Goal: Transaction & Acquisition: Purchase product/service

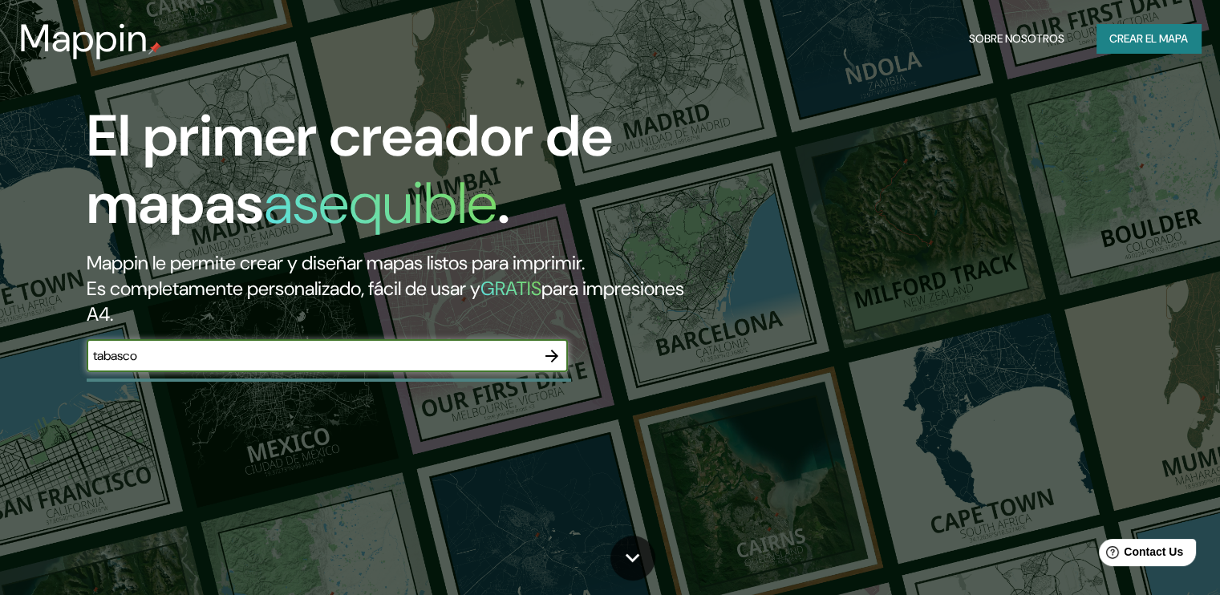
type input "tabasco"
click at [552, 355] on icon "button" at bounding box center [551, 356] width 13 height 13
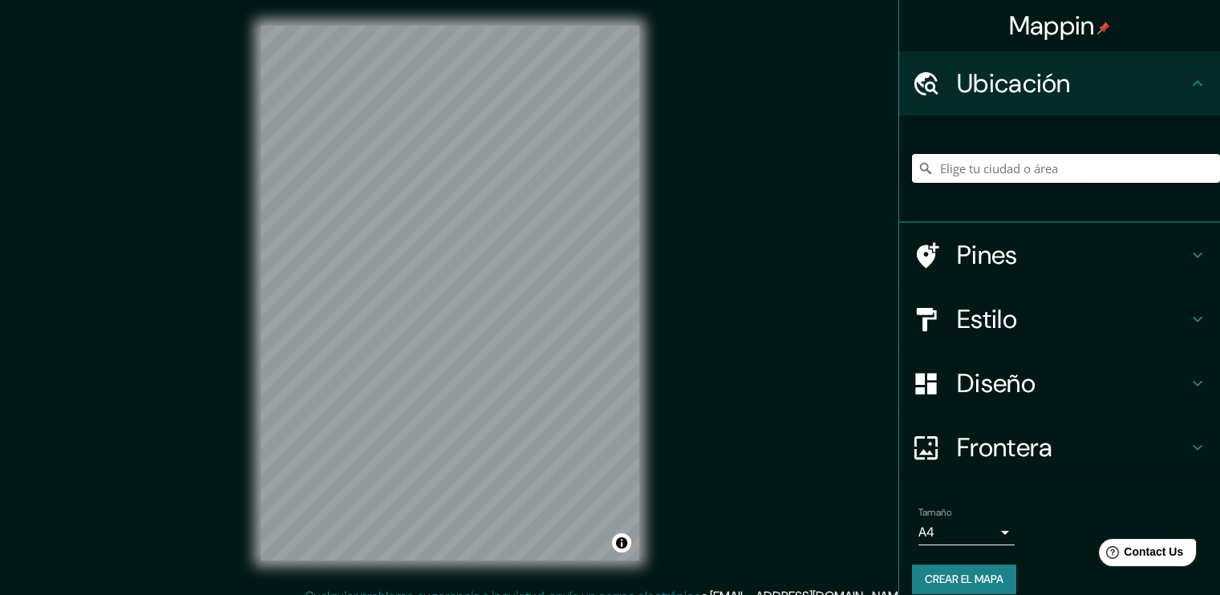
click at [1010, 178] on input "Elige tu ciudad o área" at bounding box center [1066, 168] width 308 height 29
click at [1202, 84] on div "Ubicación" at bounding box center [1059, 83] width 321 height 64
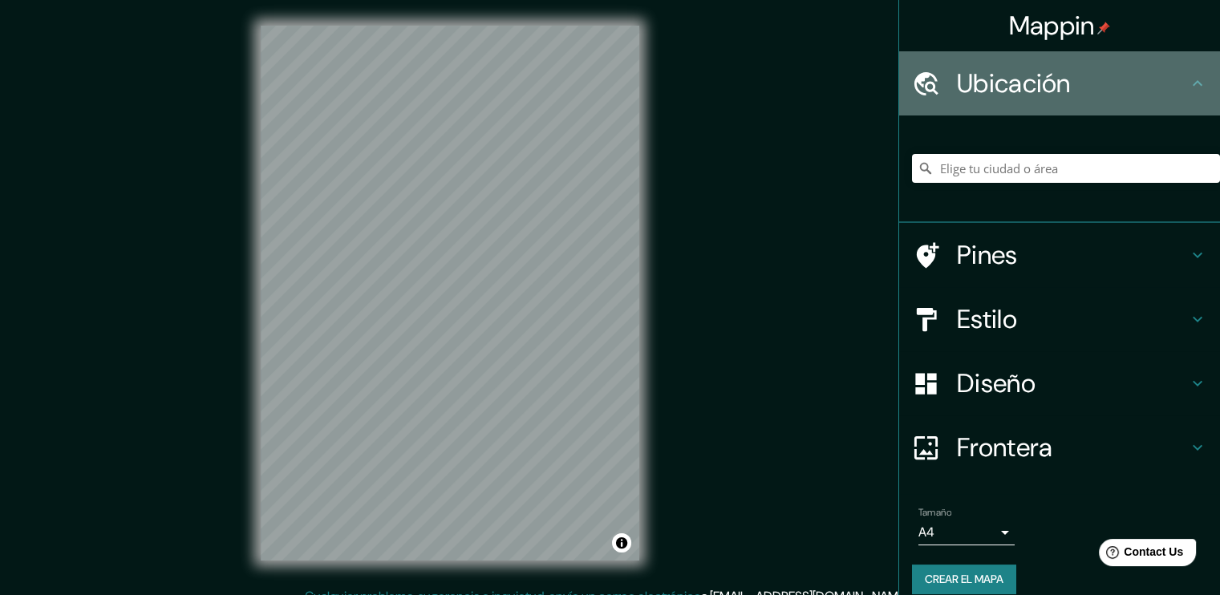
click at [1080, 99] on div "Ubicación" at bounding box center [1059, 83] width 321 height 64
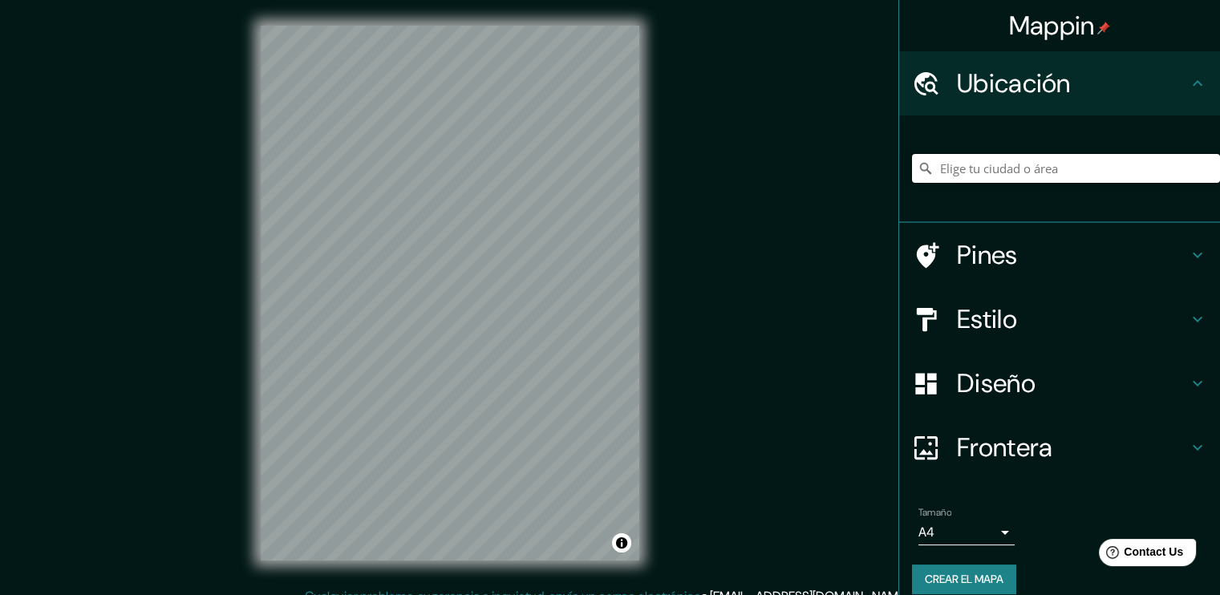
click at [985, 170] on input "Elige tu ciudad o área" at bounding box center [1066, 168] width 308 height 29
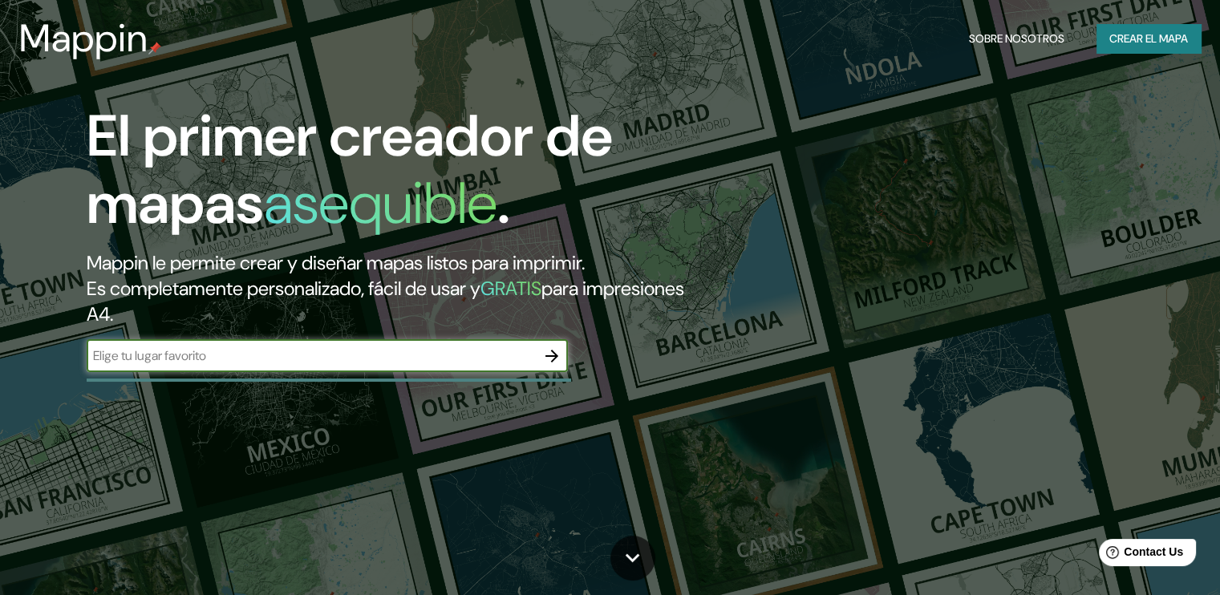
click at [272, 355] on input "text" at bounding box center [311, 355] width 449 height 18
click at [342, 358] on input "text" at bounding box center [311, 355] width 449 height 18
type input "México"
click at [548, 360] on icon "button" at bounding box center [551, 355] width 19 height 19
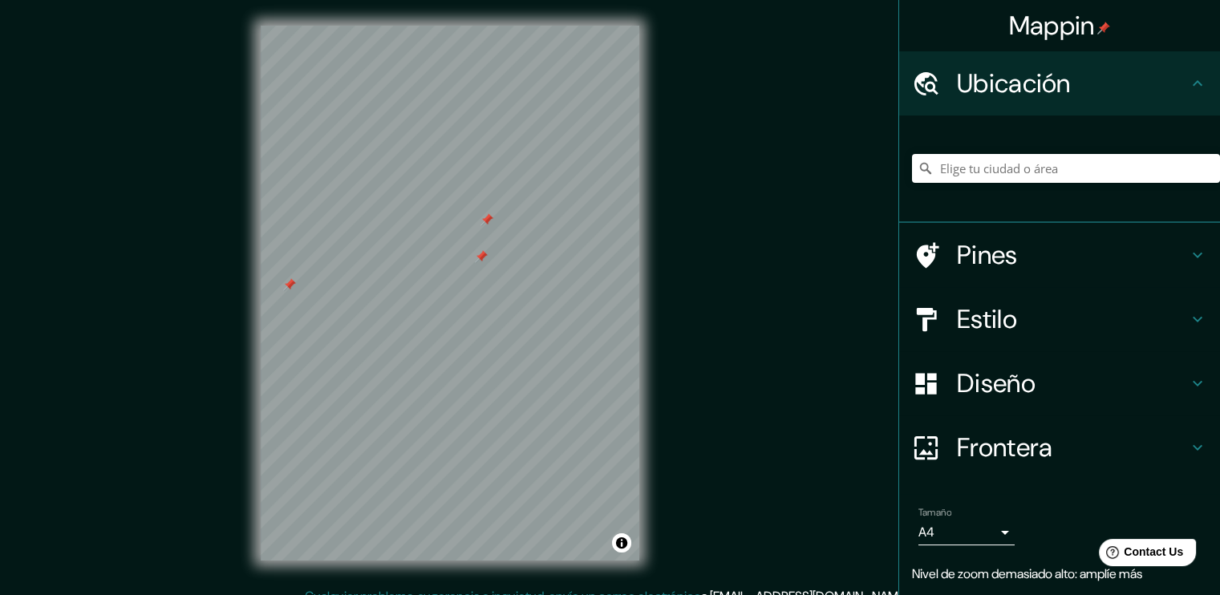
click at [957, 243] on h4 "Pines" at bounding box center [1072, 255] width 231 height 32
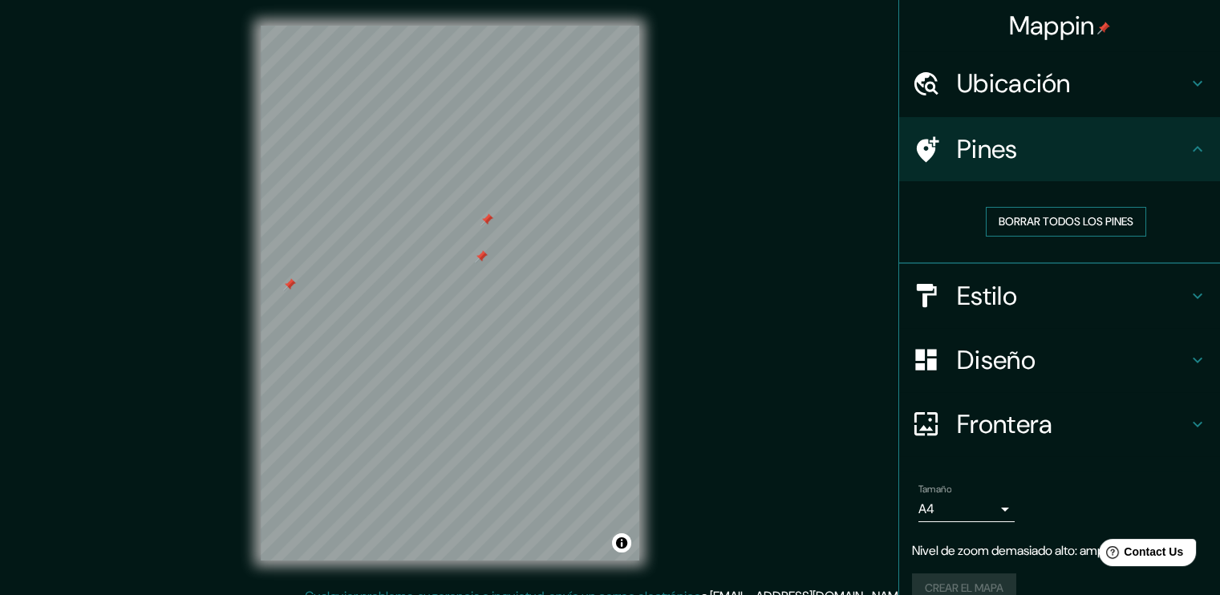
click at [1019, 225] on font "Borrar todos los pines" at bounding box center [1065, 222] width 135 height 20
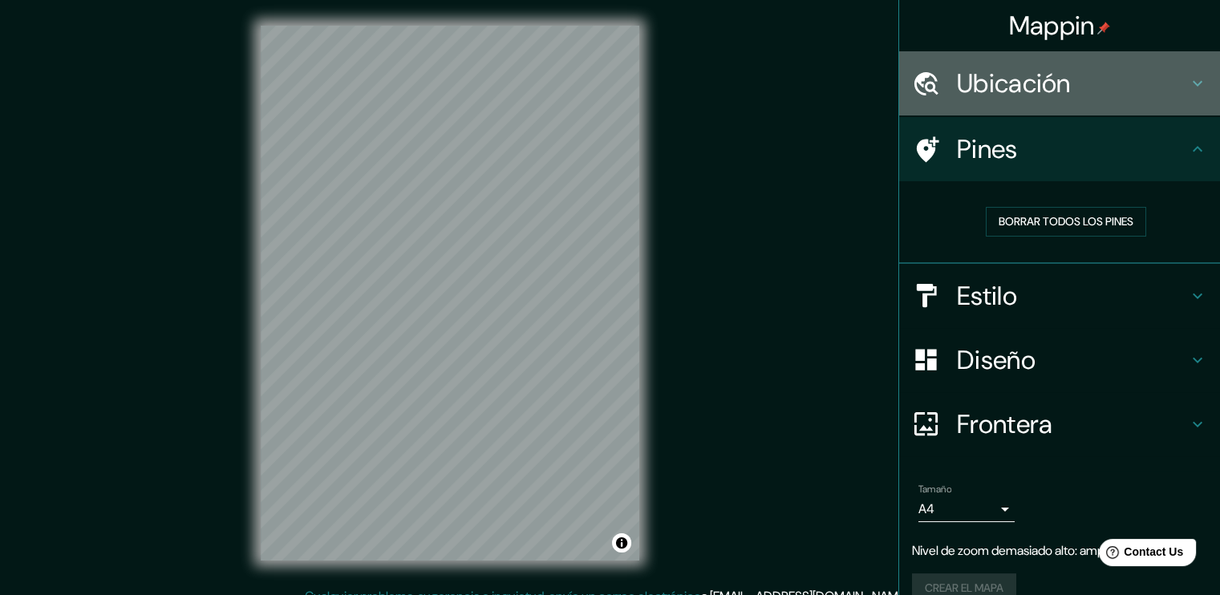
click at [997, 71] on h4 "Ubicación" at bounding box center [1072, 83] width 231 height 32
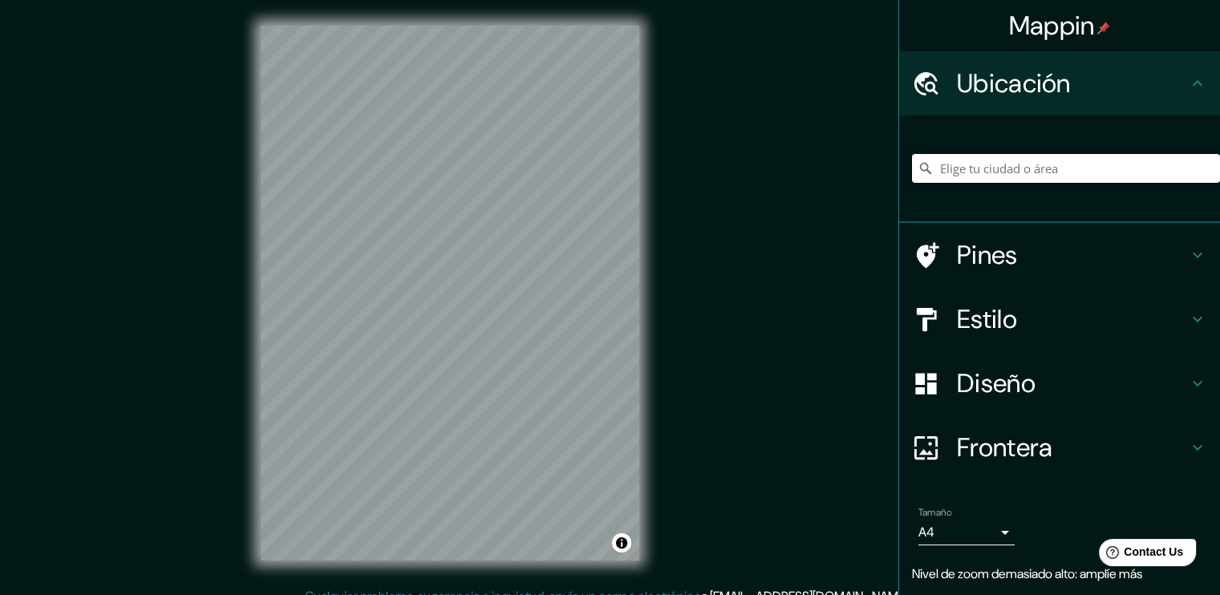
click at [1007, 168] on input "Elige tu ciudad o área" at bounding box center [1066, 168] width 308 height 29
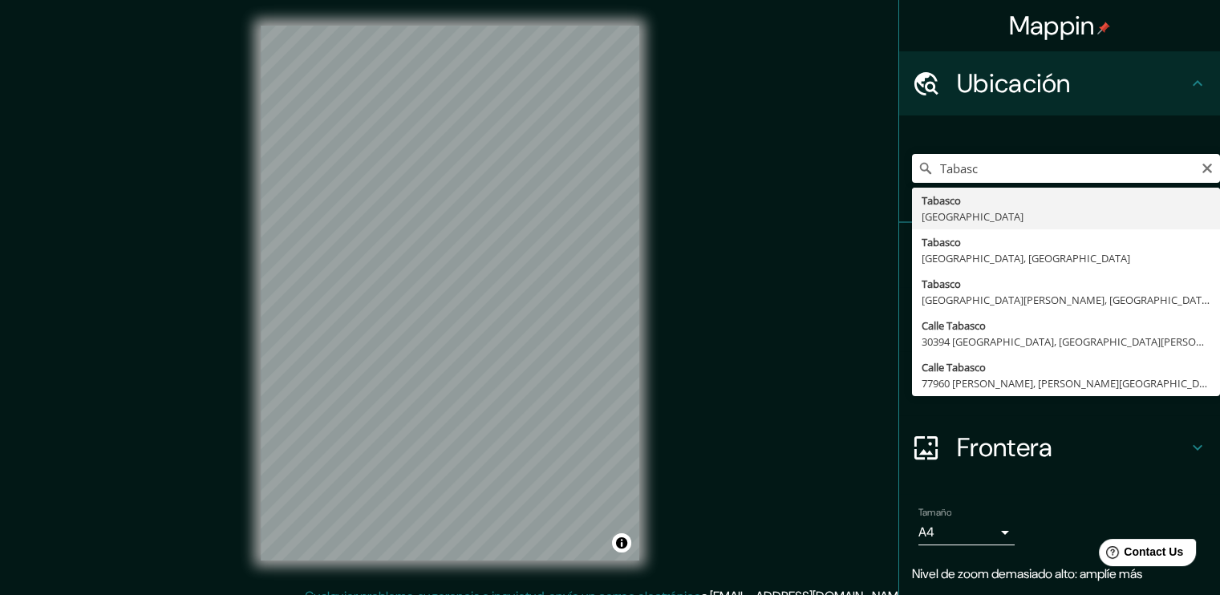
type input "Tabasco, México"
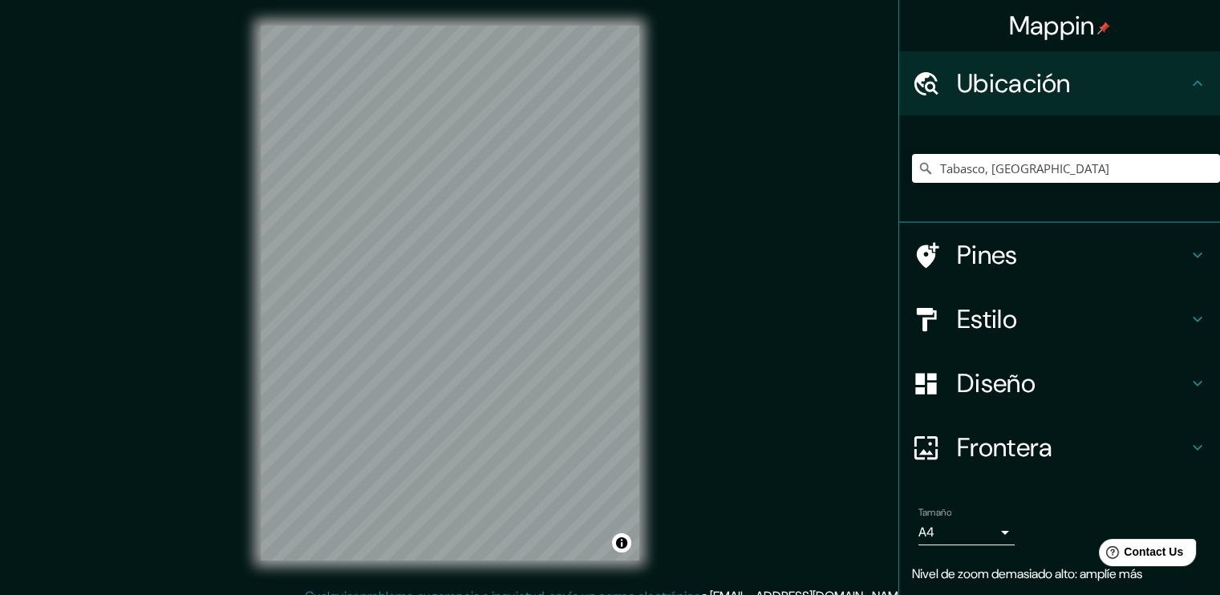
click at [967, 330] on h4 "Estilo" at bounding box center [1072, 319] width 231 height 32
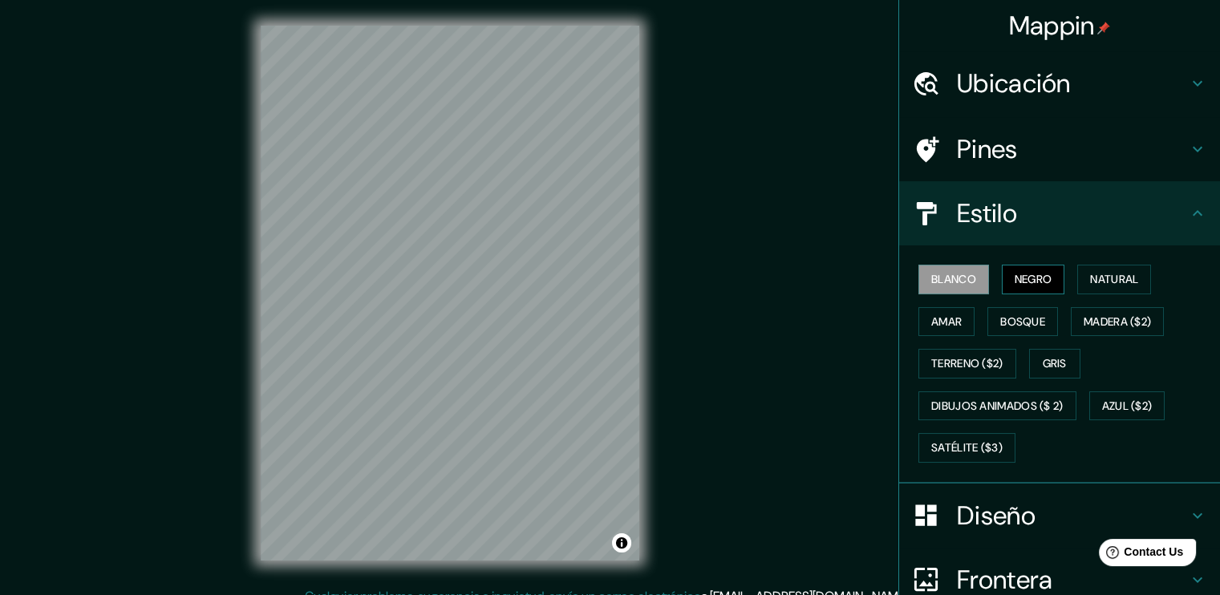
click at [1022, 283] on font "Negro" at bounding box center [1033, 279] width 38 height 20
click at [1133, 267] on button "Natural" at bounding box center [1114, 280] width 74 height 30
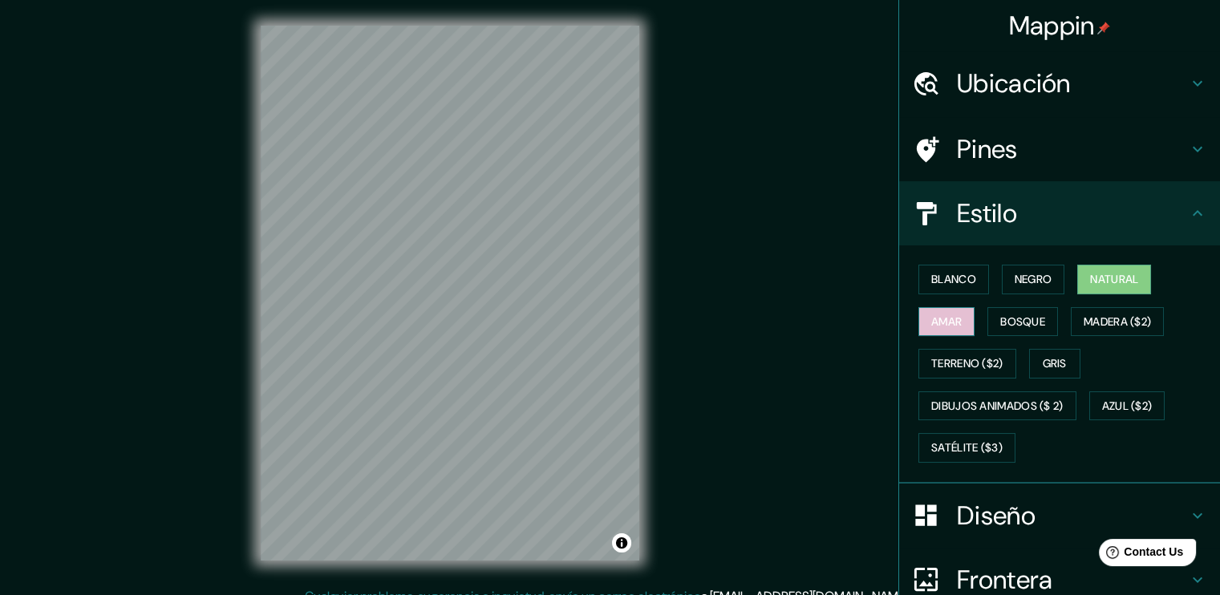
click at [931, 322] on font "Amar" at bounding box center [946, 322] width 30 height 20
click at [1010, 325] on font "Bosque" at bounding box center [1022, 322] width 45 height 20
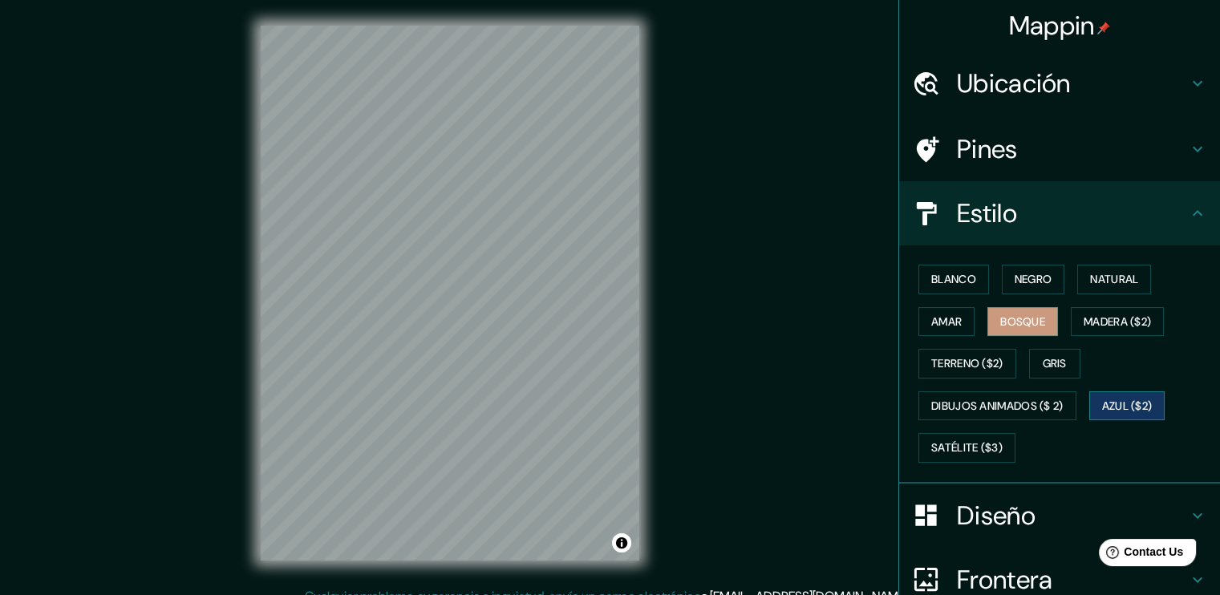
click at [1091, 408] on button "Azul ($2)" at bounding box center [1127, 406] width 76 height 30
click at [1090, 280] on font "Natural" at bounding box center [1114, 279] width 48 height 20
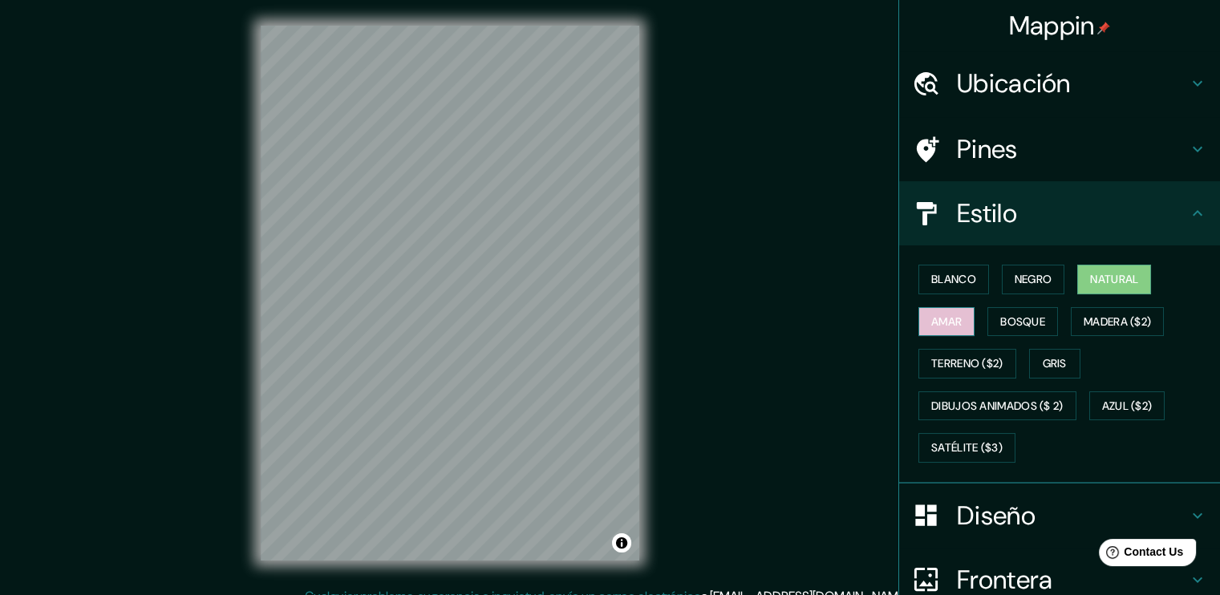
click at [942, 330] on font "Amar" at bounding box center [946, 322] width 30 height 20
click at [1004, 326] on font "Bosque" at bounding box center [1022, 322] width 45 height 20
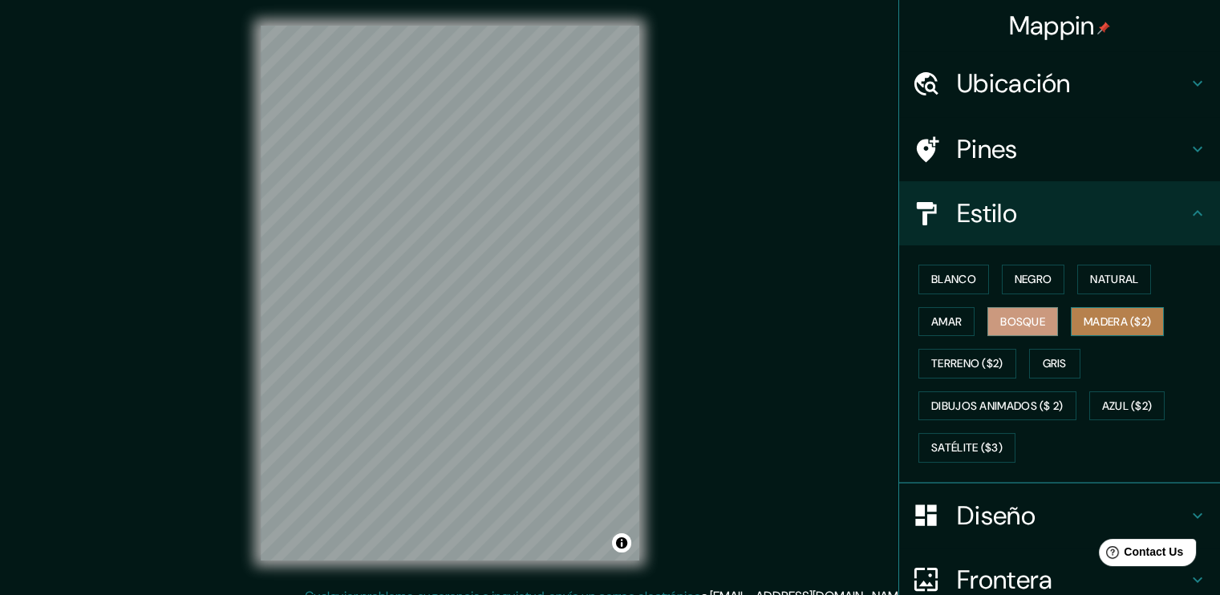
click at [1112, 319] on font "Madera ($2)" at bounding box center [1116, 322] width 67 height 20
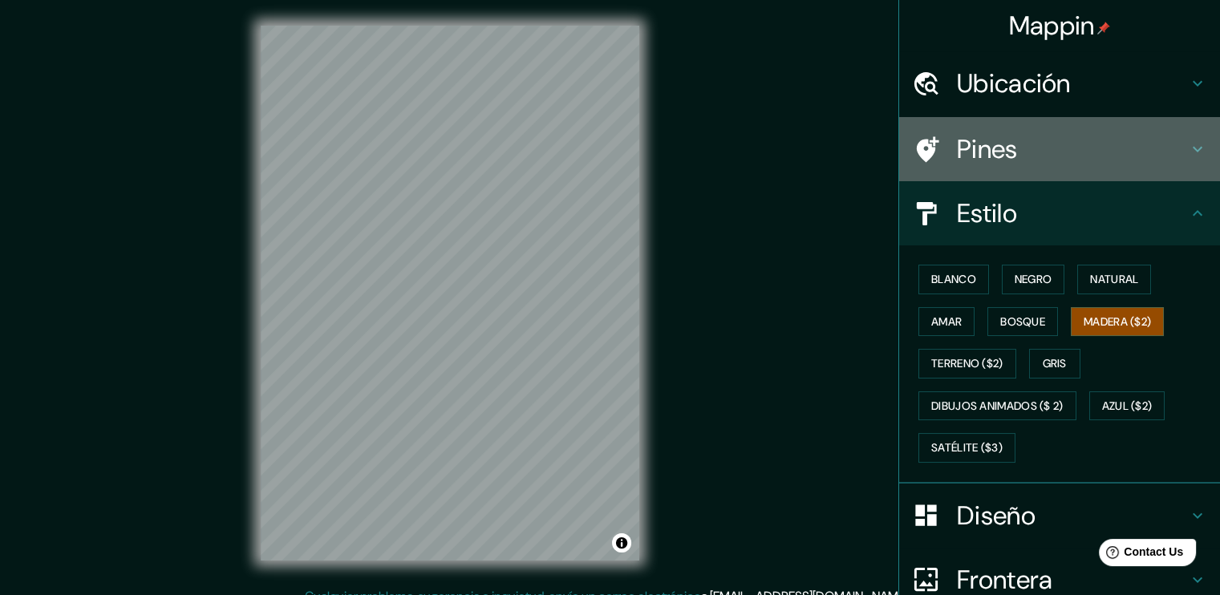
drag, startPoint x: 1176, startPoint y: 174, endPoint x: 1200, endPoint y: 206, distance: 39.6
click at [1183, 180] on ul "Ubicación Tabasco, México Pines Estilo Blanco Negro Natural Amar Bosque Madera …" at bounding box center [1059, 414] width 321 height 726
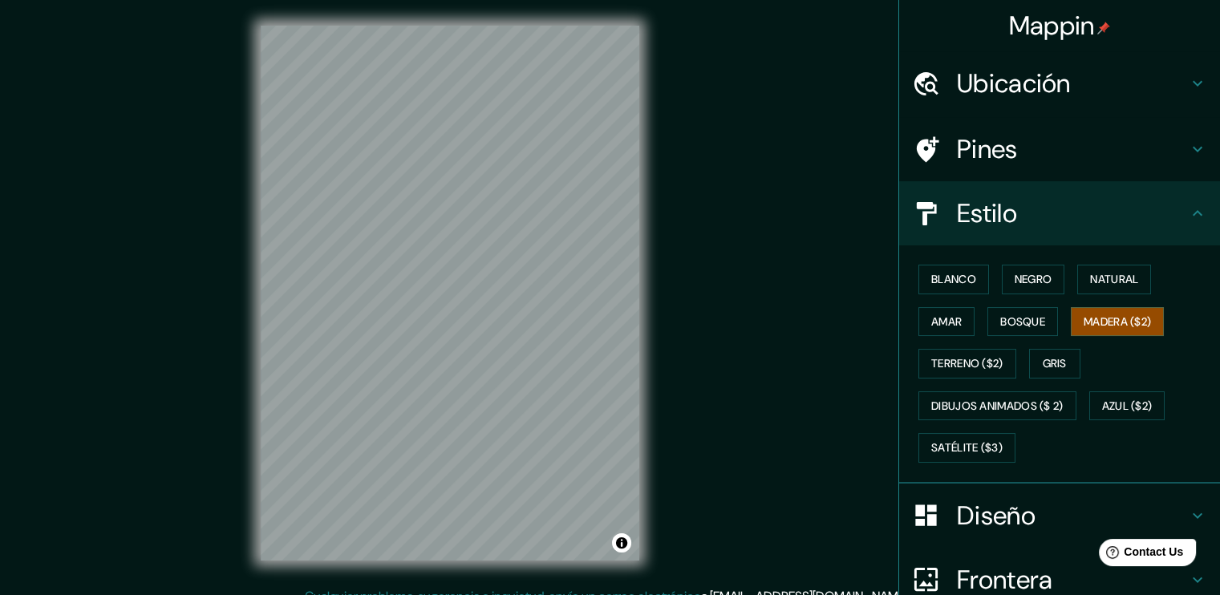
click at [1192, 219] on icon at bounding box center [1197, 213] width 19 height 19
click at [1075, 160] on h4 "Pines" at bounding box center [1072, 149] width 231 height 32
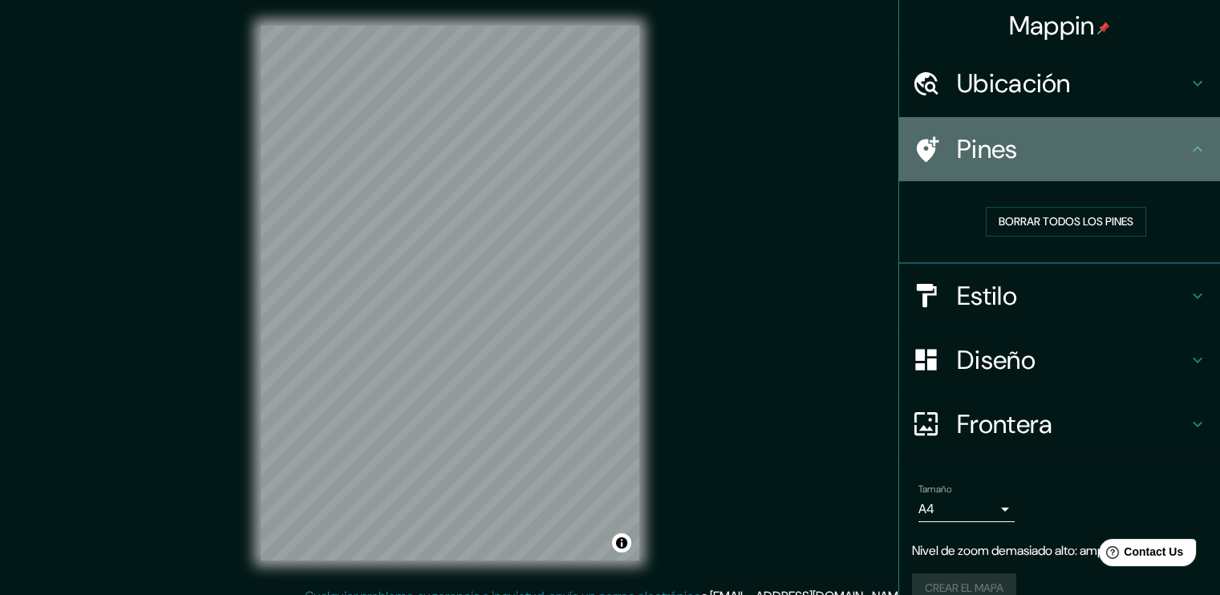
click at [1075, 160] on h4 "Pines" at bounding box center [1072, 149] width 231 height 32
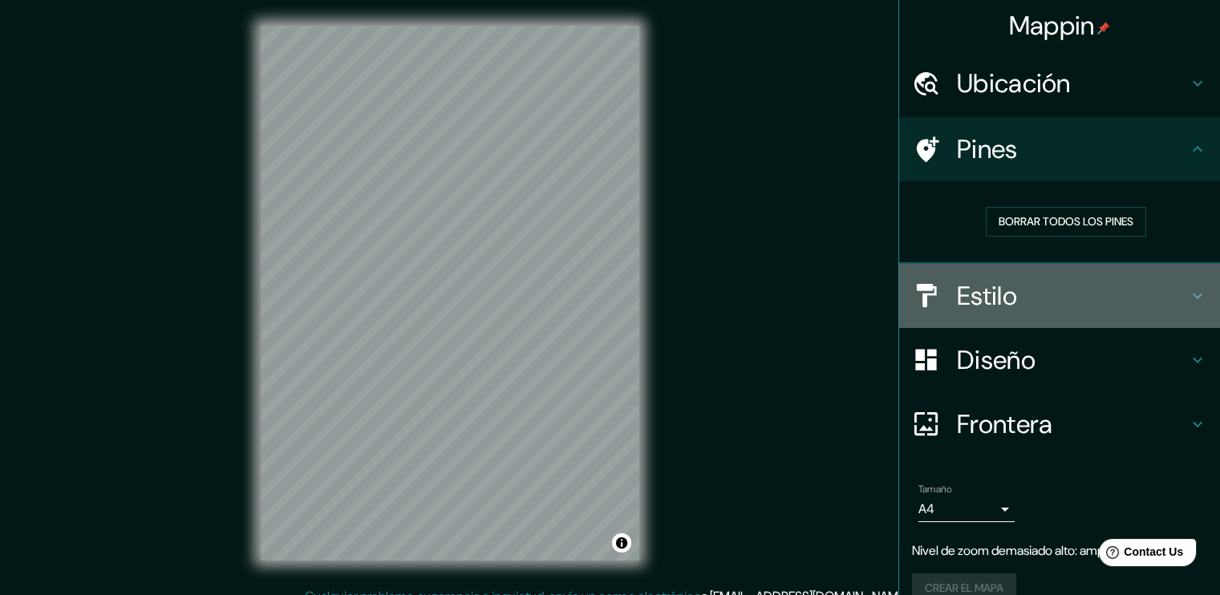
click at [1020, 297] on h4 "Estilo" at bounding box center [1072, 296] width 231 height 32
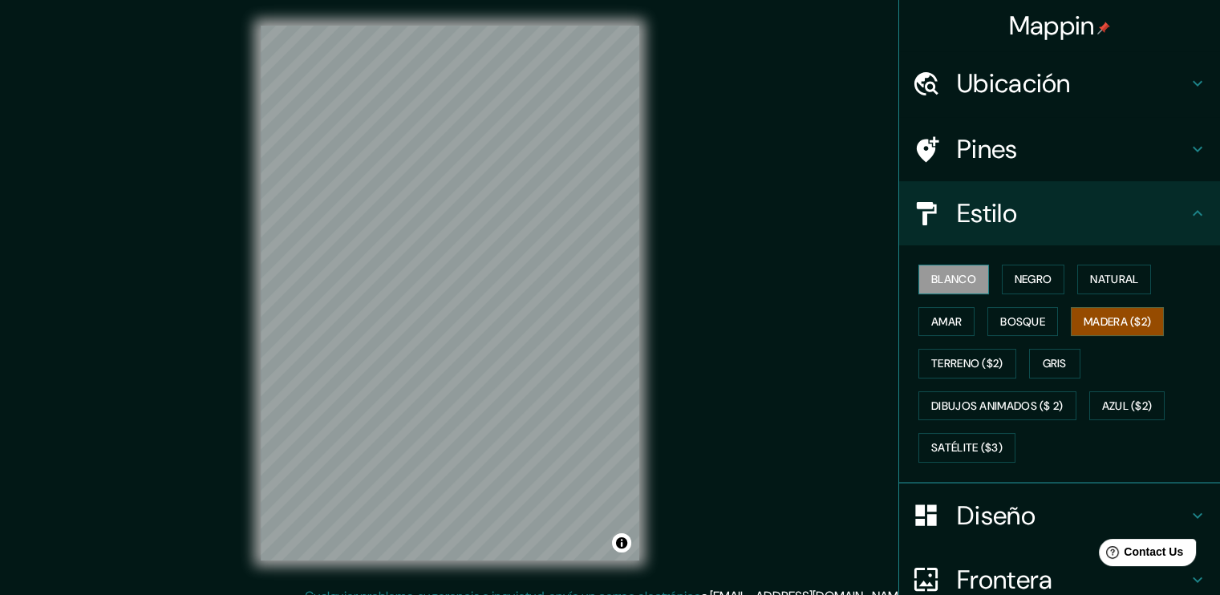
click at [963, 281] on font "Blanco" at bounding box center [953, 279] width 45 height 20
click at [1022, 277] on font "Negro" at bounding box center [1033, 279] width 38 height 20
click at [986, 346] on div "Blanco Negro Natural Amar Bosque Madera ($2) Terreno ($2) Gris Dibujos animados…" at bounding box center [1066, 363] width 308 height 211
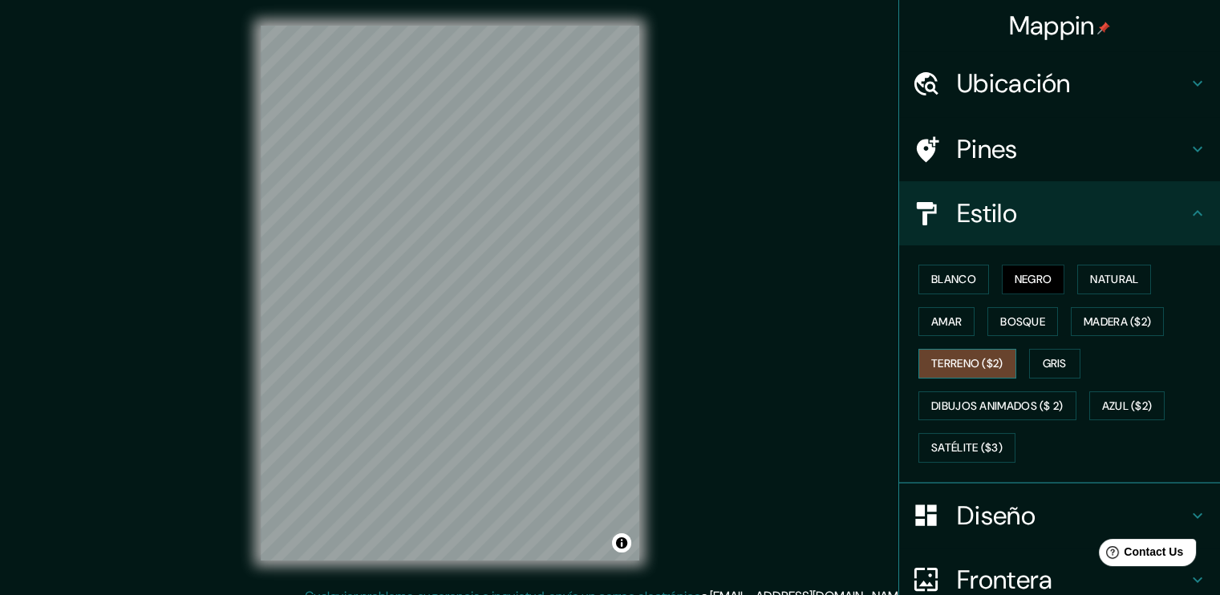
click at [976, 363] on font "Terreno ($2)" at bounding box center [967, 364] width 72 height 20
click at [982, 415] on button "Dibujos animados ($ 2)" at bounding box center [997, 406] width 158 height 30
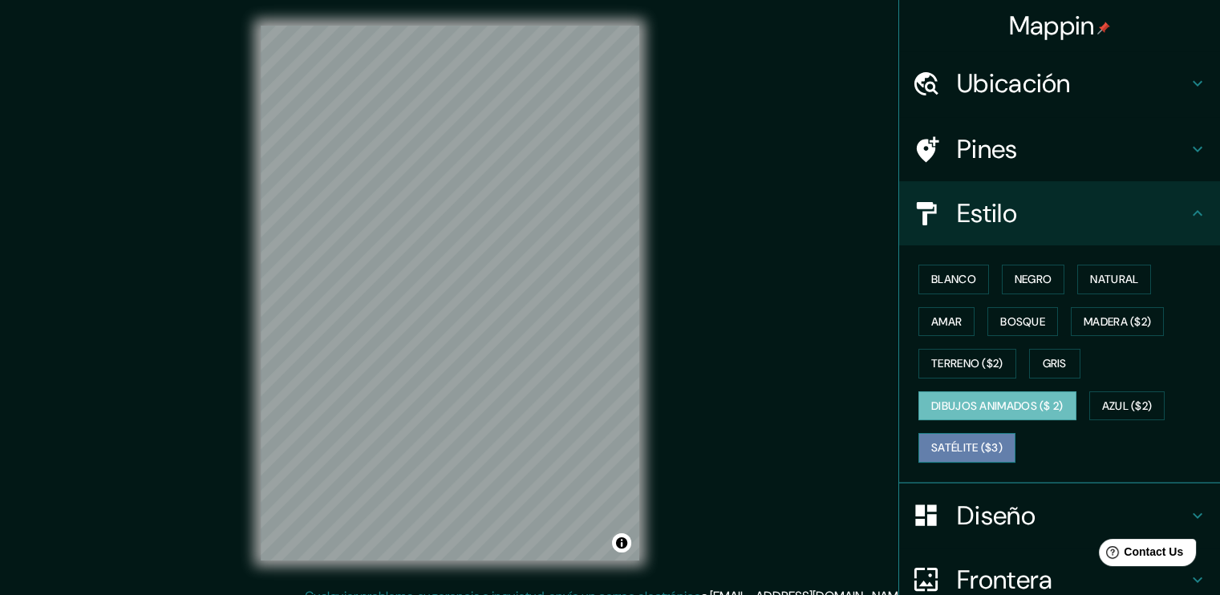
click at [950, 447] on font "Satélite ($3)" at bounding box center [966, 448] width 71 height 20
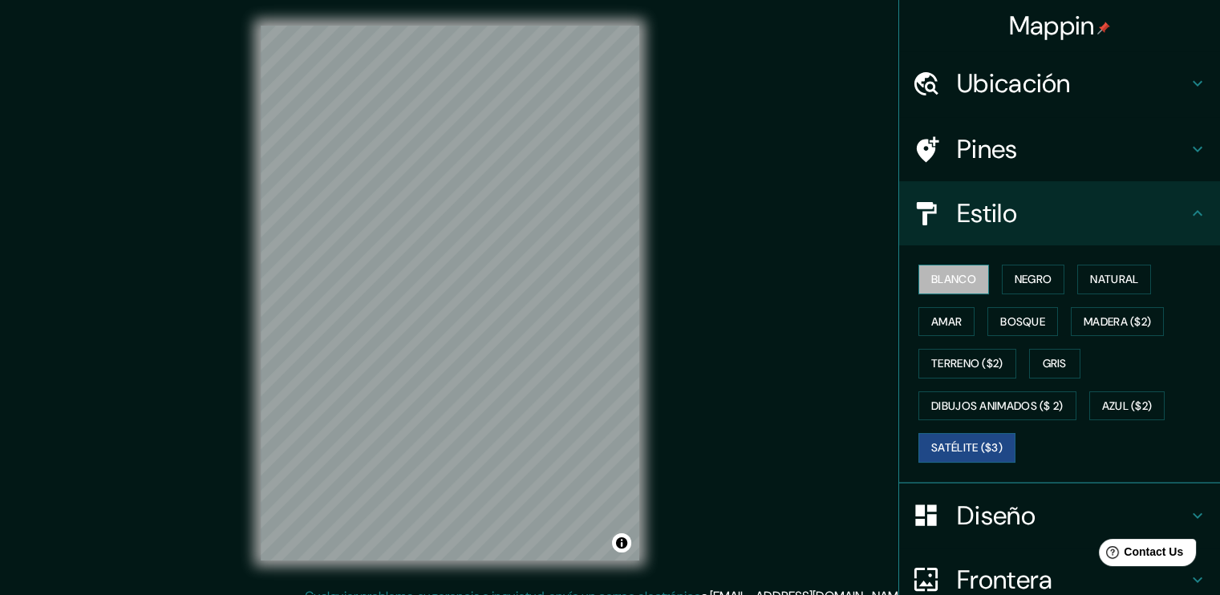
click at [933, 279] on font "Blanco" at bounding box center [953, 279] width 45 height 20
click at [1014, 278] on font "Negro" at bounding box center [1033, 279] width 38 height 20
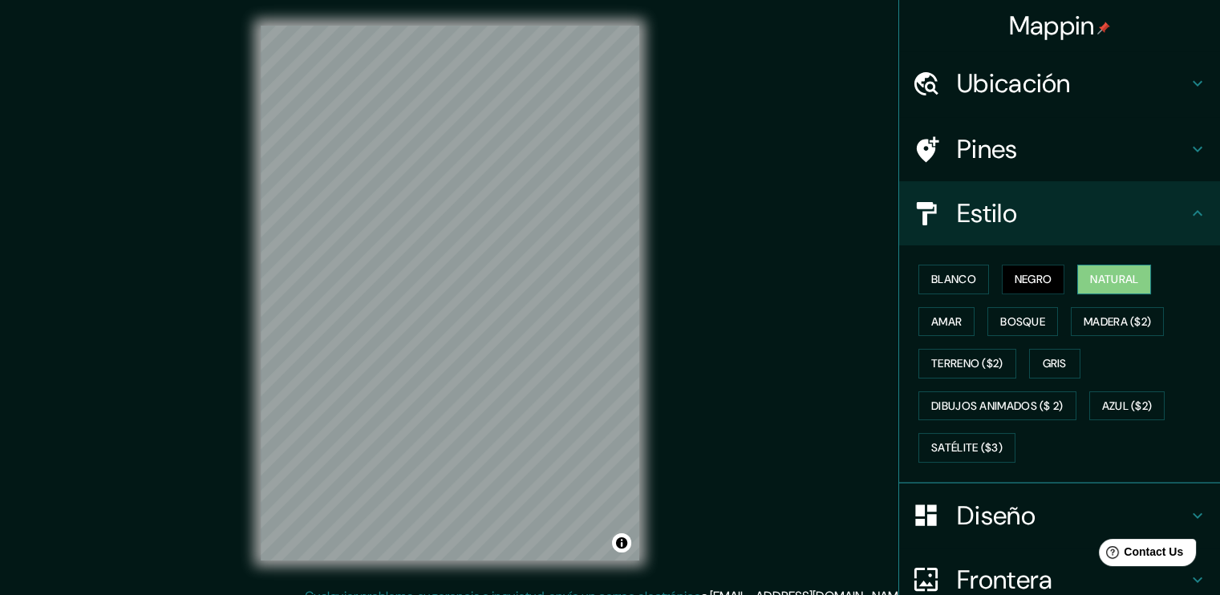
click at [1098, 280] on font "Natural" at bounding box center [1114, 279] width 48 height 20
click at [943, 319] on font "Amar" at bounding box center [946, 322] width 30 height 20
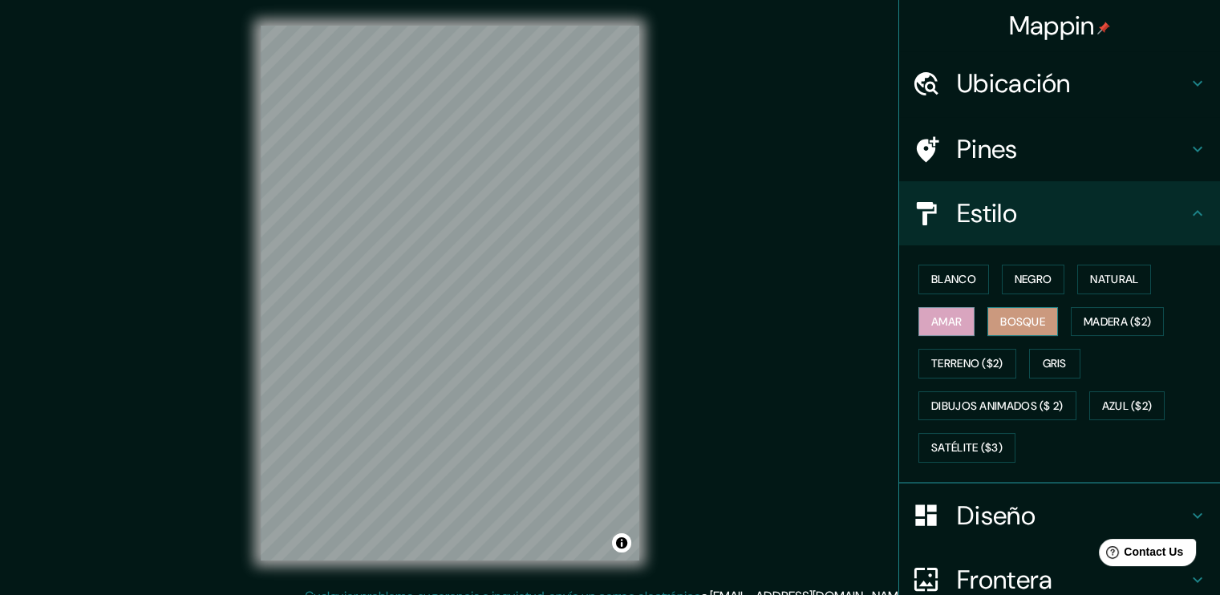
click at [1026, 321] on font "Bosque" at bounding box center [1022, 322] width 45 height 20
click at [985, 161] on h4 "Pines" at bounding box center [1072, 149] width 231 height 32
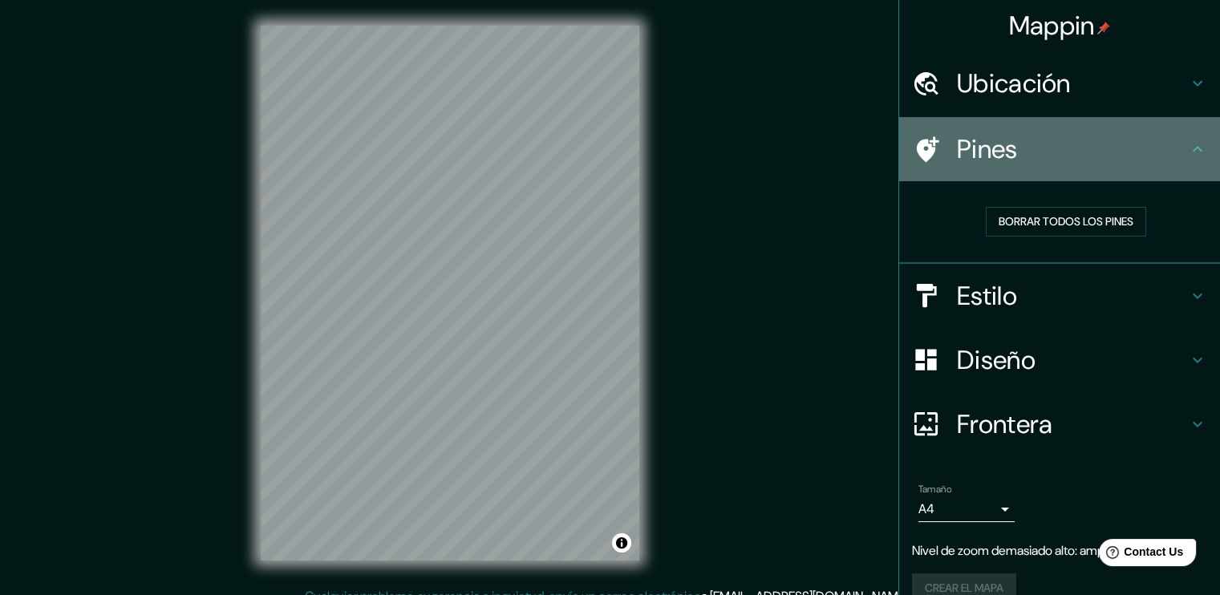
click at [985, 161] on h4 "Pines" at bounding box center [1072, 149] width 231 height 32
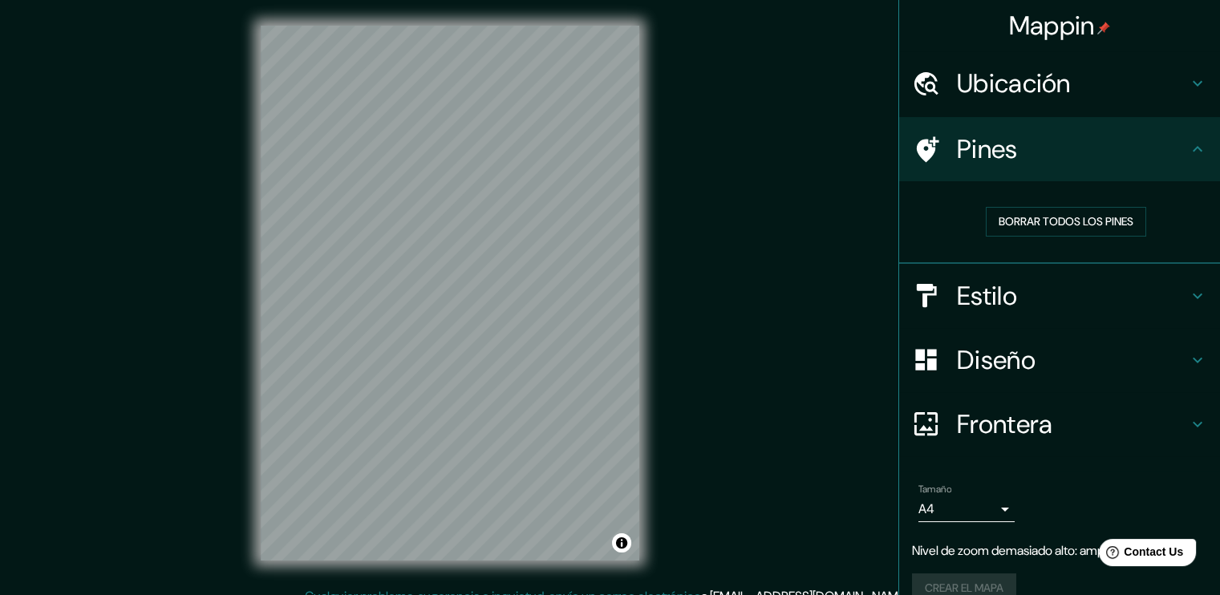
click at [1038, 424] on h4 "Frontera" at bounding box center [1072, 424] width 231 height 32
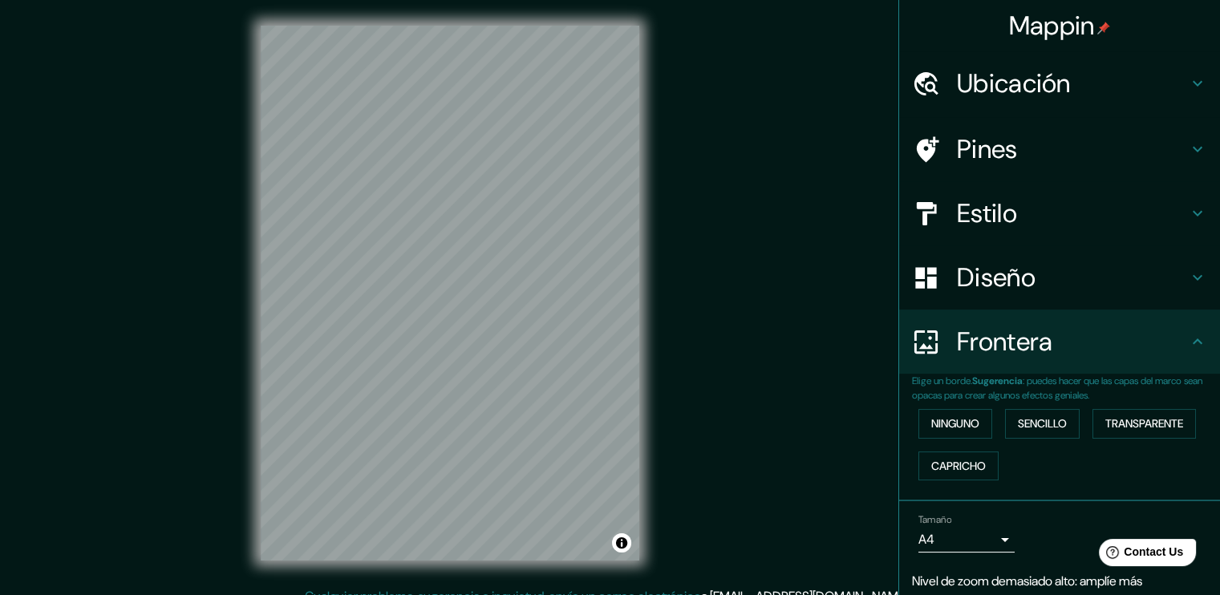
click at [960, 215] on h4 "Estilo" at bounding box center [1072, 213] width 231 height 32
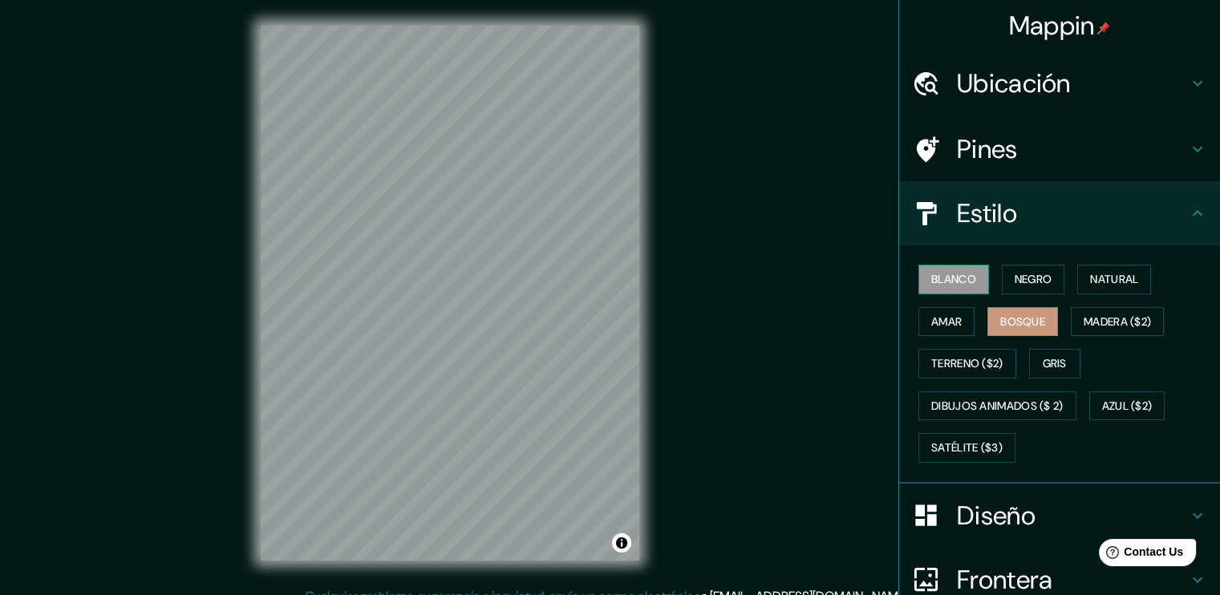
click at [946, 283] on font "Blanco" at bounding box center [953, 279] width 45 height 20
click at [1014, 281] on font "Negro" at bounding box center [1033, 279] width 38 height 20
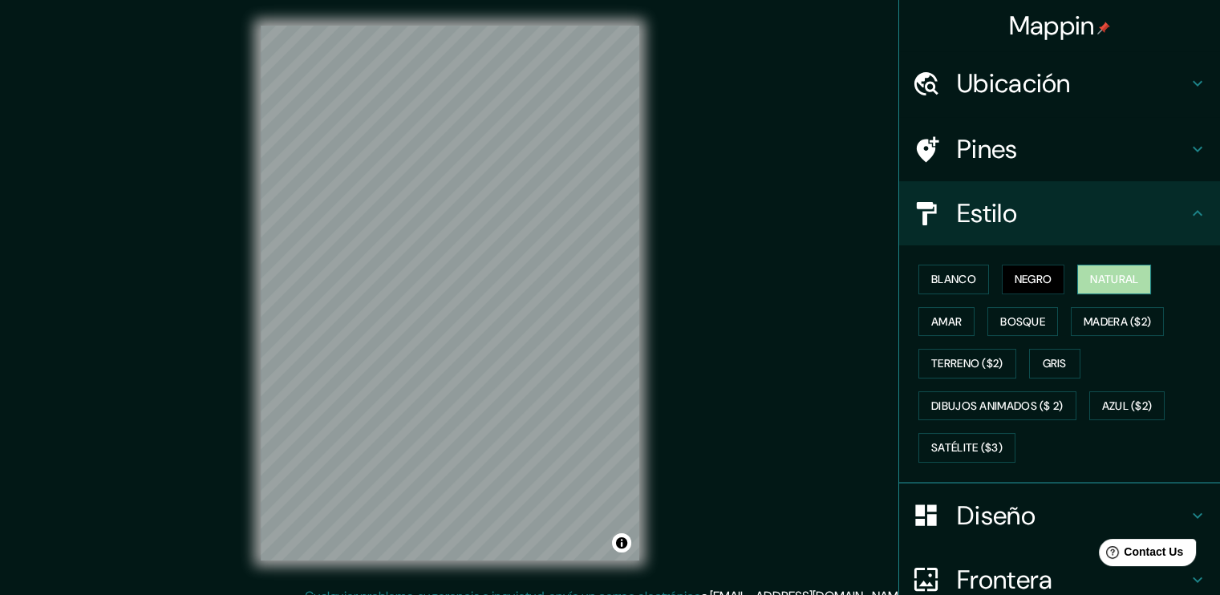
click at [1095, 279] on font "Natural" at bounding box center [1114, 279] width 48 height 20
click at [933, 324] on font "Amar" at bounding box center [946, 322] width 30 height 20
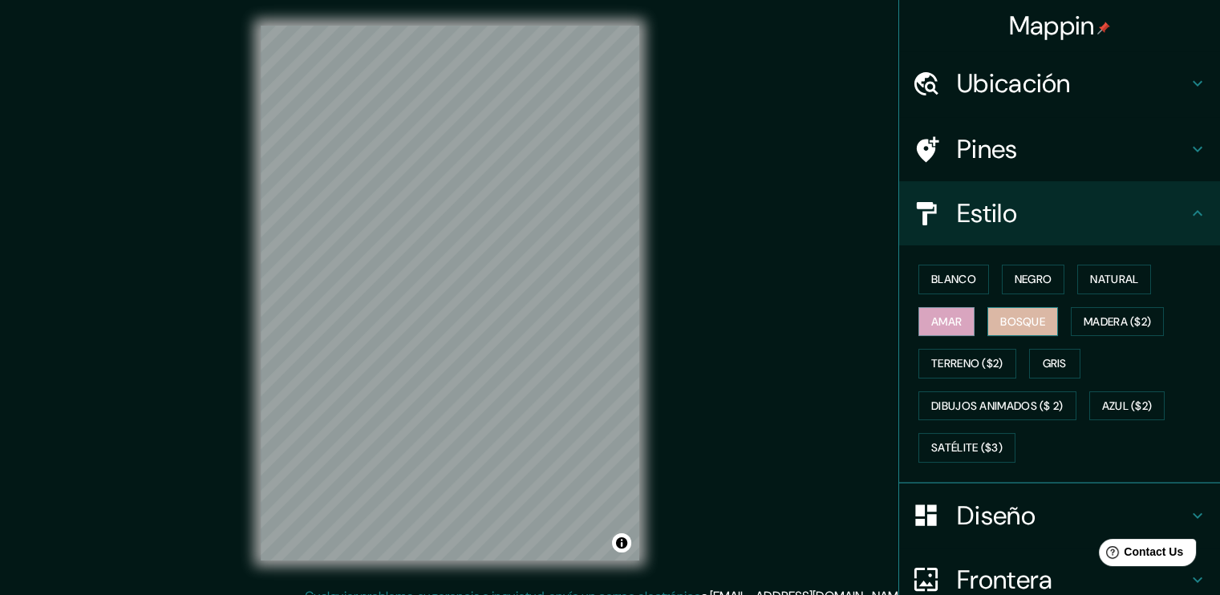
click at [1006, 319] on font "Bosque" at bounding box center [1022, 322] width 45 height 20
click at [969, 508] on h4 "Diseño" at bounding box center [1072, 516] width 231 height 32
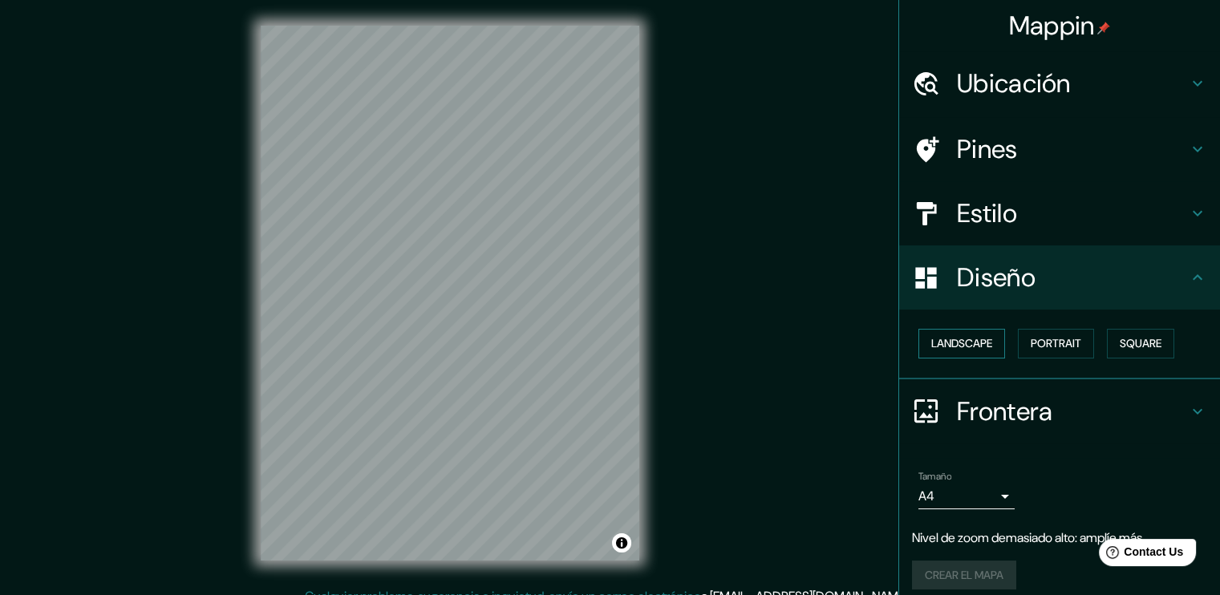
click at [950, 338] on font "Landscape" at bounding box center [961, 344] width 61 height 20
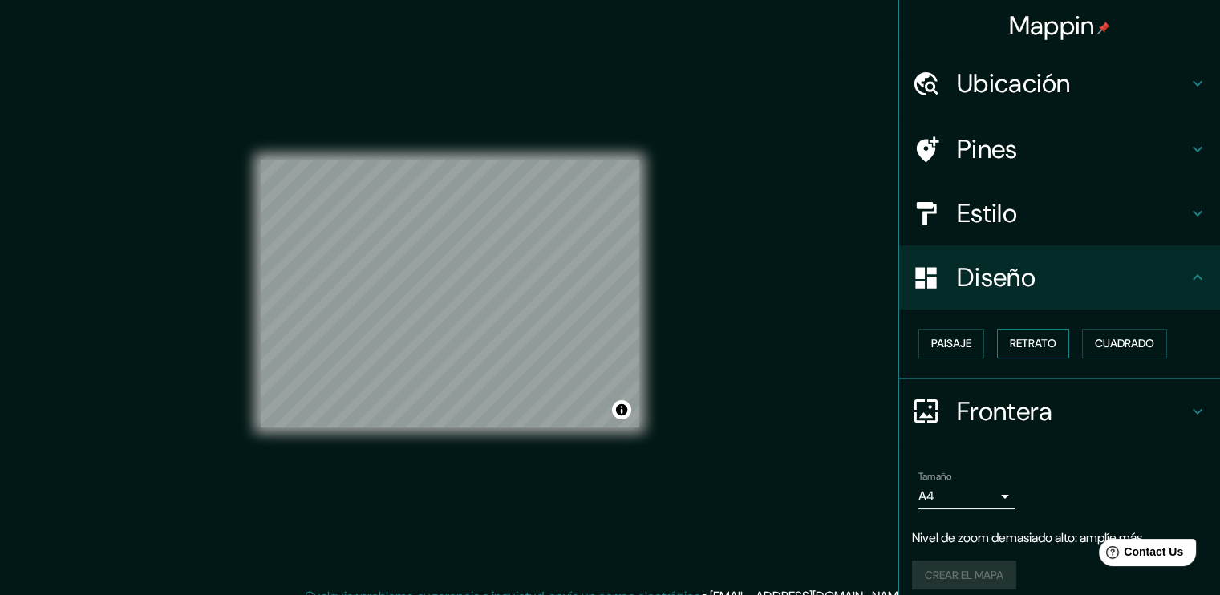
click at [1010, 336] on font "Retrato" at bounding box center [1033, 344] width 47 height 20
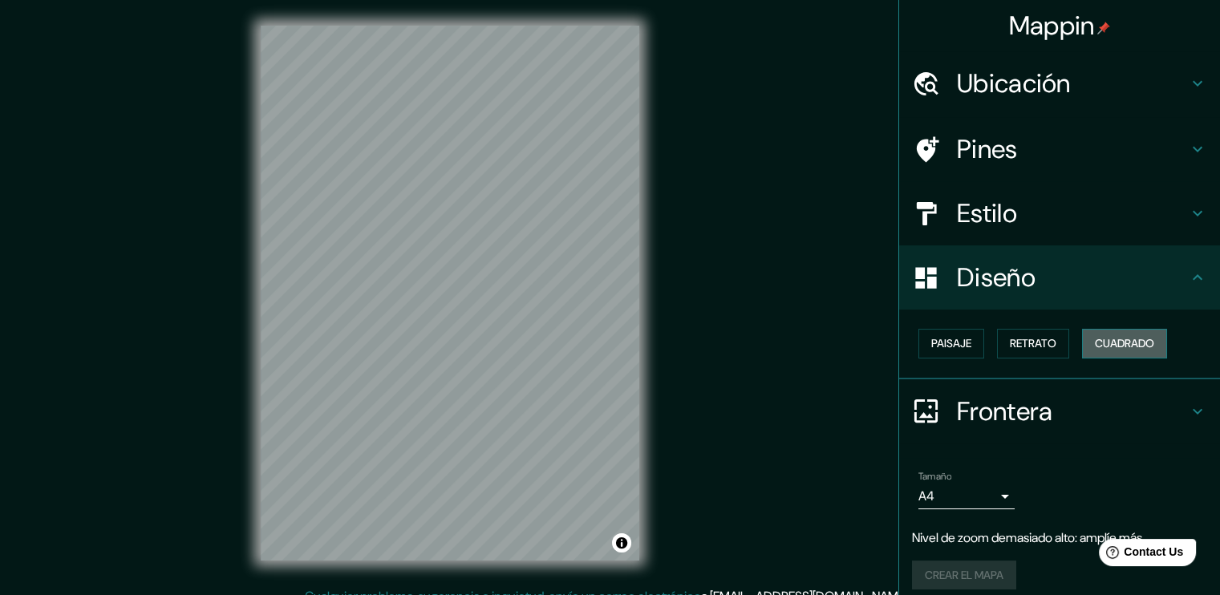
click at [1107, 330] on button "Cuadrado" at bounding box center [1124, 344] width 85 height 30
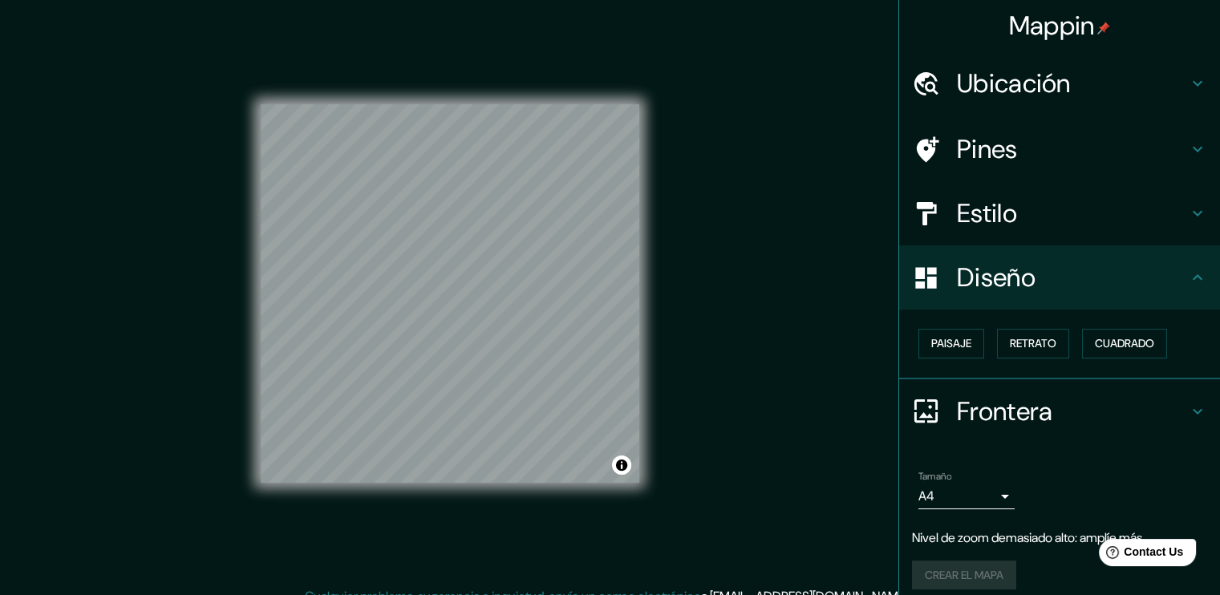
click at [1188, 402] on icon at bounding box center [1197, 411] width 19 height 19
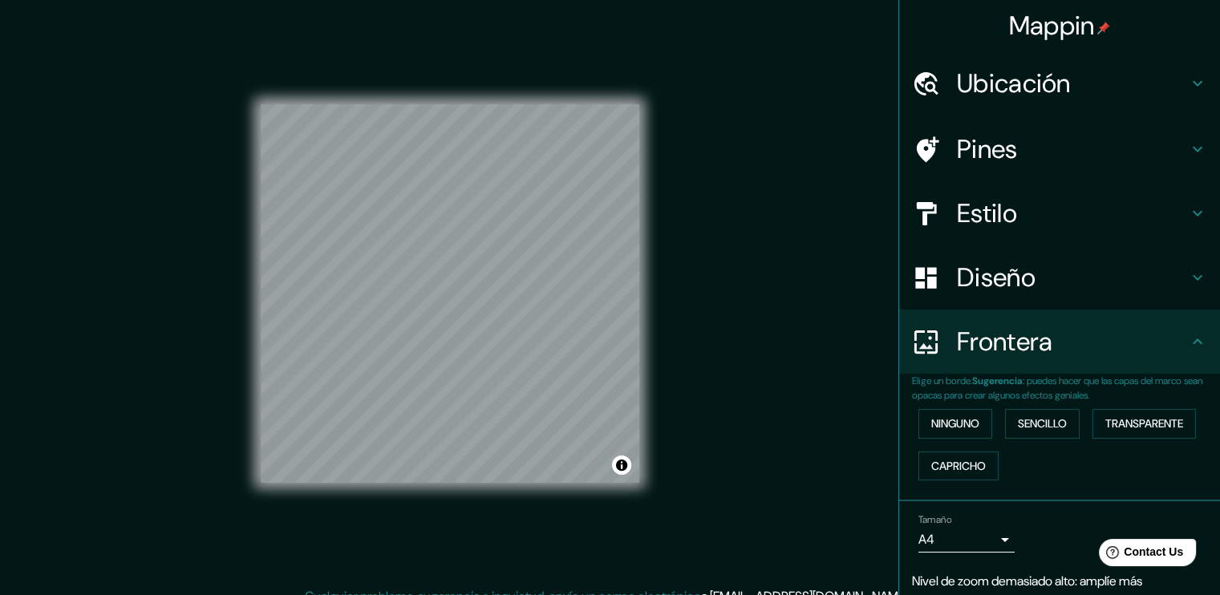
click at [965, 554] on div "Tamaño A4 single" at bounding box center [1059, 533] width 295 height 51
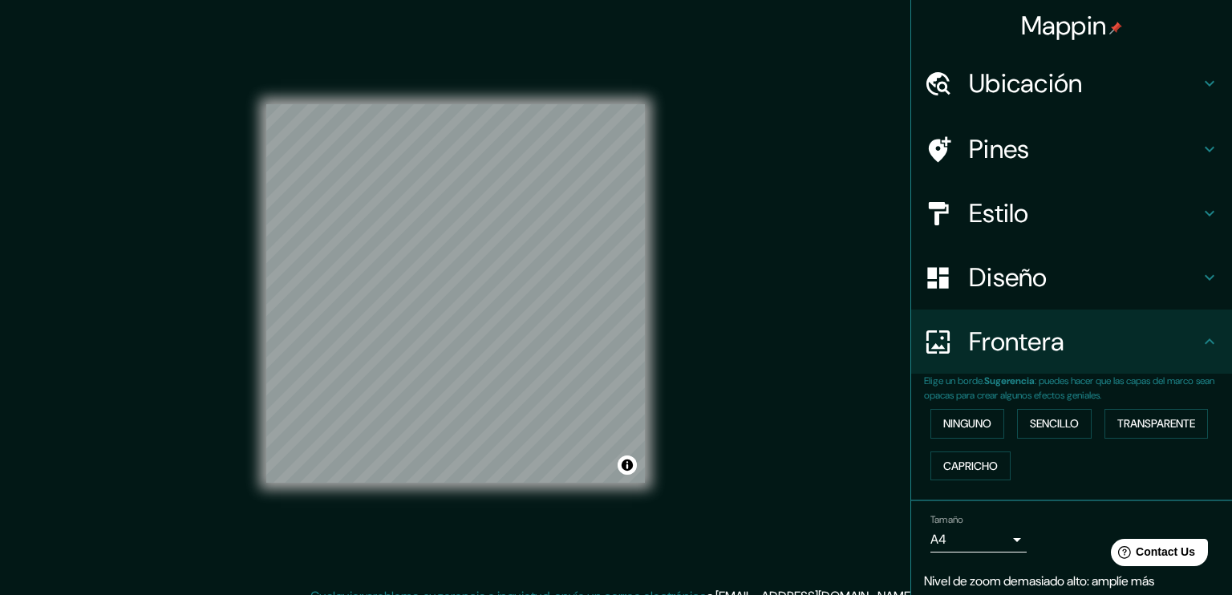
click at [992, 537] on body "Mappin Ubicación Tabasco, México Pines Estilo Diseño Frontera Elige un borde. S…" at bounding box center [616, 297] width 1232 height 595
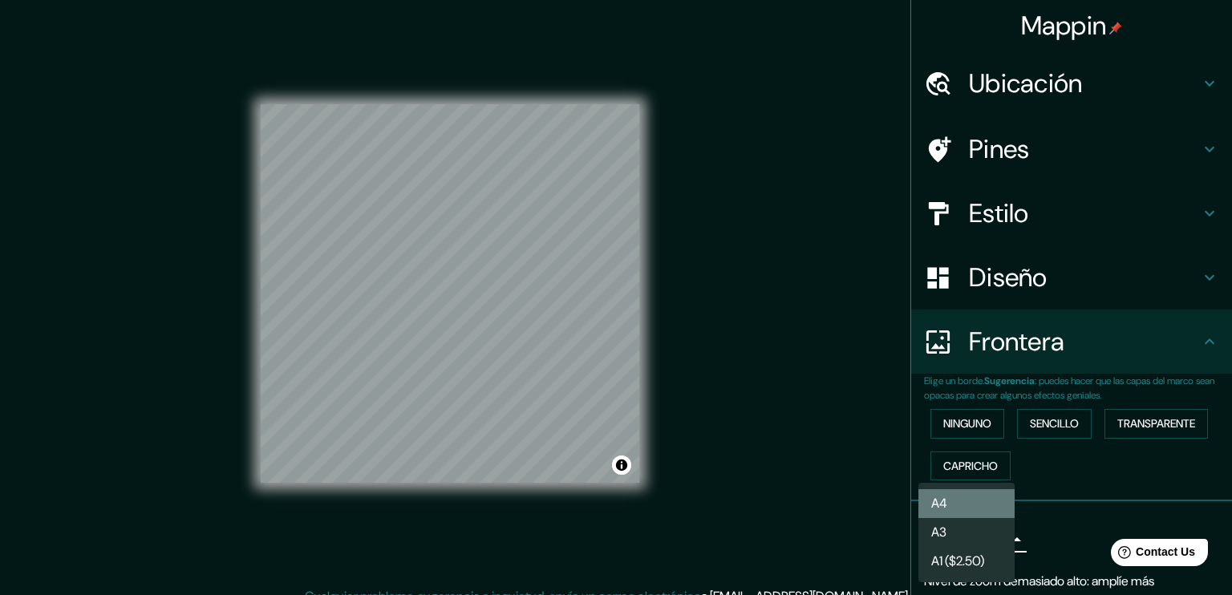
click at [972, 500] on li "A4" at bounding box center [966, 503] width 96 height 29
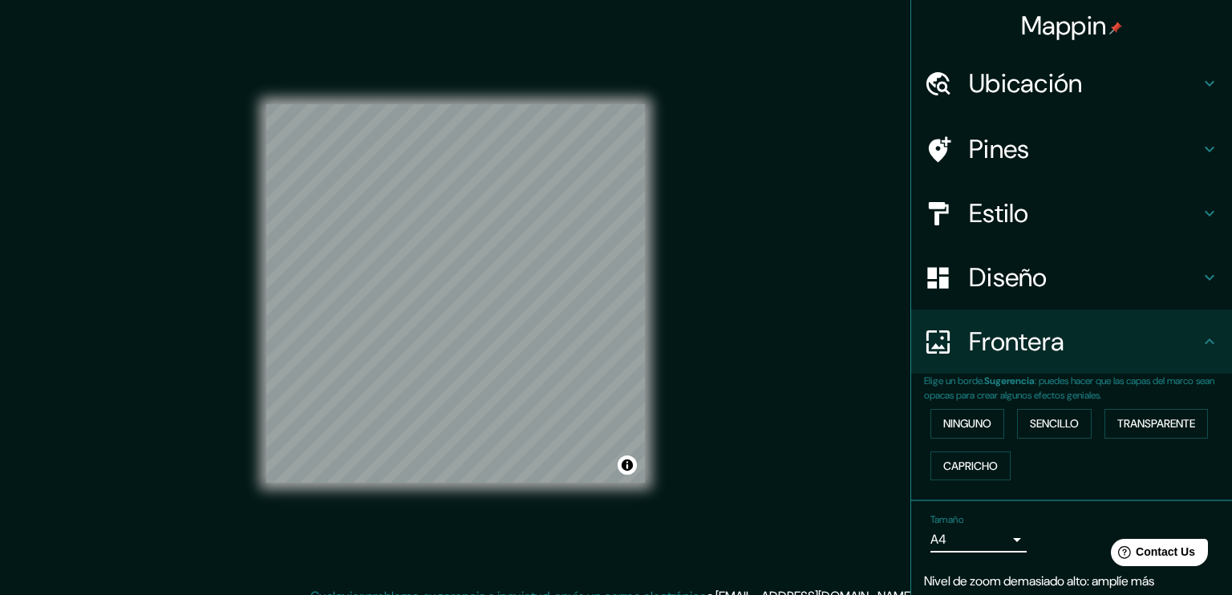
click at [953, 548] on body "Mappin Ubicación Tabasco, México Pines Estilo Diseño Frontera Elige un borde. S…" at bounding box center [616, 297] width 1232 height 595
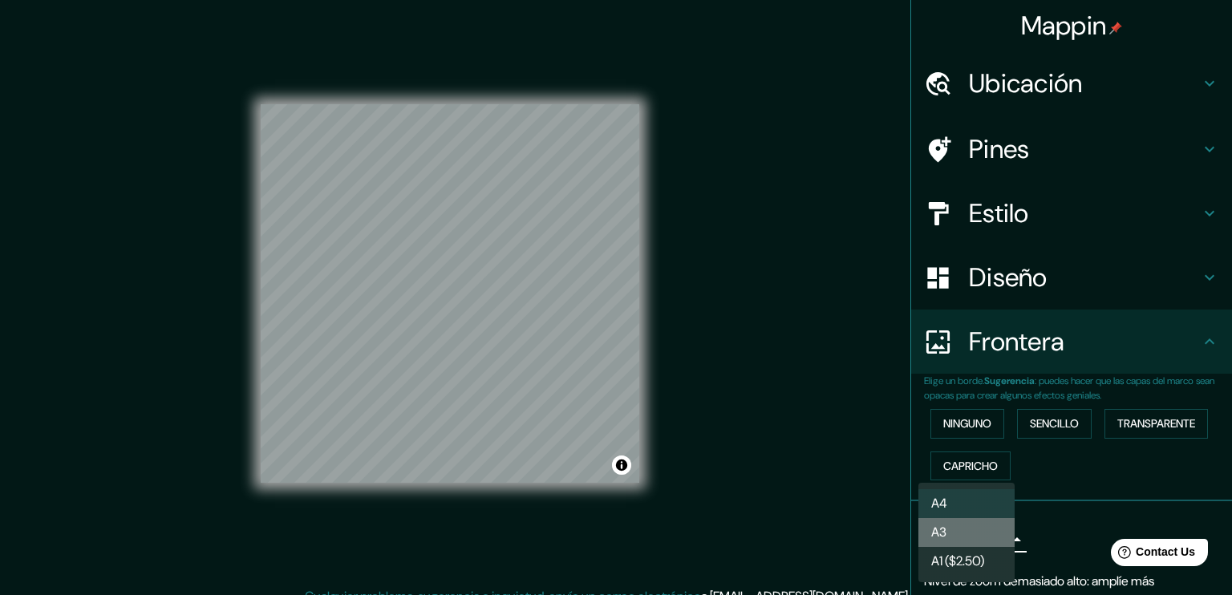
click at [953, 537] on li "A3" at bounding box center [966, 532] width 96 height 29
type input "a4"
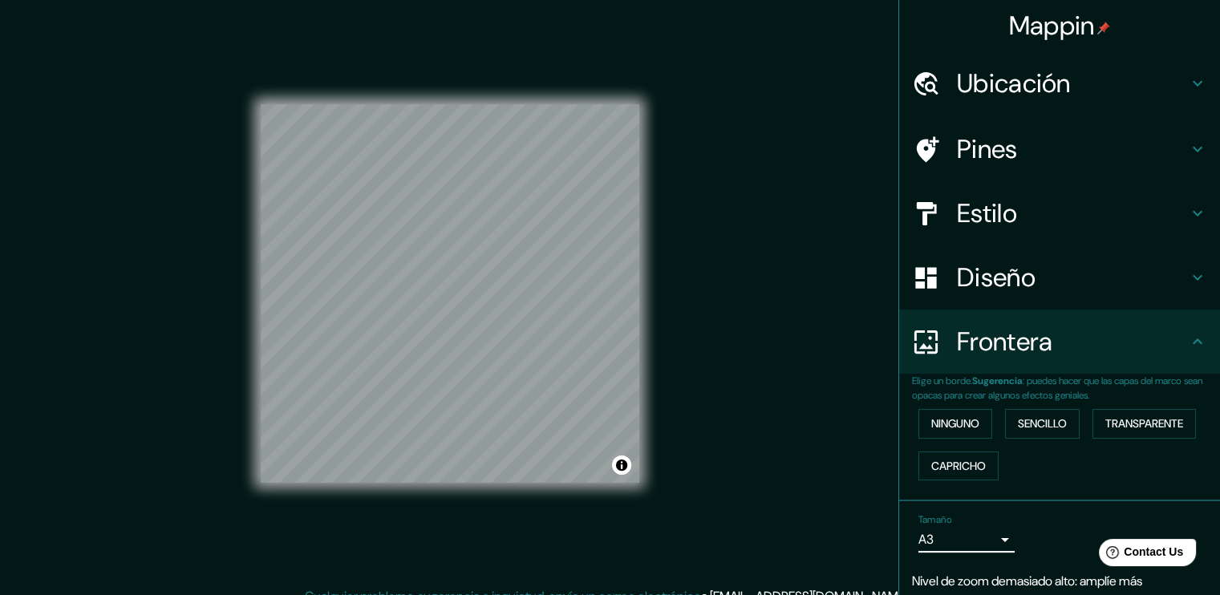
click at [967, 100] on div "Ubicación" at bounding box center [1059, 83] width 321 height 64
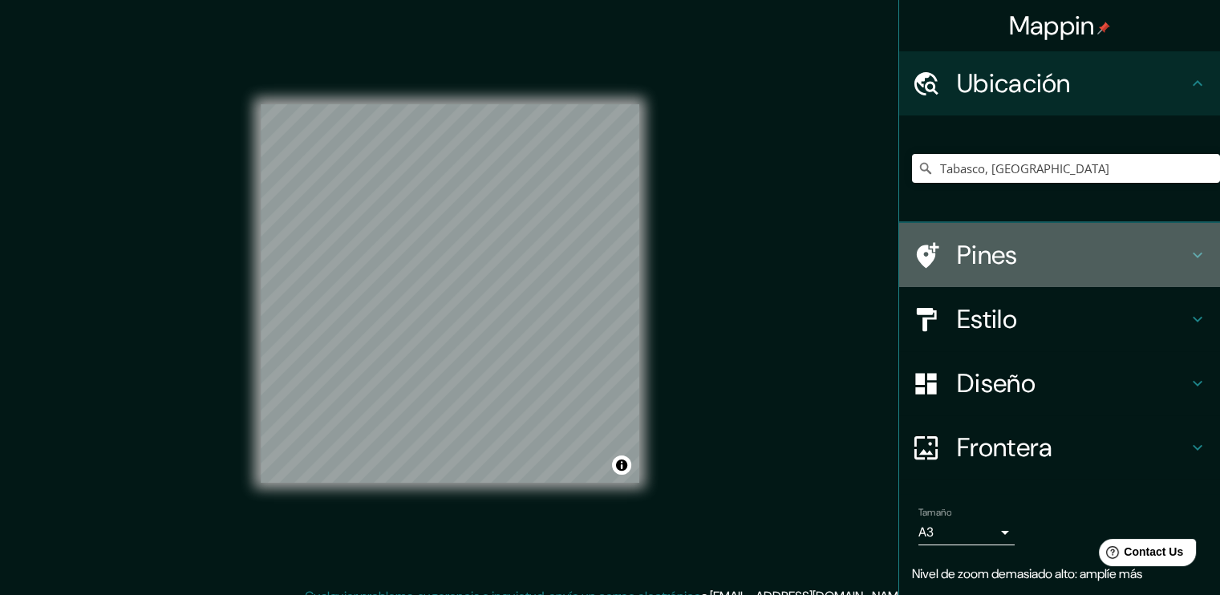
click at [989, 275] on div "Pines" at bounding box center [1059, 255] width 321 height 64
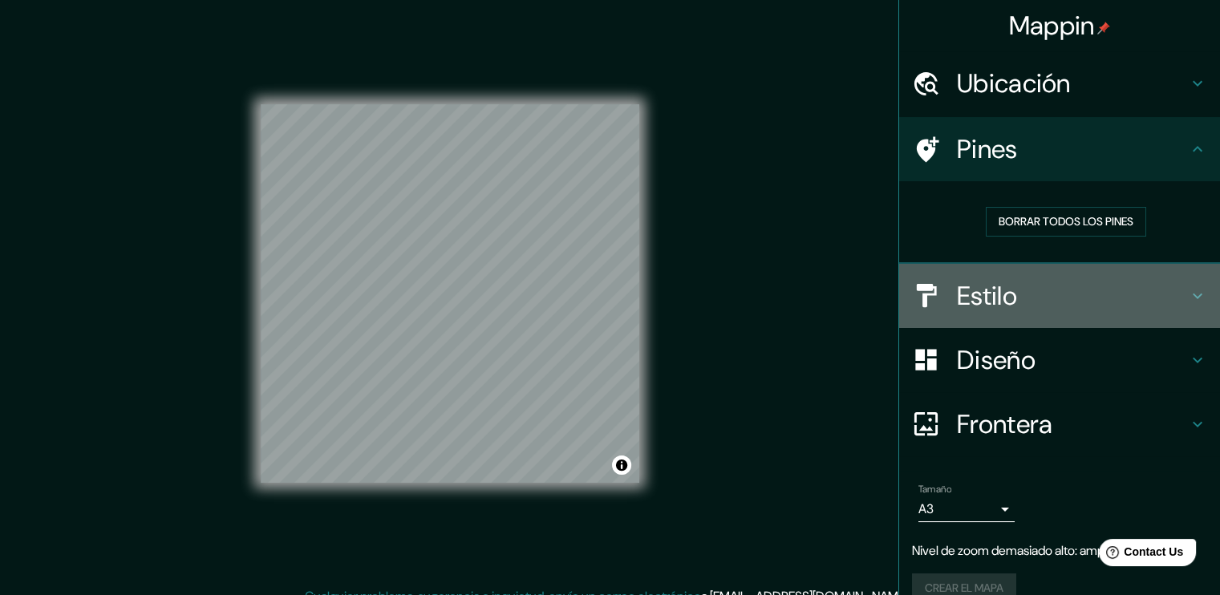
click at [987, 277] on div "Estilo" at bounding box center [1059, 296] width 321 height 64
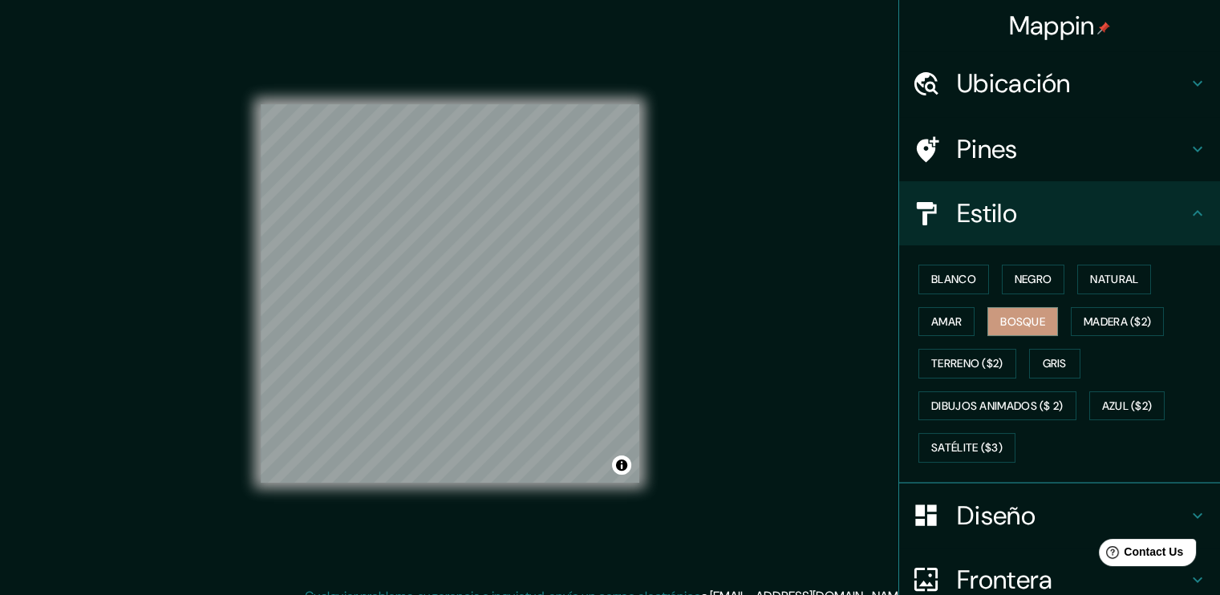
click at [983, 514] on h4 "Diseño" at bounding box center [1072, 516] width 231 height 32
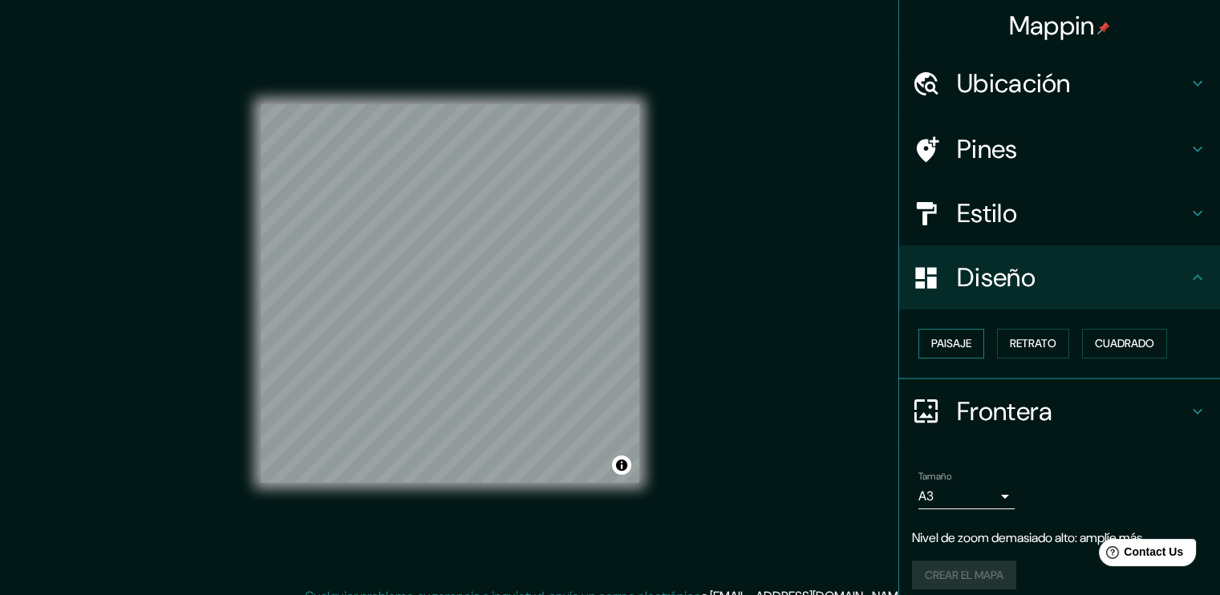
click at [945, 350] on font "Paisaje" at bounding box center [951, 344] width 40 height 20
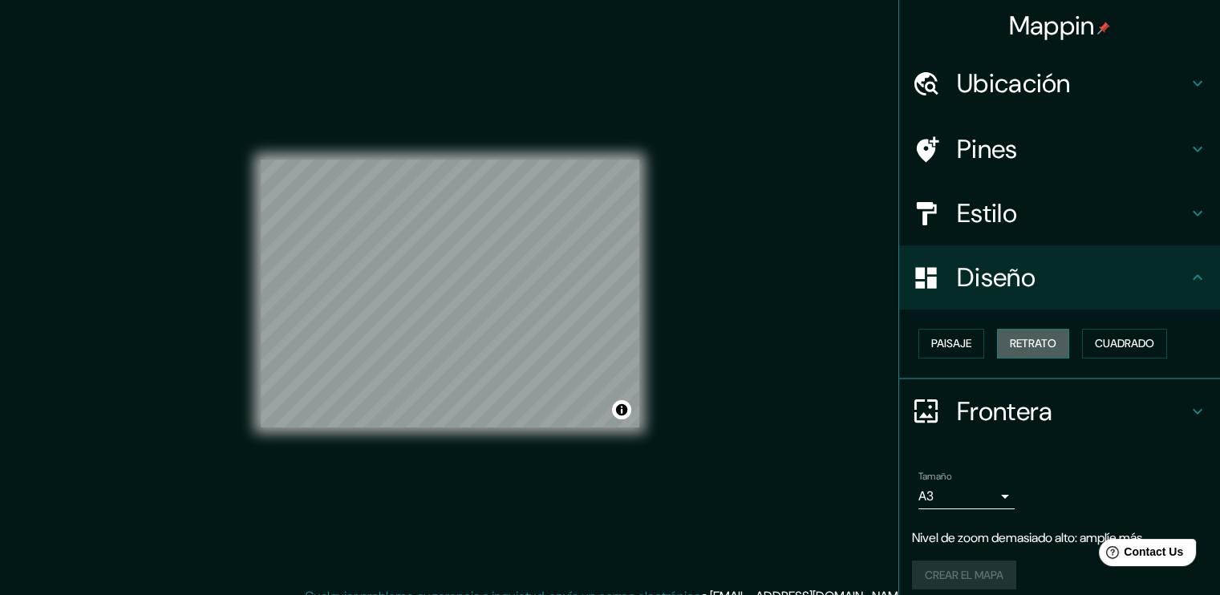
click at [1013, 341] on font "Retrato" at bounding box center [1033, 344] width 47 height 20
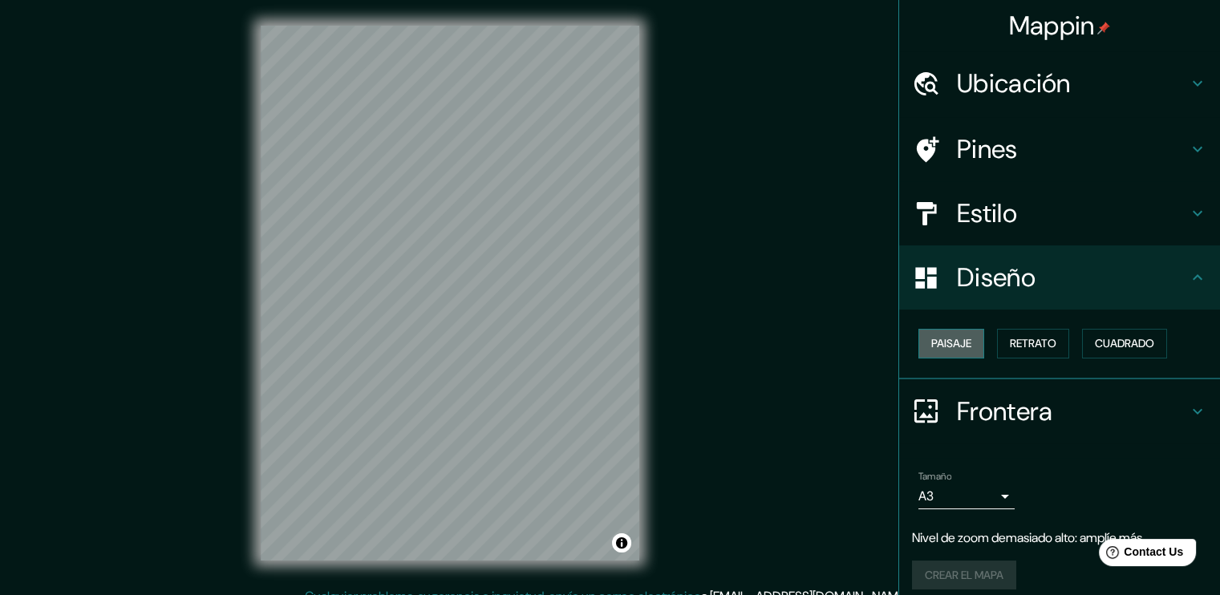
click at [940, 341] on font "Paisaje" at bounding box center [951, 344] width 40 height 20
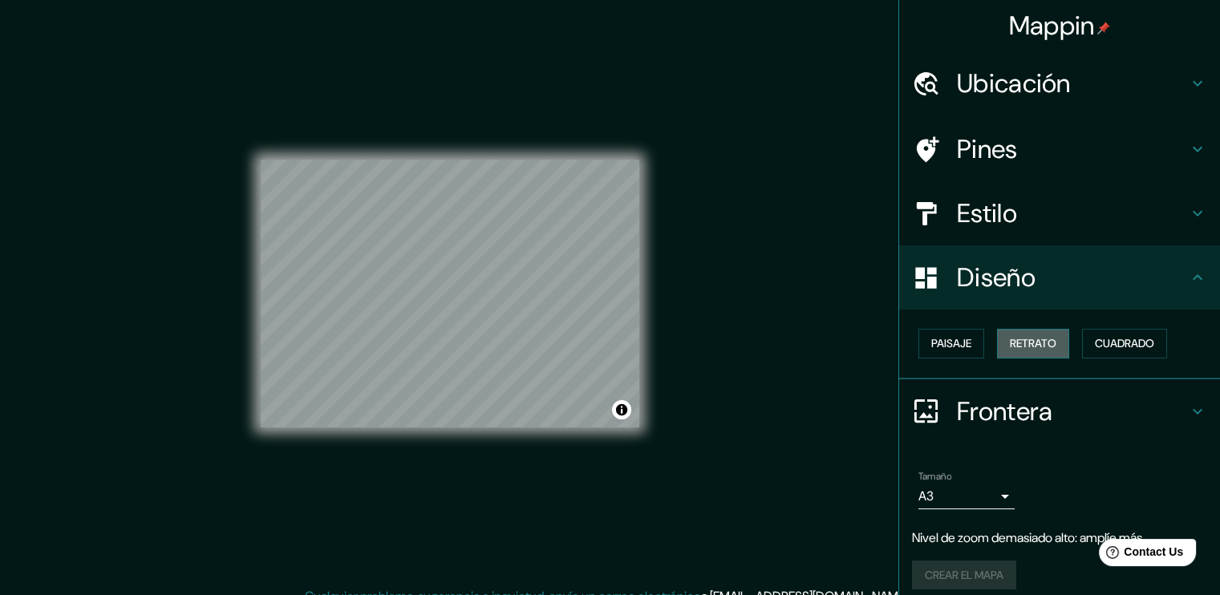
click at [1020, 347] on font "Retrato" at bounding box center [1033, 344] width 47 height 20
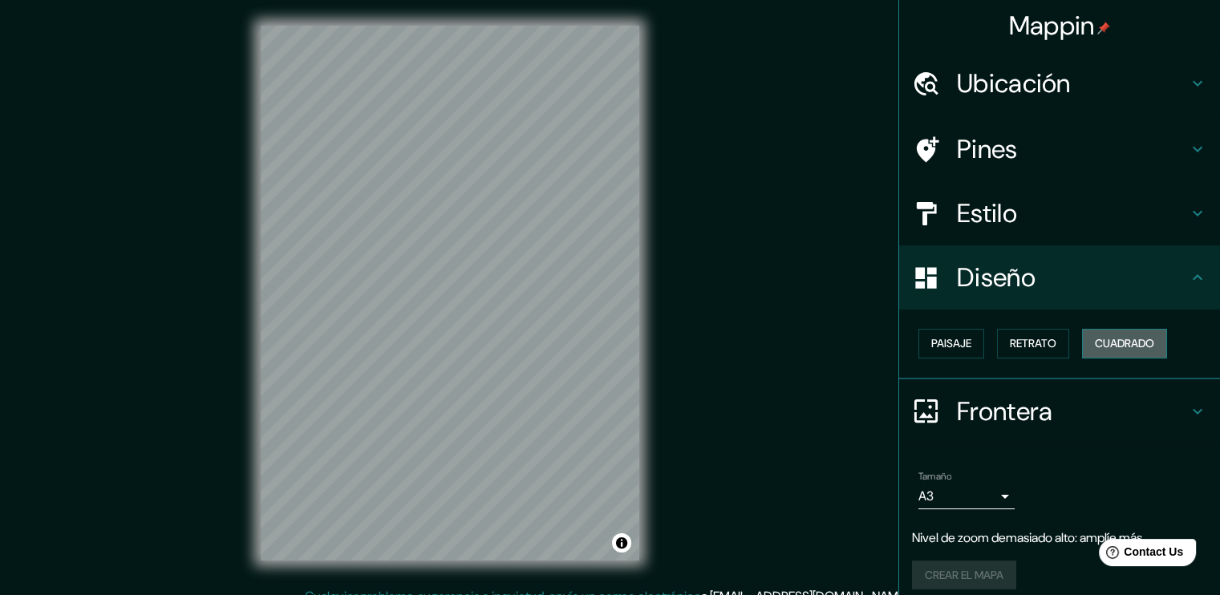
click at [1103, 341] on font "Cuadrado" at bounding box center [1124, 344] width 59 height 20
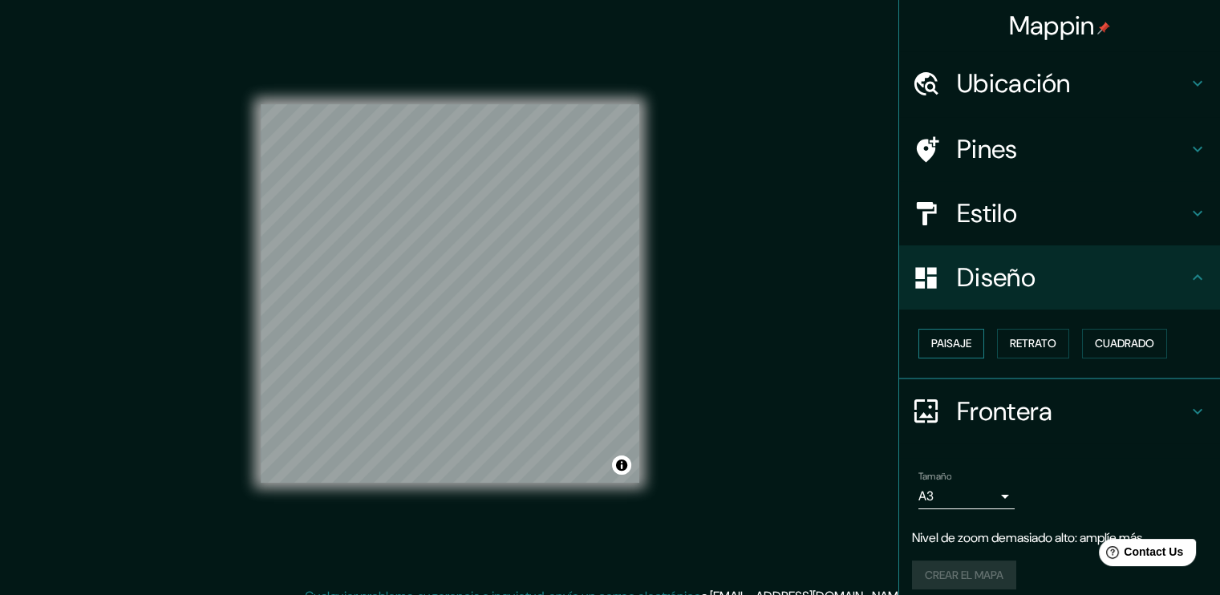
click at [937, 343] on font "Paisaje" at bounding box center [951, 344] width 40 height 20
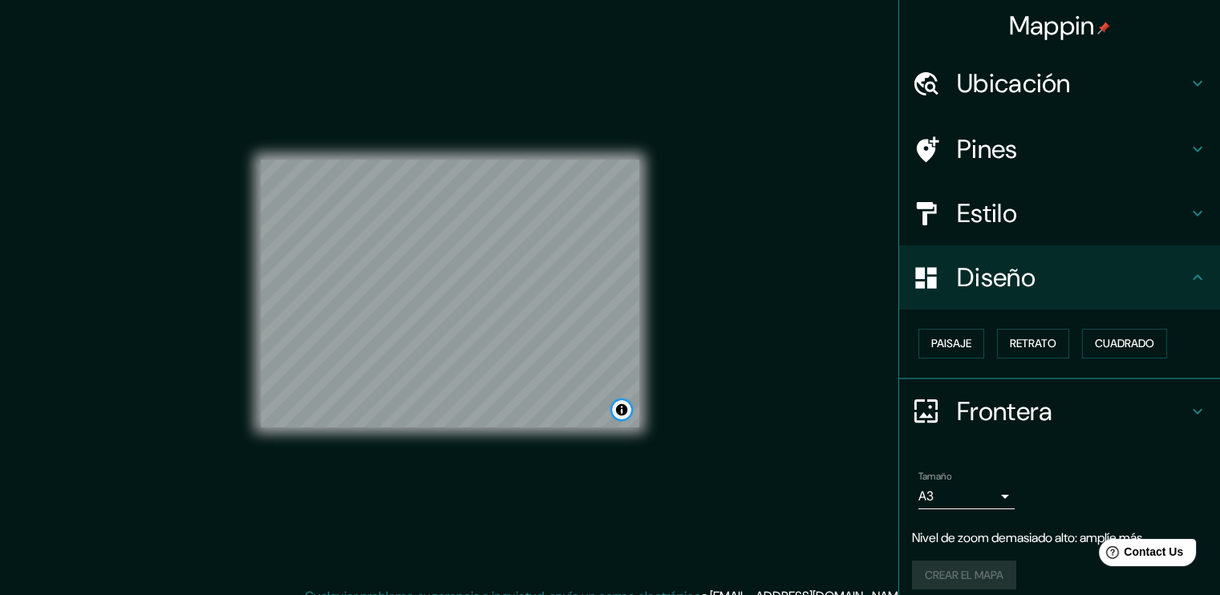
click at [629, 406] on button "Alternar atribución" at bounding box center [621, 409] width 19 height 19
click at [1008, 159] on h4 "Pines" at bounding box center [1072, 149] width 231 height 32
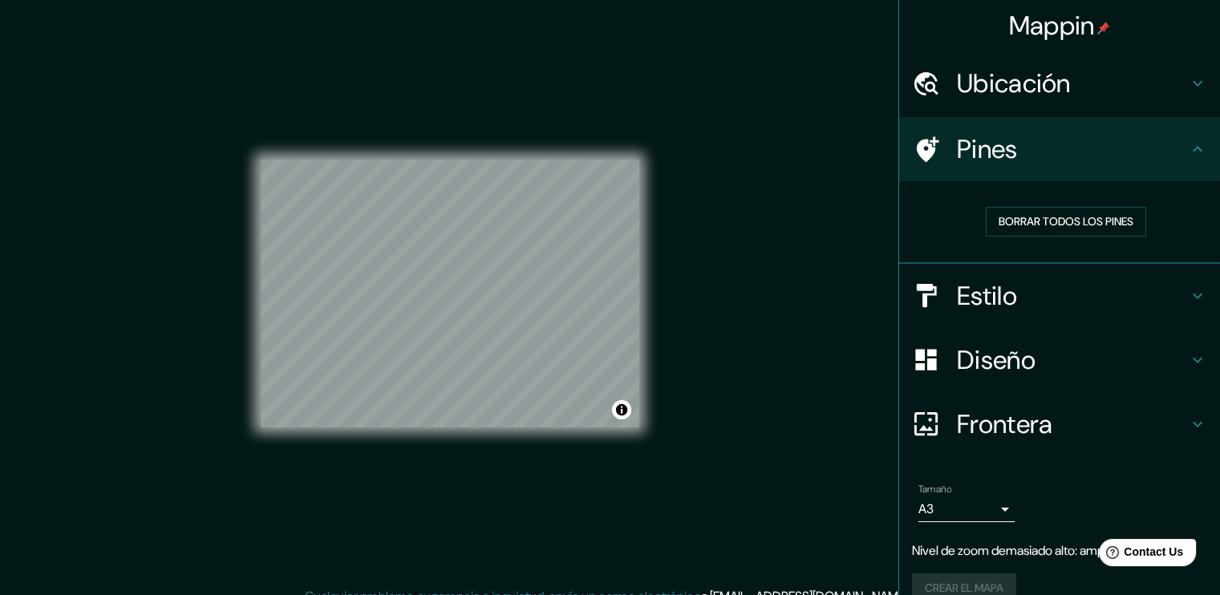
click at [964, 298] on h4 "Estilo" at bounding box center [1072, 296] width 231 height 32
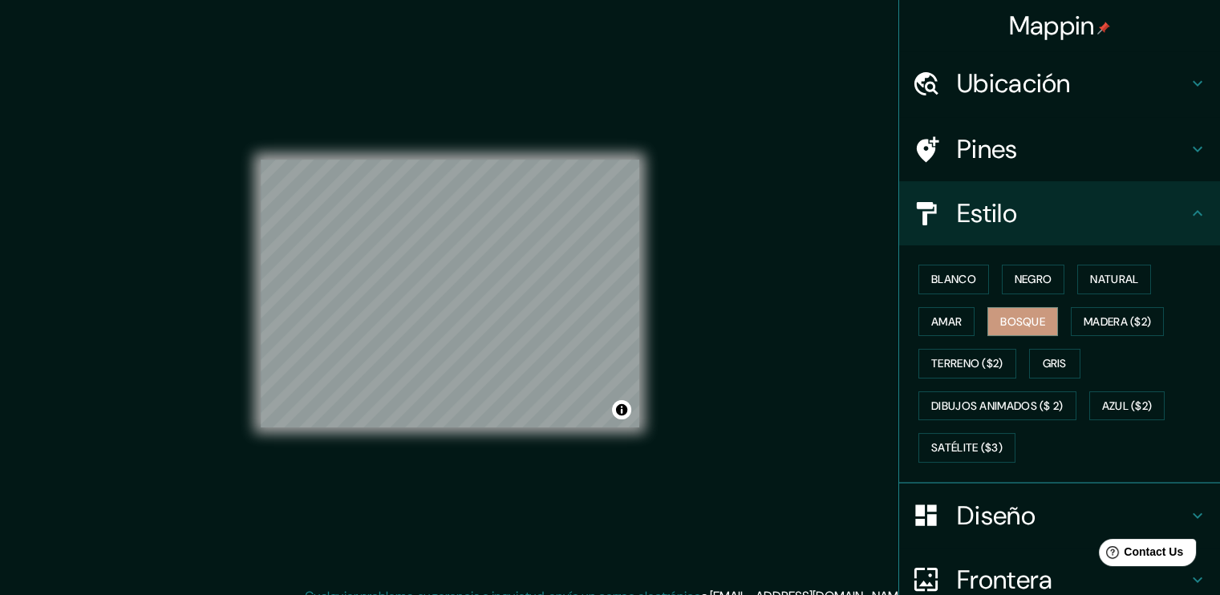
drag, startPoint x: 645, startPoint y: 354, endPoint x: 783, endPoint y: 198, distance: 209.0
click at [783, 198] on div "Mappin Ubicación Tabasco, México Pines Estilo Blanco Negro Natural Amar Bosque …" at bounding box center [610, 306] width 1220 height 613
click at [931, 286] on font "Blanco" at bounding box center [953, 279] width 45 height 20
click at [1046, 273] on button "Negro" at bounding box center [1033, 280] width 63 height 30
click at [1129, 278] on font "Natural" at bounding box center [1114, 279] width 48 height 20
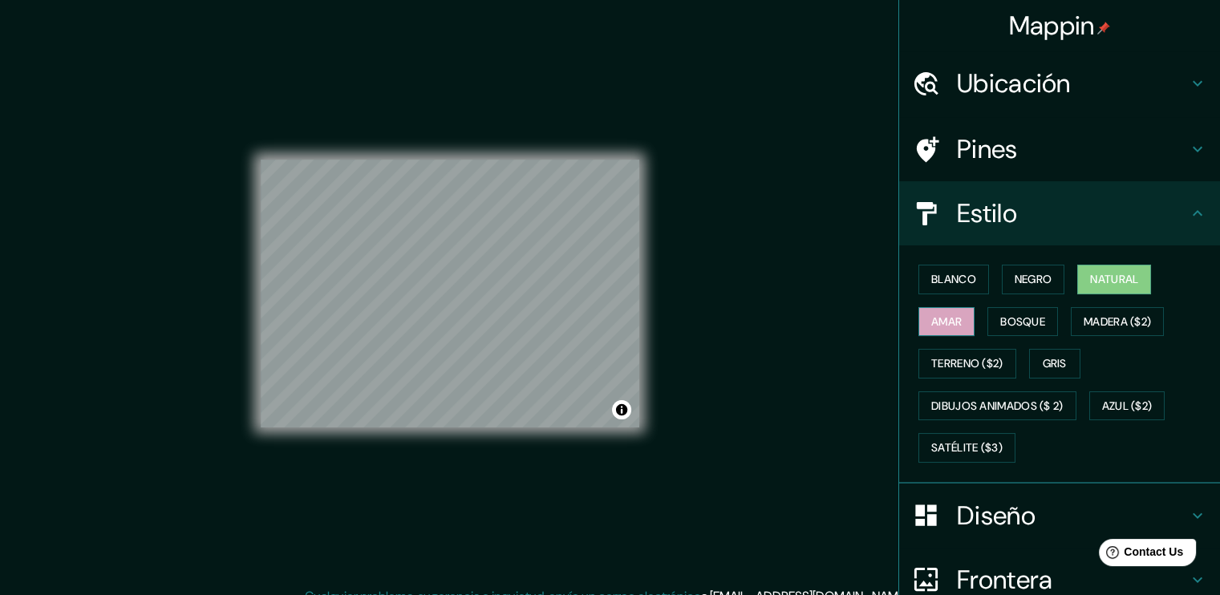
click at [931, 326] on font "Amar" at bounding box center [946, 322] width 30 height 20
click at [1016, 312] on font "Bosque" at bounding box center [1022, 322] width 45 height 20
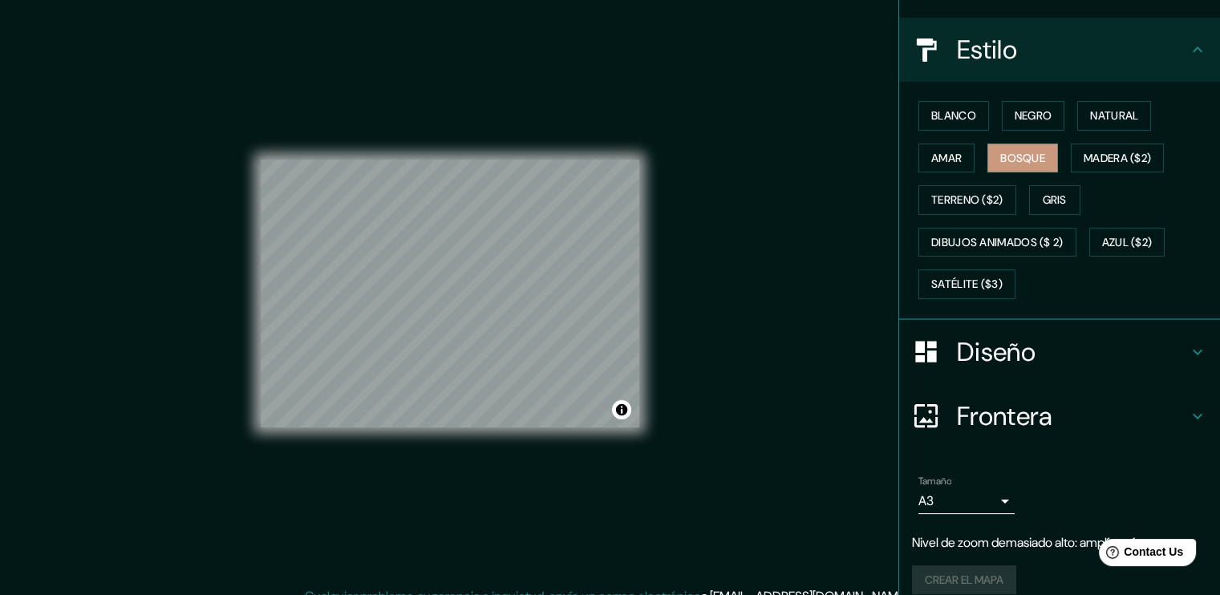
scroll to position [180, 0]
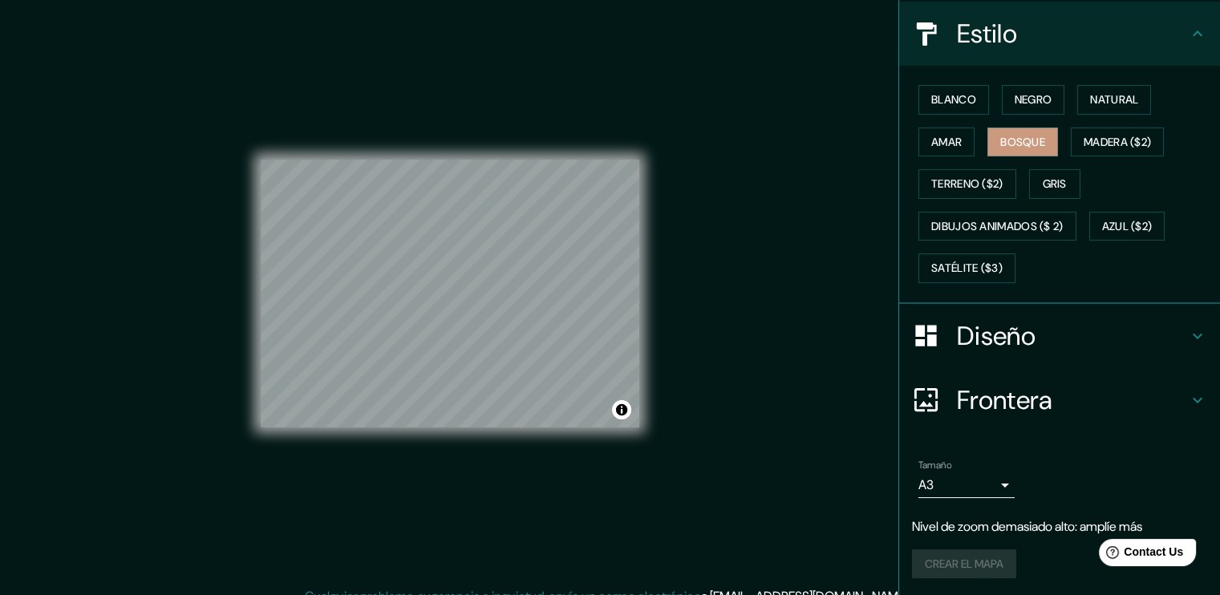
click at [1188, 331] on icon at bounding box center [1197, 335] width 19 height 19
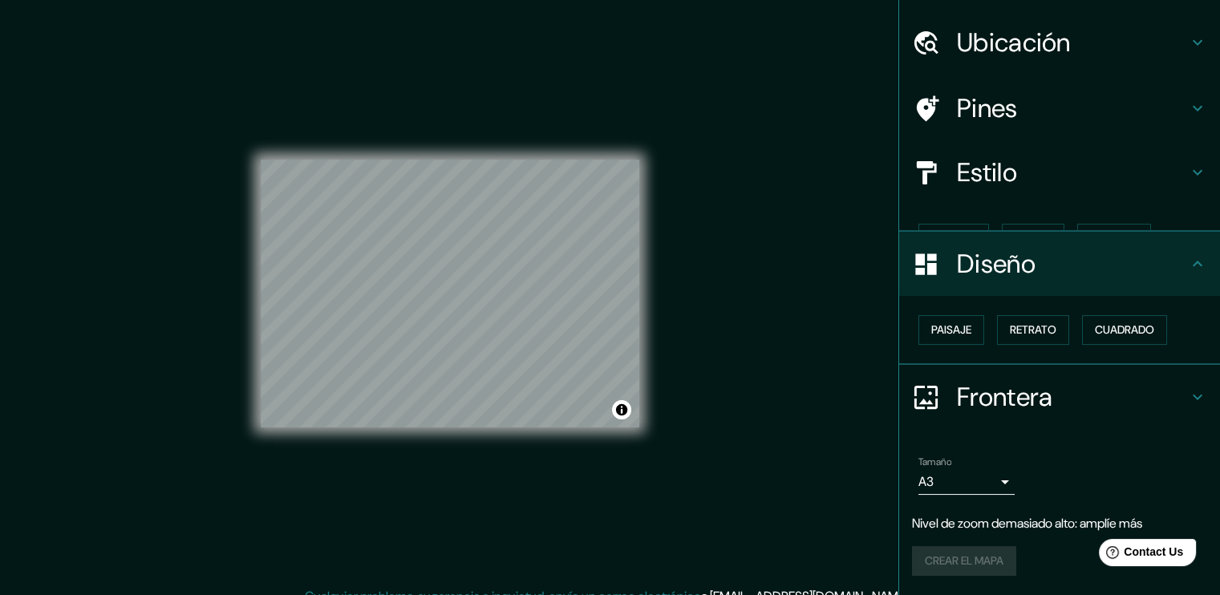
scroll to position [13, 0]
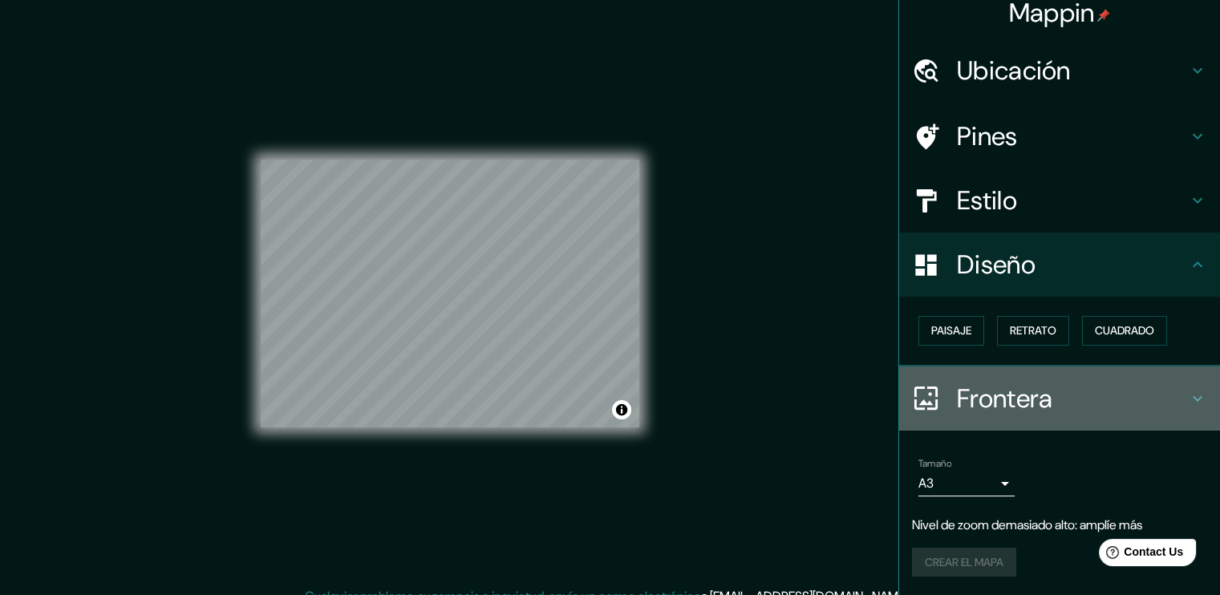
click at [1170, 392] on h4 "Frontera" at bounding box center [1072, 398] width 231 height 32
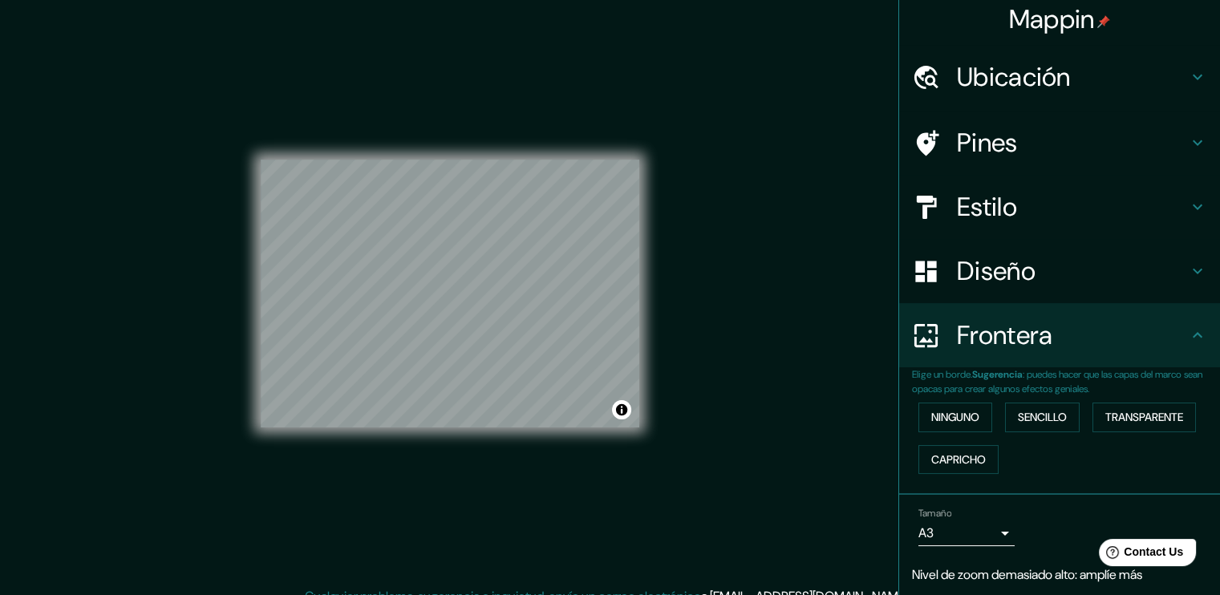
scroll to position [0, 0]
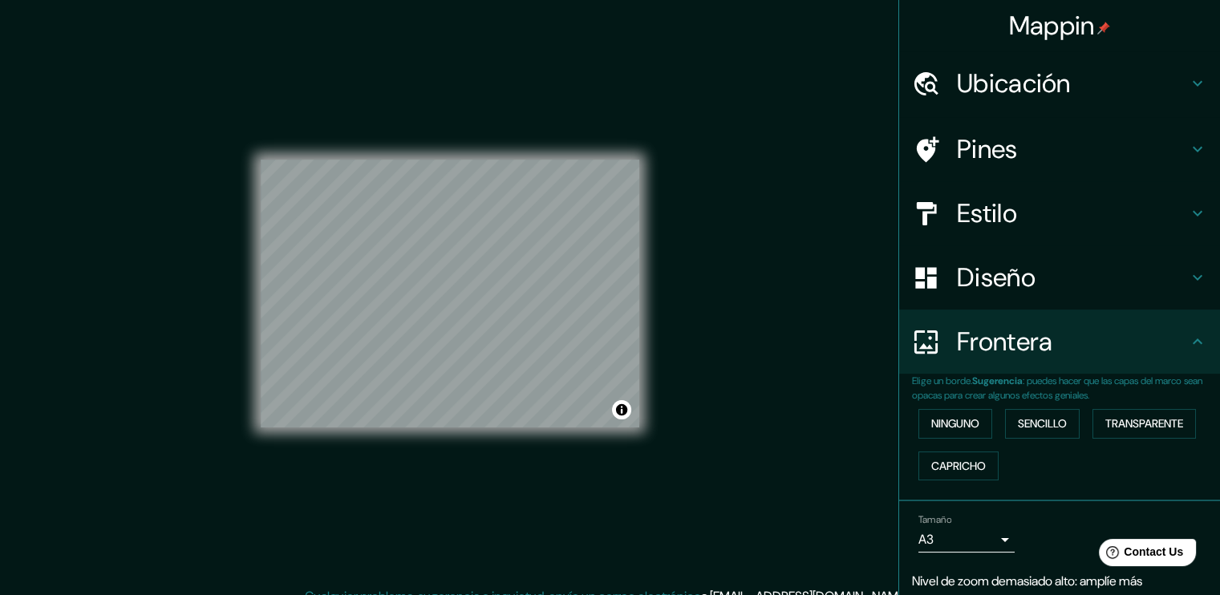
click at [1038, 39] on font "Mappin" at bounding box center [1052, 26] width 86 height 34
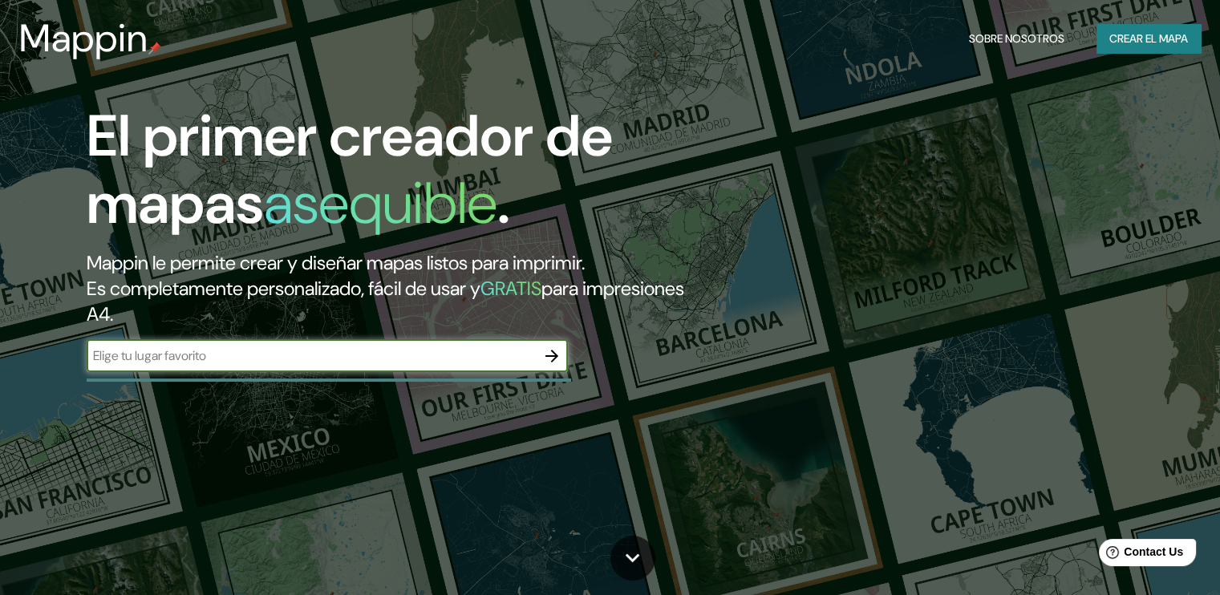
click at [419, 360] on input "text" at bounding box center [311, 355] width 449 height 18
click at [416, 364] on input "text" at bounding box center [311, 355] width 449 height 18
type input "México"
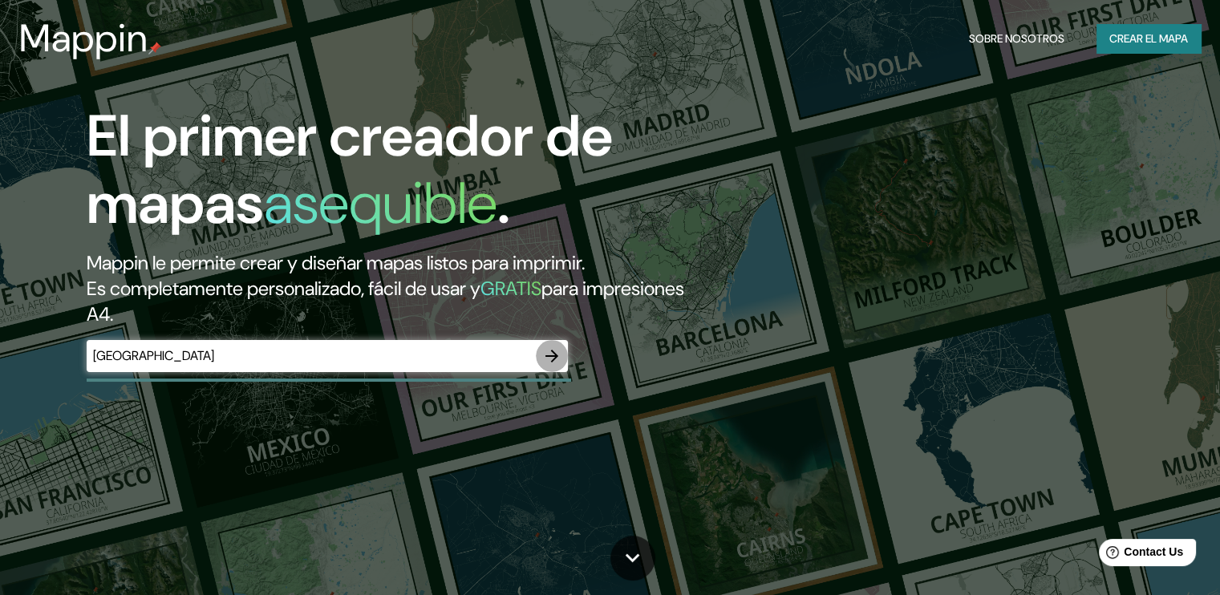
click at [557, 354] on icon "button" at bounding box center [551, 355] width 19 height 19
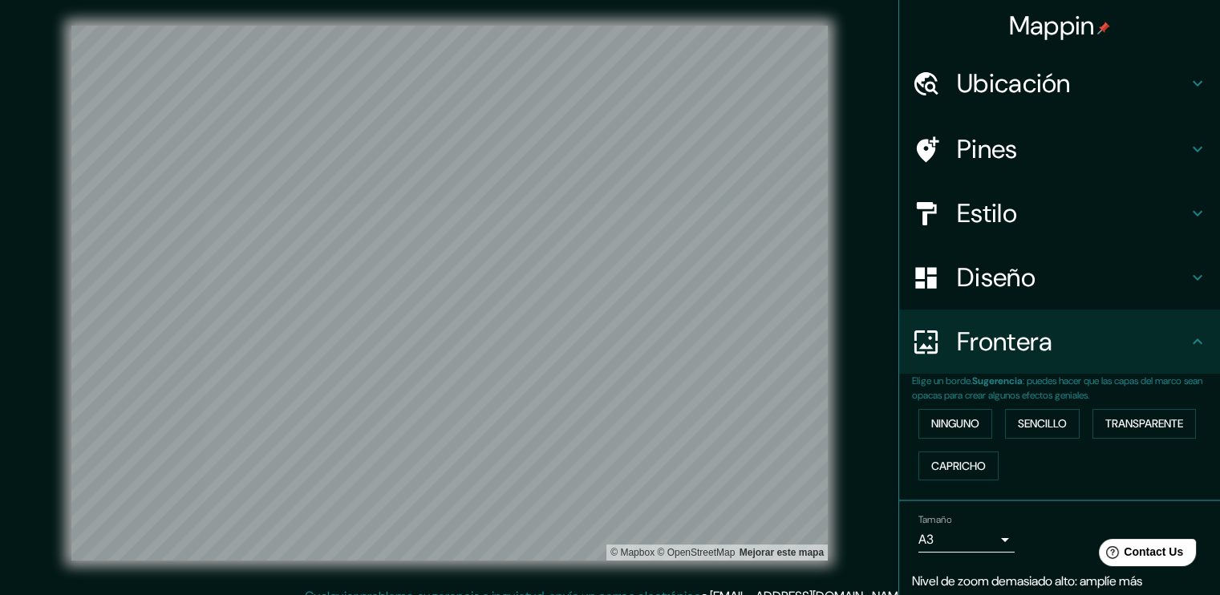
click at [1009, 75] on h4 "Ubicación" at bounding box center [1072, 83] width 231 height 32
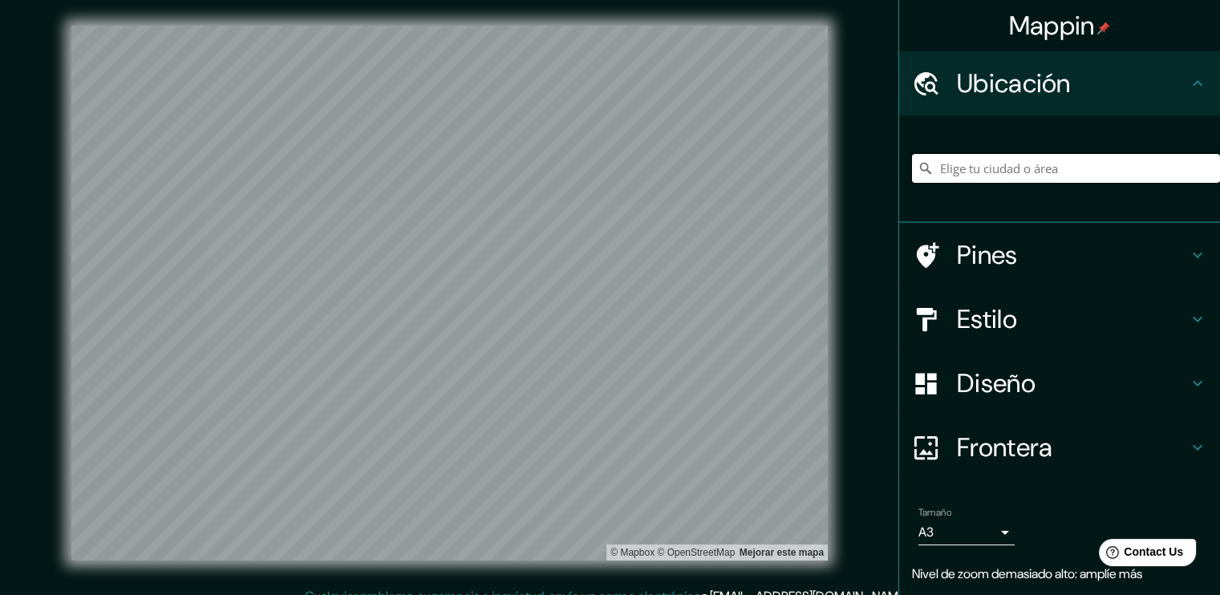
click at [1005, 173] on input "Elige tu ciudad o área" at bounding box center [1066, 168] width 308 height 29
type input "T"
type input "m"
type input "México"
click at [1017, 265] on h4 "Pines" at bounding box center [1072, 255] width 231 height 32
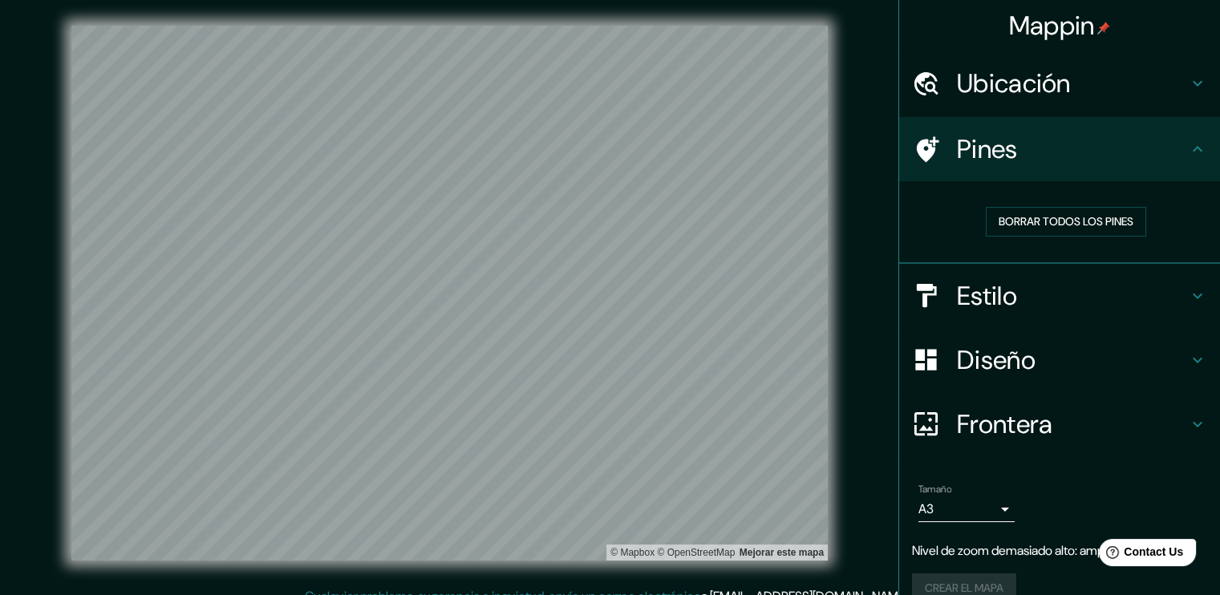
click at [985, 293] on h4 "Estilo" at bounding box center [1072, 296] width 231 height 32
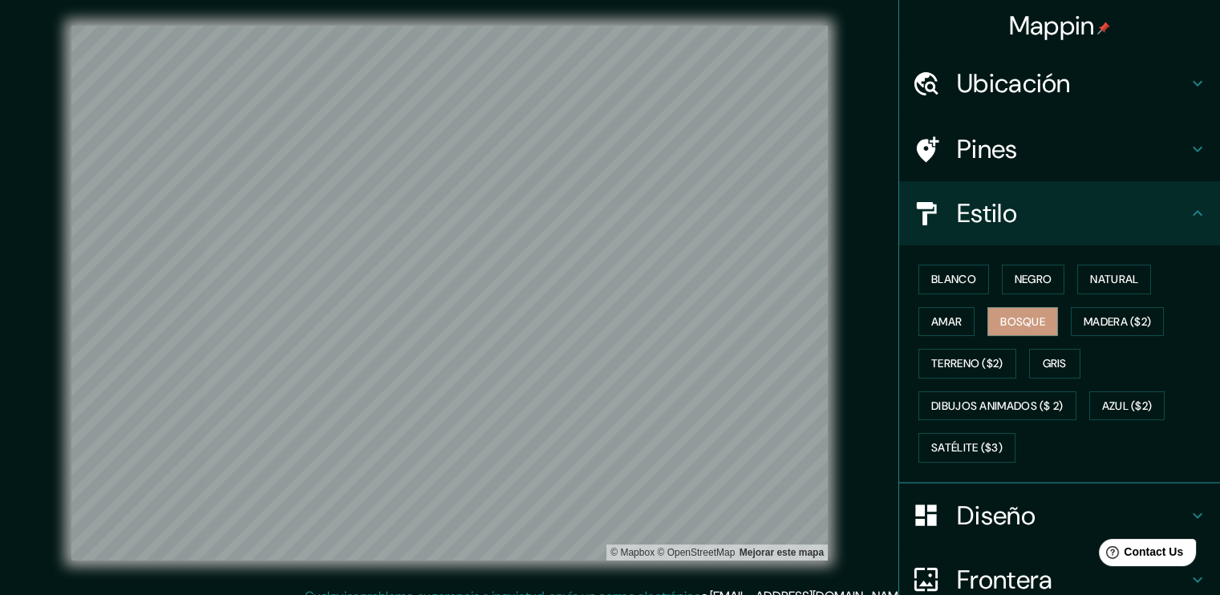
click at [926, 252] on div "Blanco Negro Natural Amar Bosque Madera ($2) Terreno ($2) Gris Dibujos animados…" at bounding box center [1059, 364] width 321 height 238
click at [933, 265] on button "Blanco" at bounding box center [953, 280] width 71 height 30
click at [1033, 271] on font "Negro" at bounding box center [1033, 279] width 38 height 20
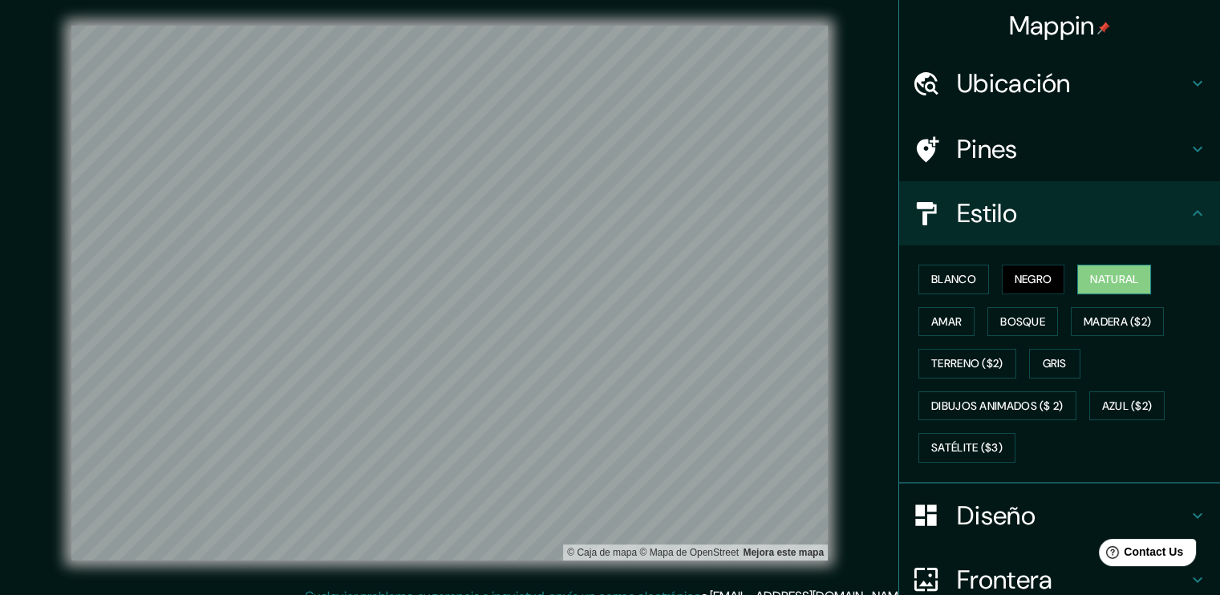
click at [1141, 274] on button "Natural" at bounding box center [1114, 280] width 74 height 30
click at [931, 326] on font "Amar" at bounding box center [946, 322] width 30 height 20
click at [1048, 318] on div "Blanco Negro Natural Amar Bosque Madera ($2) Terreno ($2) Gris Dibujos animados…" at bounding box center [1066, 363] width 308 height 211
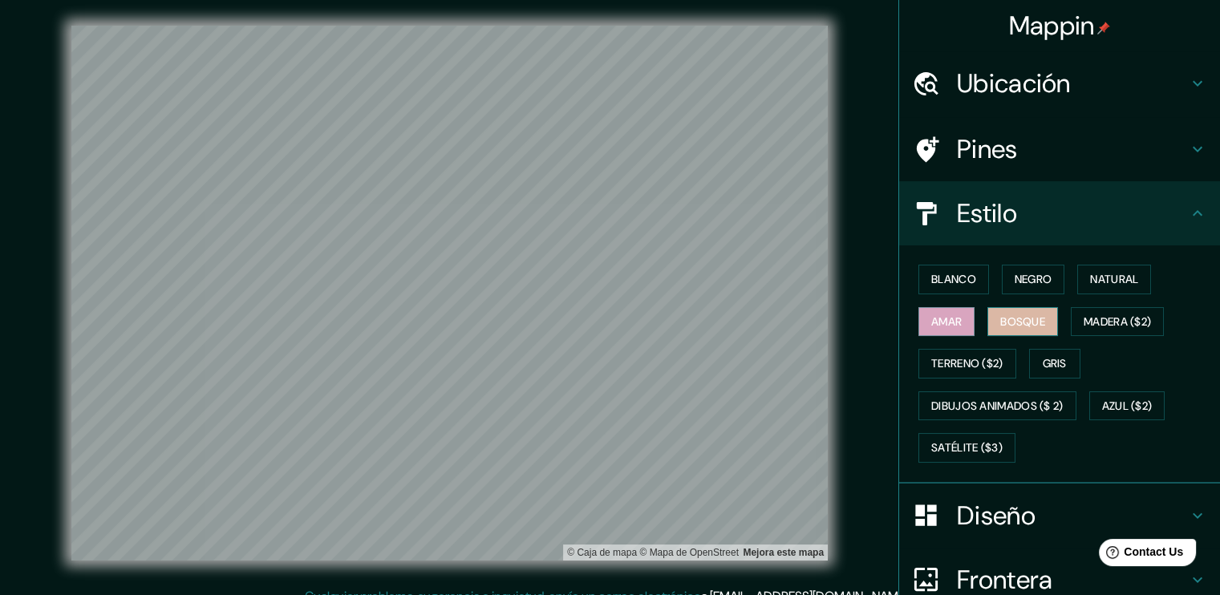
click at [1014, 318] on font "Bosque" at bounding box center [1022, 322] width 45 height 20
click at [1077, 284] on button "Natural" at bounding box center [1114, 280] width 74 height 30
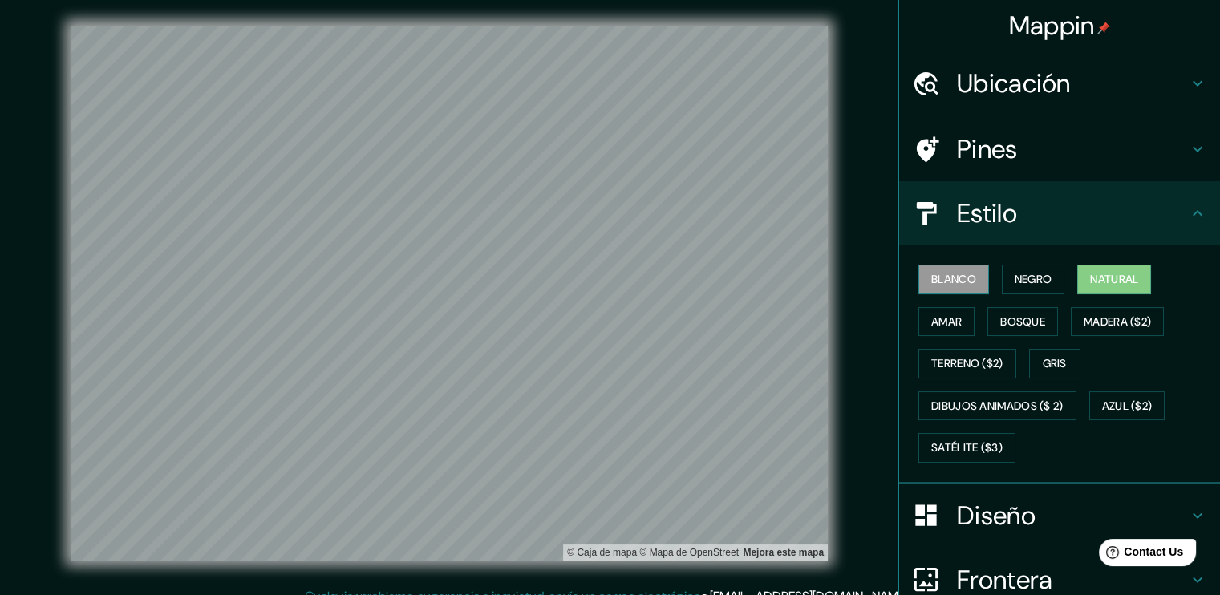
click at [937, 269] on font "Blanco" at bounding box center [953, 279] width 45 height 20
click at [1002, 280] on button "Negro" at bounding box center [1033, 280] width 63 height 30
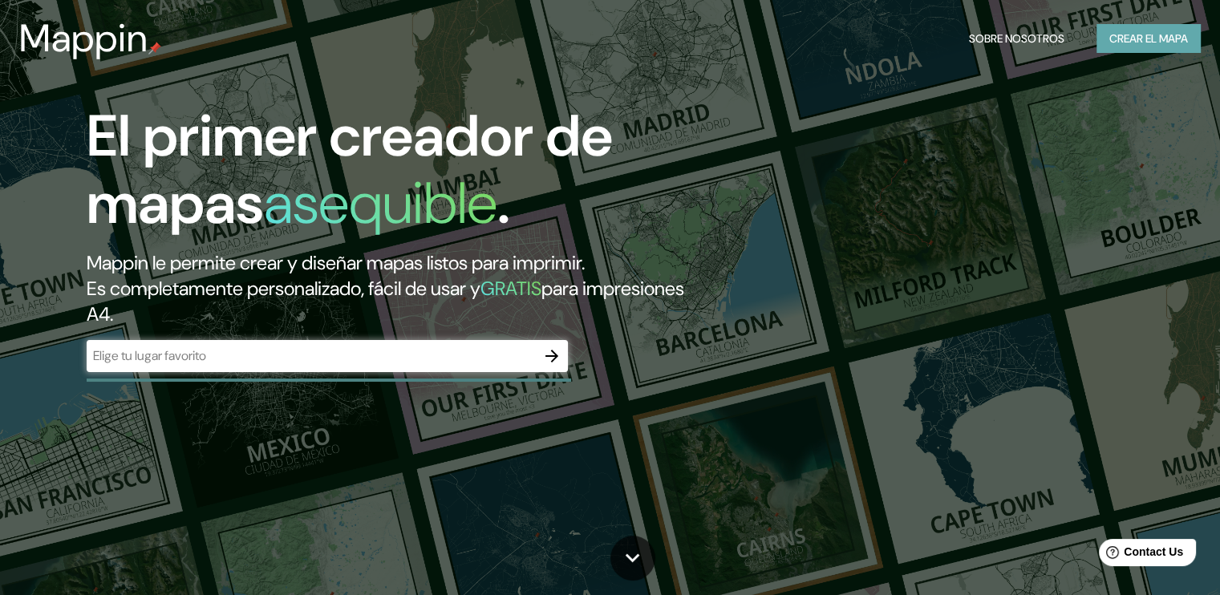
click at [1147, 38] on font "Crear el mapa" at bounding box center [1148, 39] width 79 height 20
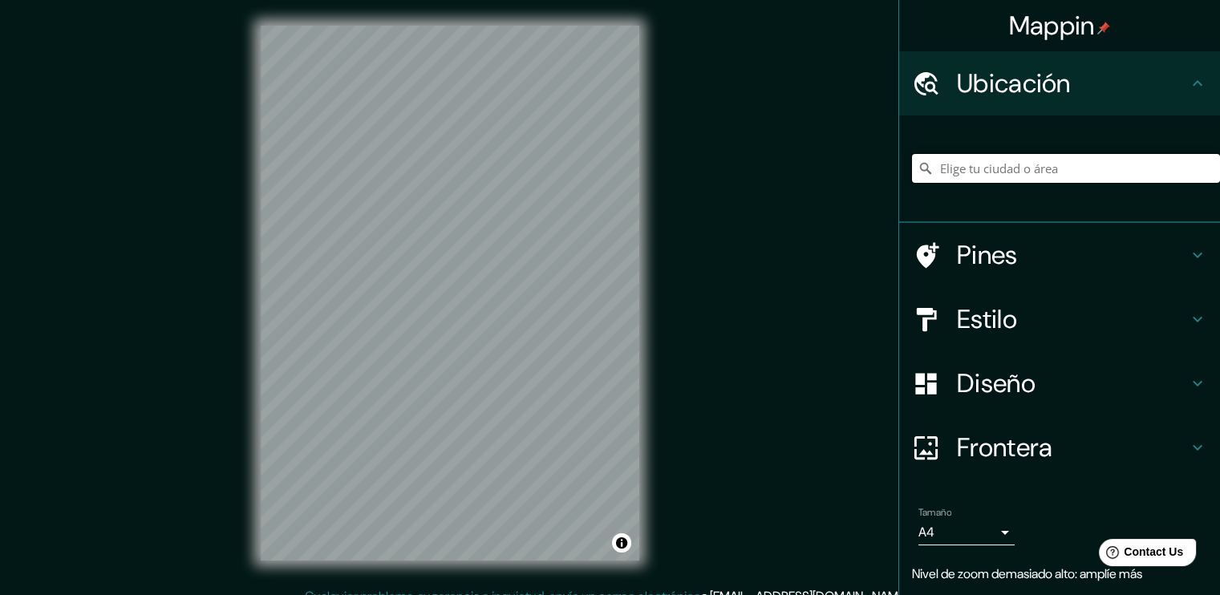
click at [969, 172] on input "Elige tu ciudad o área" at bounding box center [1066, 168] width 308 height 29
type input "México"
click at [978, 256] on h4 "Pines" at bounding box center [1072, 255] width 231 height 32
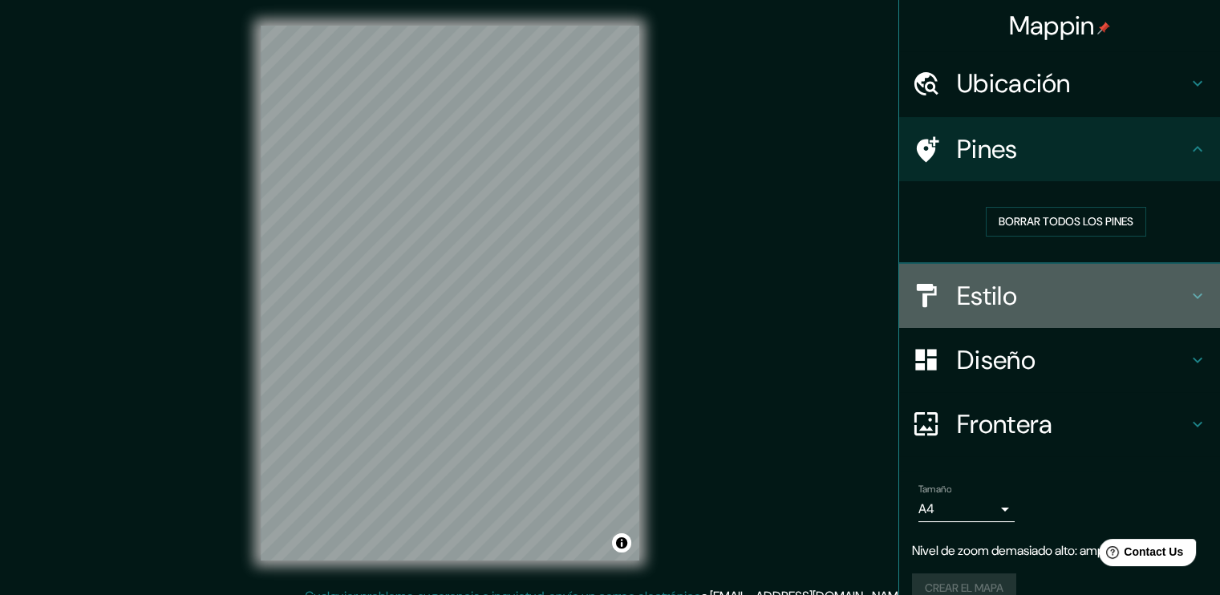
click at [965, 297] on h4 "Estilo" at bounding box center [1072, 296] width 231 height 32
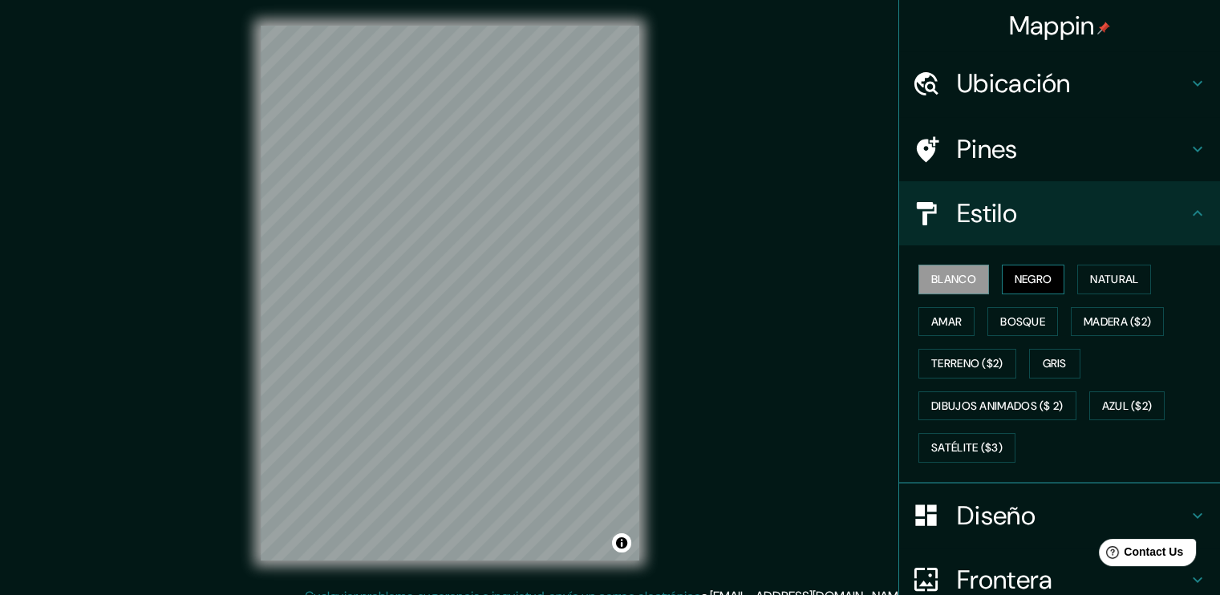
click at [1014, 283] on font "Negro" at bounding box center [1033, 279] width 38 height 20
click at [1112, 275] on font "Natural" at bounding box center [1114, 279] width 48 height 20
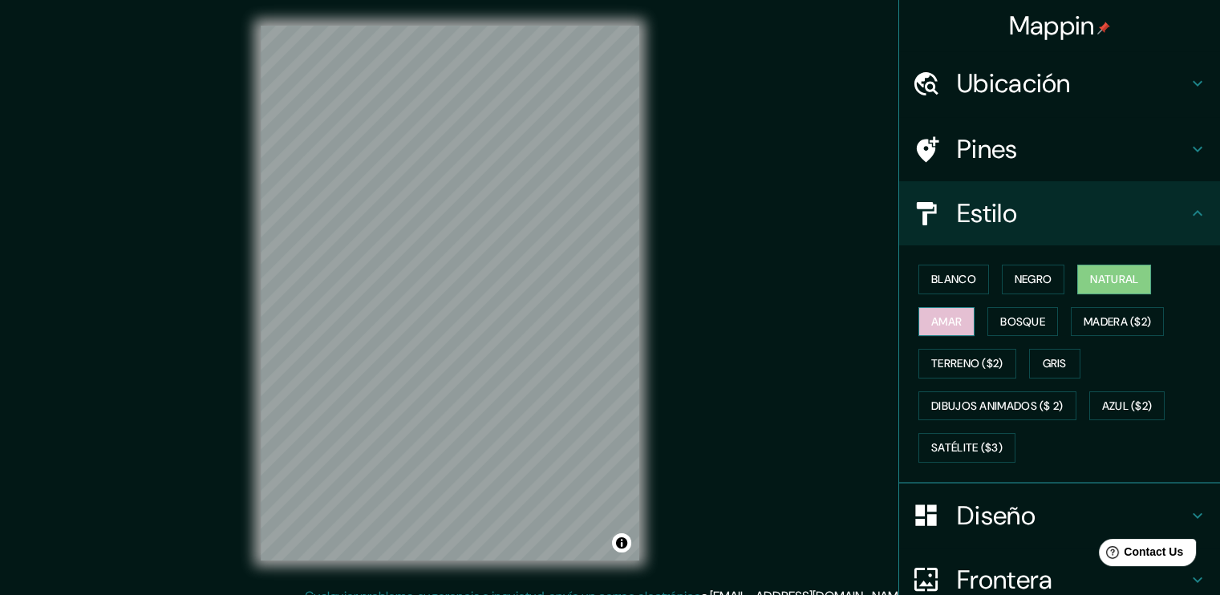
click at [931, 318] on font "Amar" at bounding box center [946, 322] width 30 height 20
click at [1053, 216] on h4 "Estilo" at bounding box center [1072, 213] width 231 height 32
click at [1188, 214] on icon at bounding box center [1197, 213] width 19 height 19
click at [1131, 273] on font "Natural" at bounding box center [1114, 279] width 48 height 20
click at [1107, 409] on font "Azul ($2)" at bounding box center [1127, 406] width 51 height 20
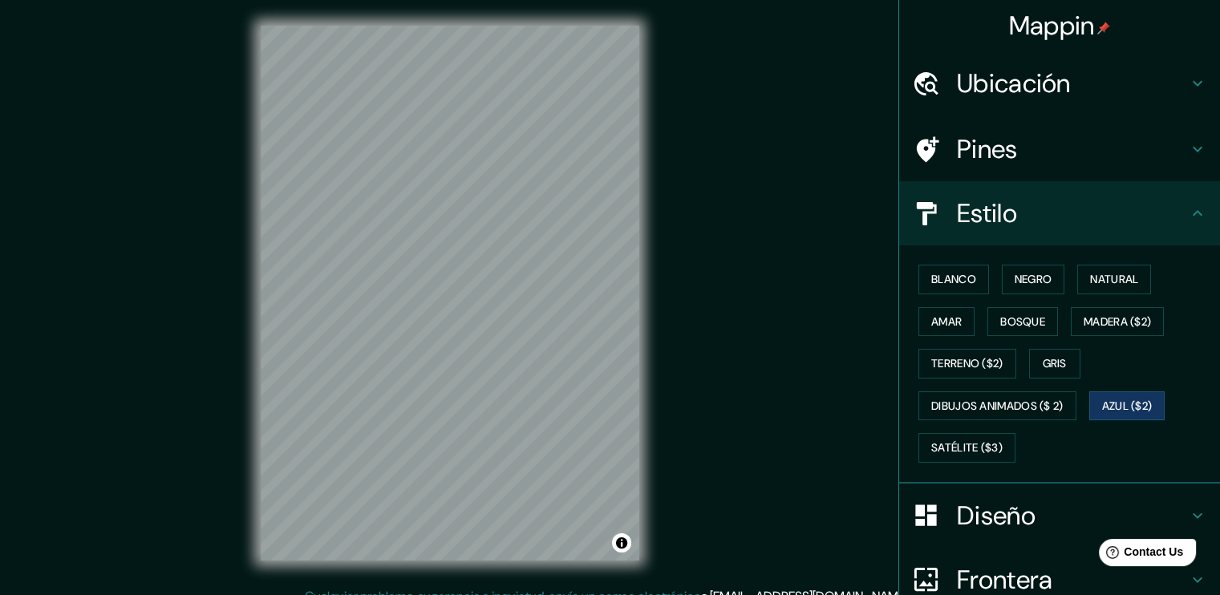
click at [1188, 211] on icon at bounding box center [1197, 213] width 19 height 19
click at [985, 514] on h4 "Diseño" at bounding box center [1072, 516] width 231 height 32
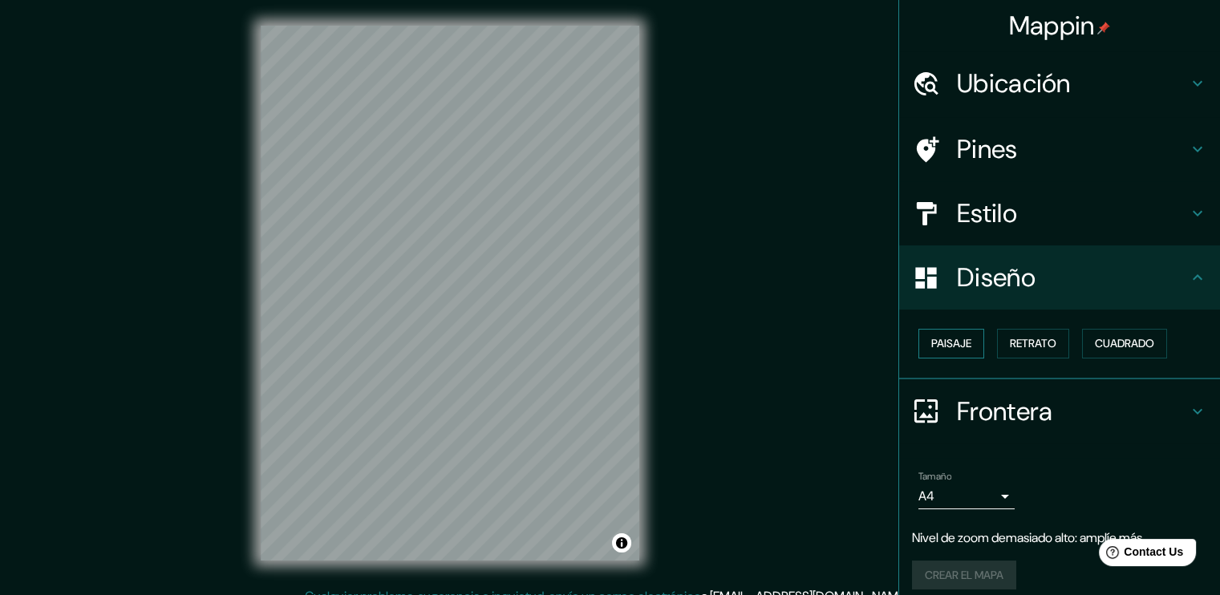
click at [931, 346] on font "Paisaje" at bounding box center [951, 344] width 40 height 20
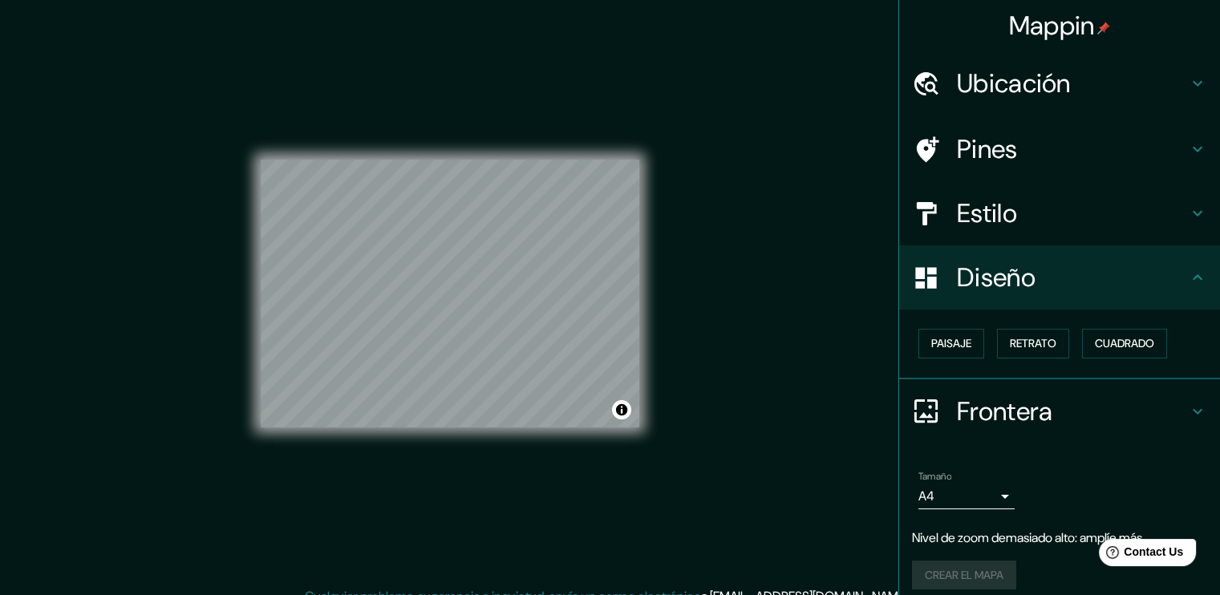
click at [1029, 325] on div "Paisaje Retrato Cuadrado" at bounding box center [1066, 343] width 308 height 42
click at [1022, 337] on font "Retrato" at bounding box center [1033, 344] width 47 height 20
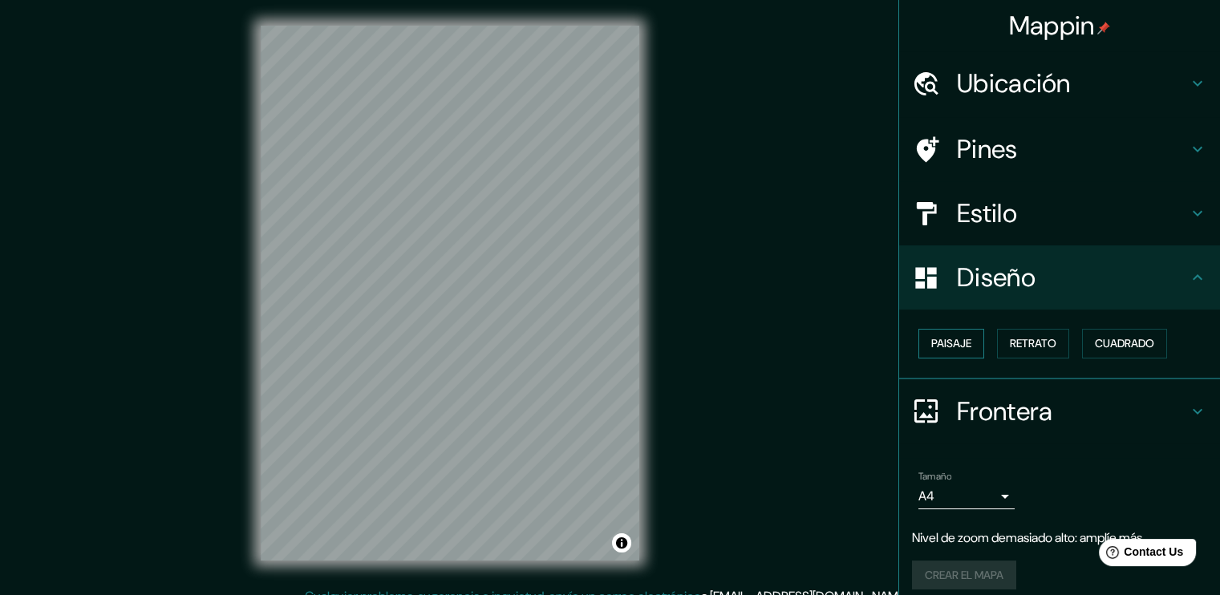
click at [954, 352] on font "Paisaje" at bounding box center [951, 344] width 40 height 20
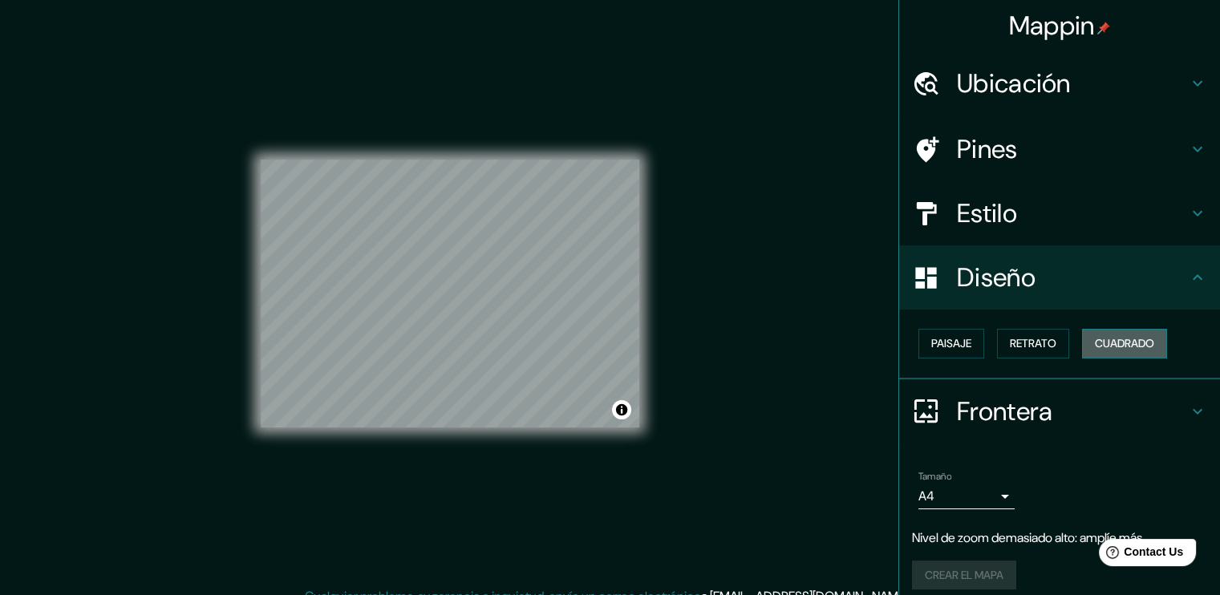
click at [1110, 343] on font "Cuadrado" at bounding box center [1124, 344] width 59 height 20
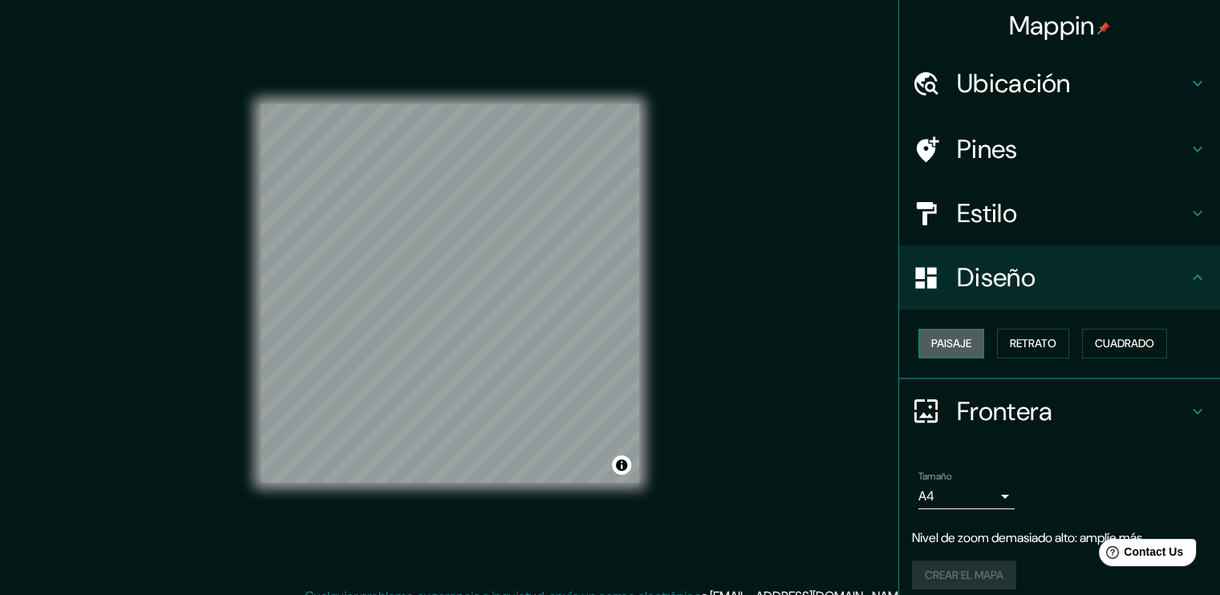
click at [940, 340] on font "Paisaje" at bounding box center [951, 344] width 40 height 20
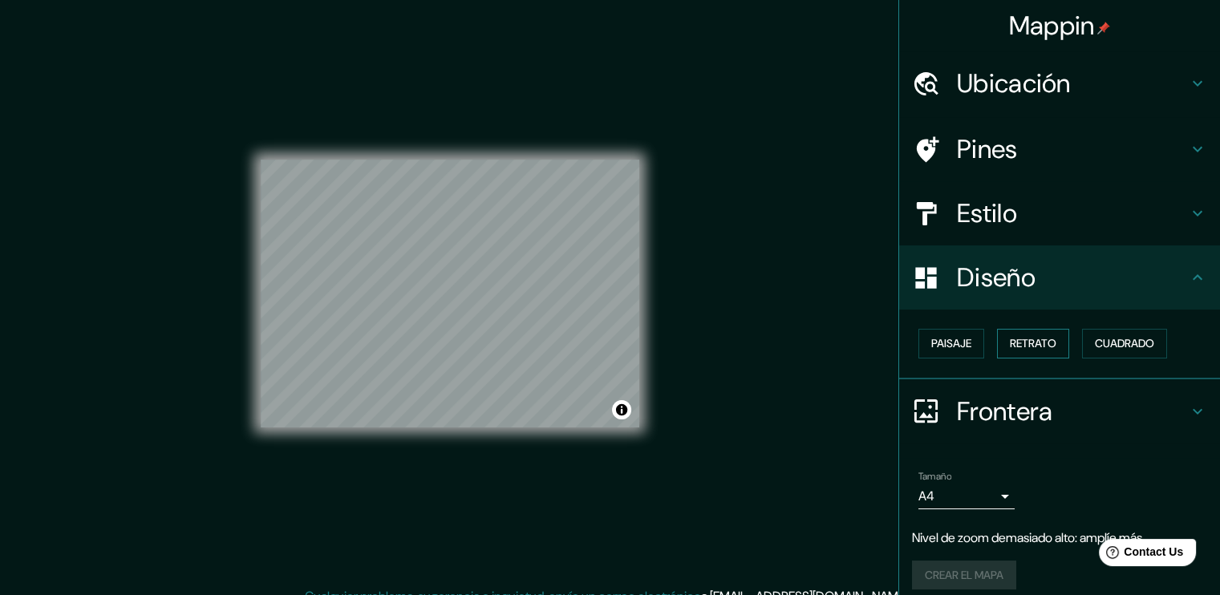
click at [1034, 334] on font "Retrato" at bounding box center [1033, 344] width 47 height 20
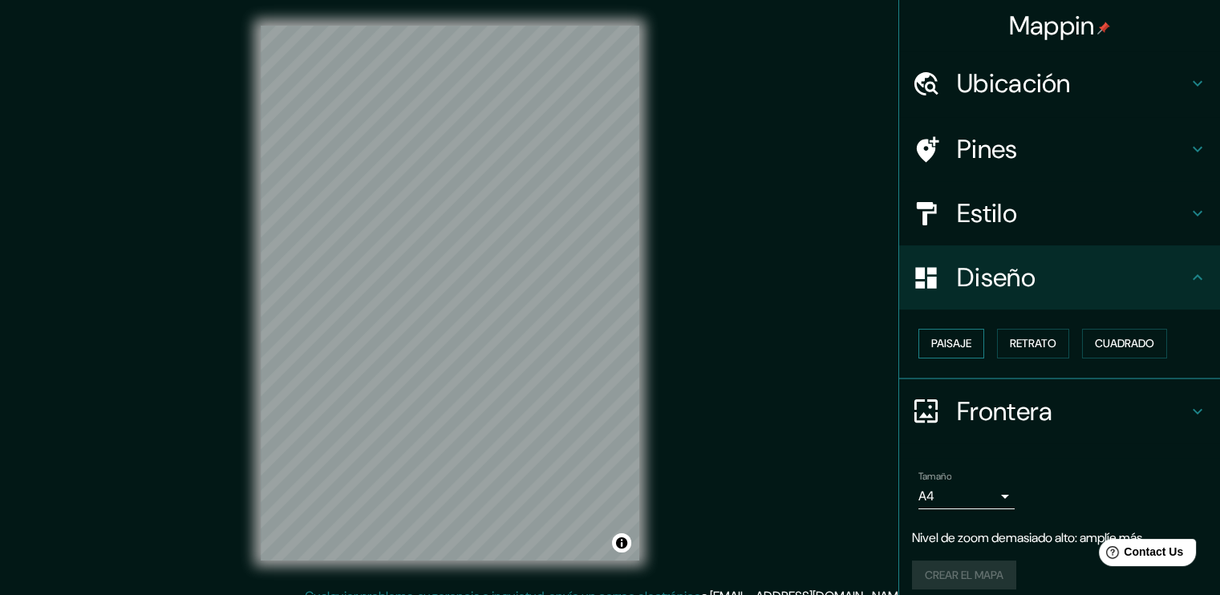
click at [965, 335] on button "Paisaje" at bounding box center [951, 344] width 66 height 30
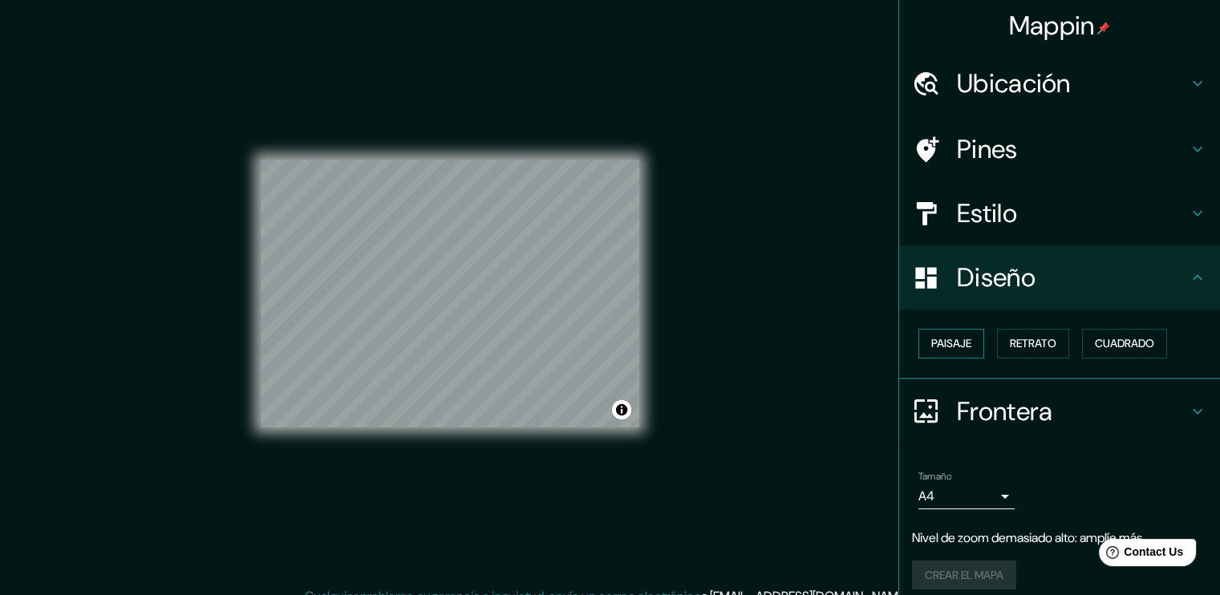
click at [953, 339] on font "Paisaje" at bounding box center [951, 344] width 40 height 20
click at [1095, 334] on font "Cuadrado" at bounding box center [1124, 344] width 59 height 20
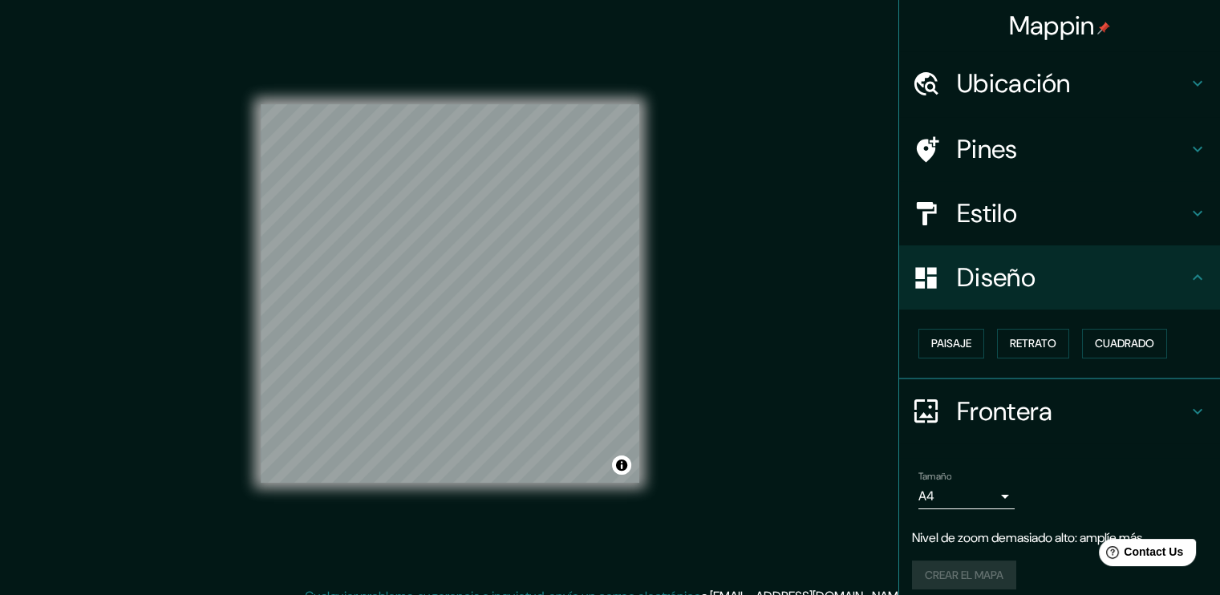
click at [1158, 427] on div "Frontera" at bounding box center [1059, 411] width 321 height 64
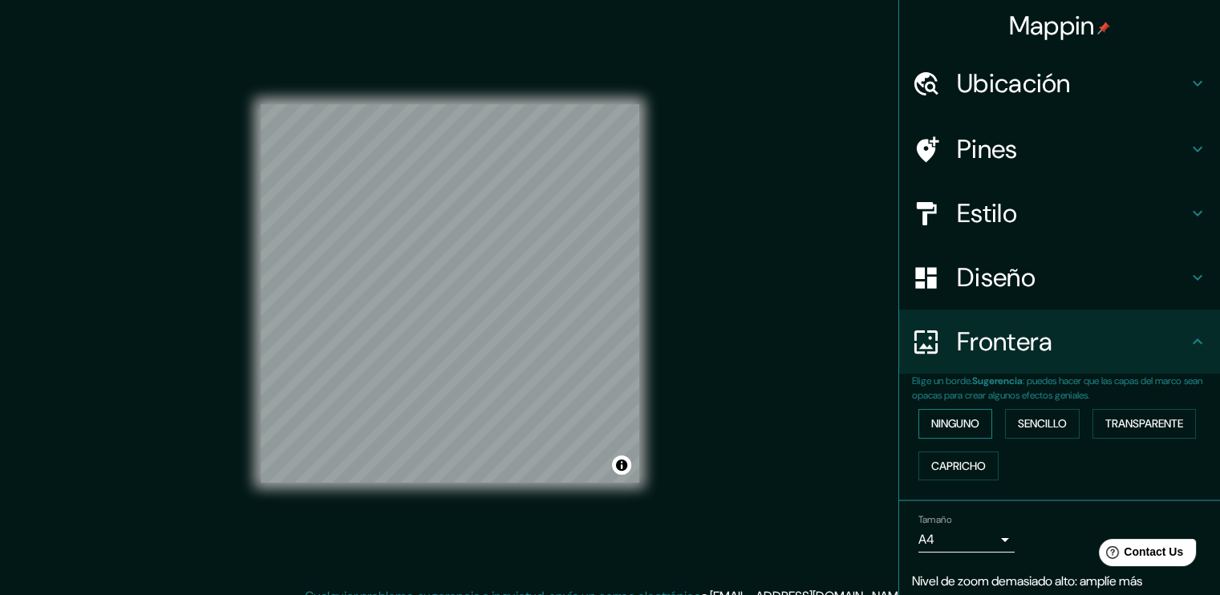
click at [954, 418] on font "Ninguno" at bounding box center [955, 424] width 48 height 20
click at [1033, 430] on font "Sencillo" at bounding box center [1042, 424] width 49 height 20
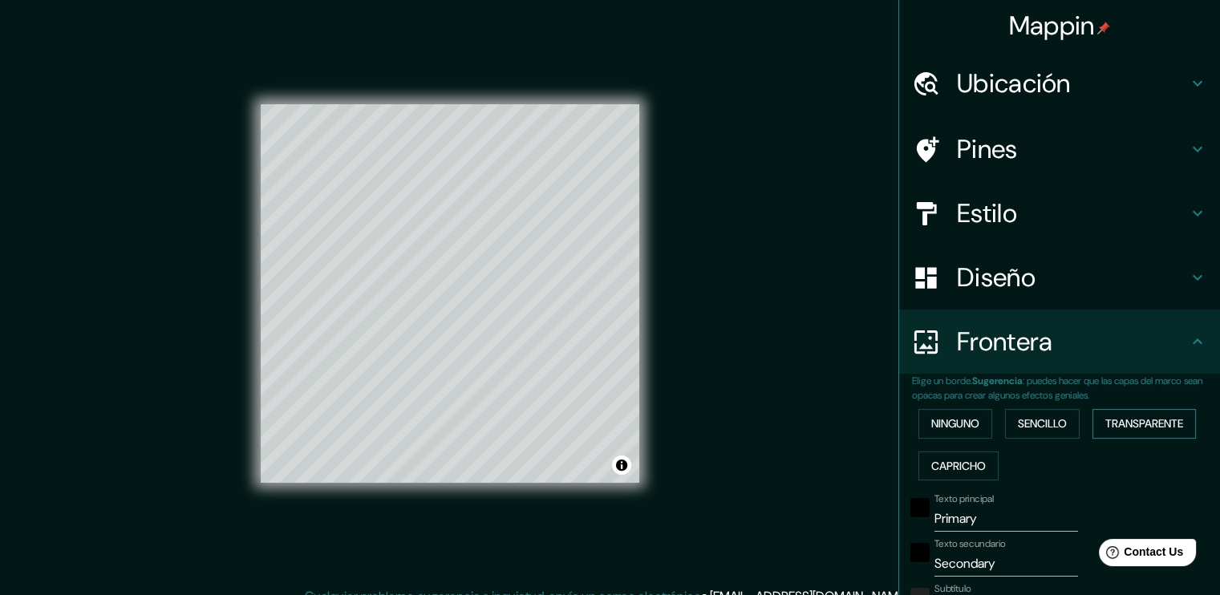
click at [1124, 424] on font "Transparente" at bounding box center [1144, 424] width 78 height 20
click at [952, 465] on font "Capricho" at bounding box center [958, 466] width 55 height 20
click at [1123, 427] on font "Transparente" at bounding box center [1144, 424] width 78 height 20
click at [1040, 415] on font "Sencillo" at bounding box center [1042, 424] width 49 height 20
click at [953, 415] on font "Ninguno" at bounding box center [955, 424] width 48 height 20
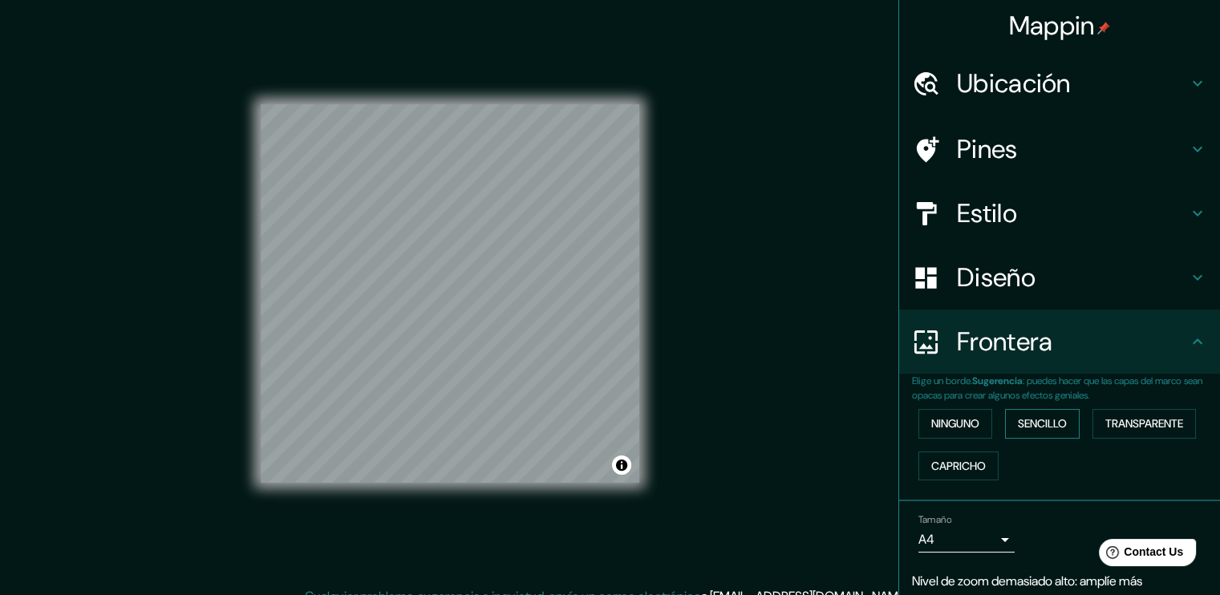
click at [1018, 417] on font "Sencillo" at bounding box center [1042, 424] width 49 height 20
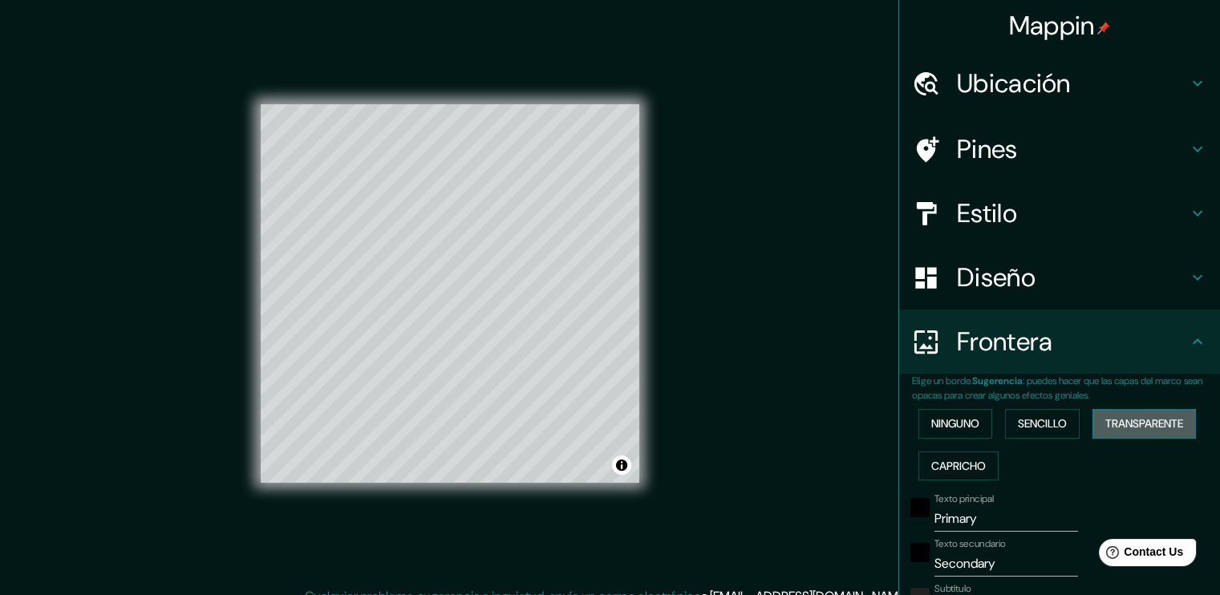
click at [1105, 421] on font "Transparente" at bounding box center [1144, 424] width 78 height 20
click at [945, 465] on font "Capricho" at bounding box center [958, 466] width 55 height 20
click at [1125, 416] on font "Transparente" at bounding box center [1144, 424] width 78 height 20
click at [994, 518] on input "Primary" at bounding box center [1006, 519] width 144 height 26
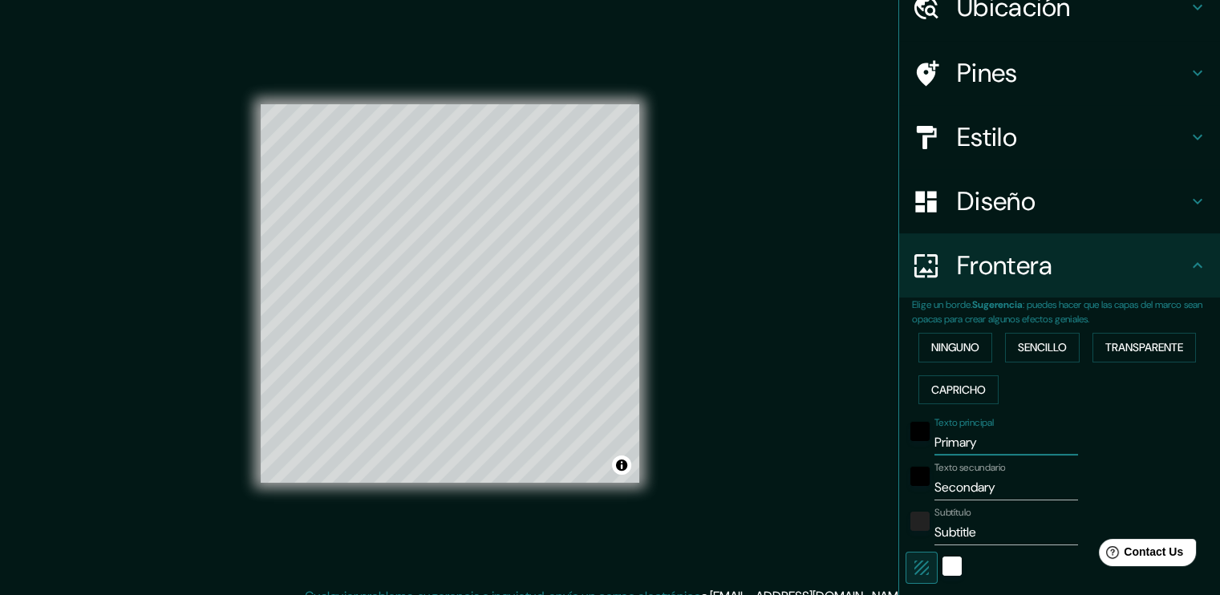
scroll to position [80, 0]
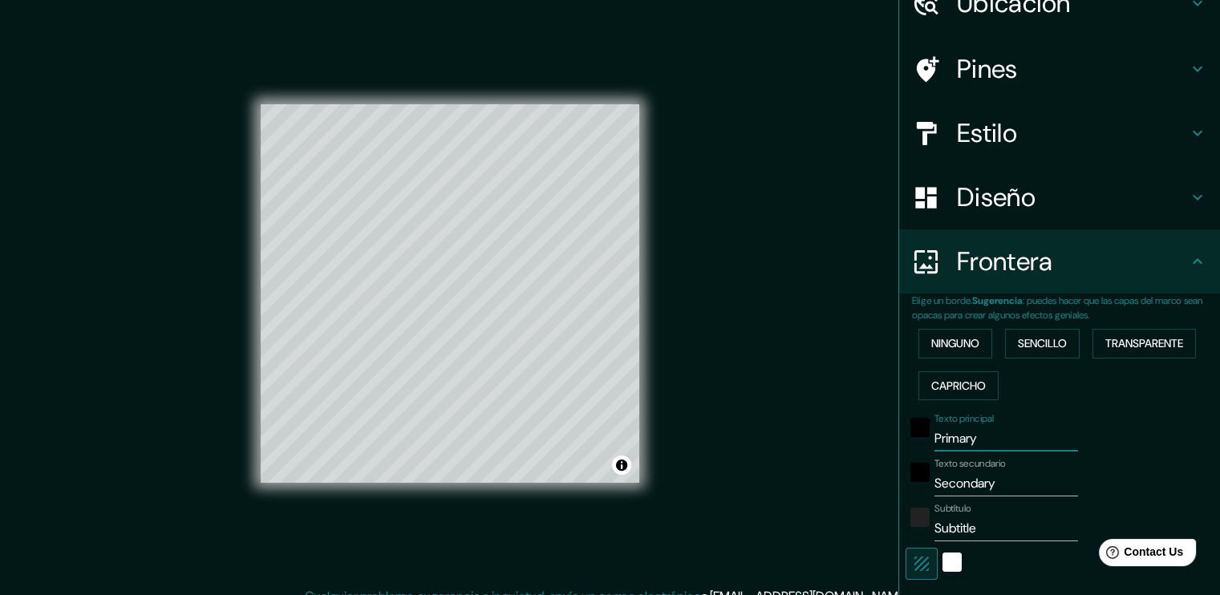
click at [912, 574] on button "button" at bounding box center [921, 564] width 32 height 32
type input "227"
type input "38"
click at [912, 566] on icon "button" at bounding box center [921, 563] width 19 height 19
type input "227"
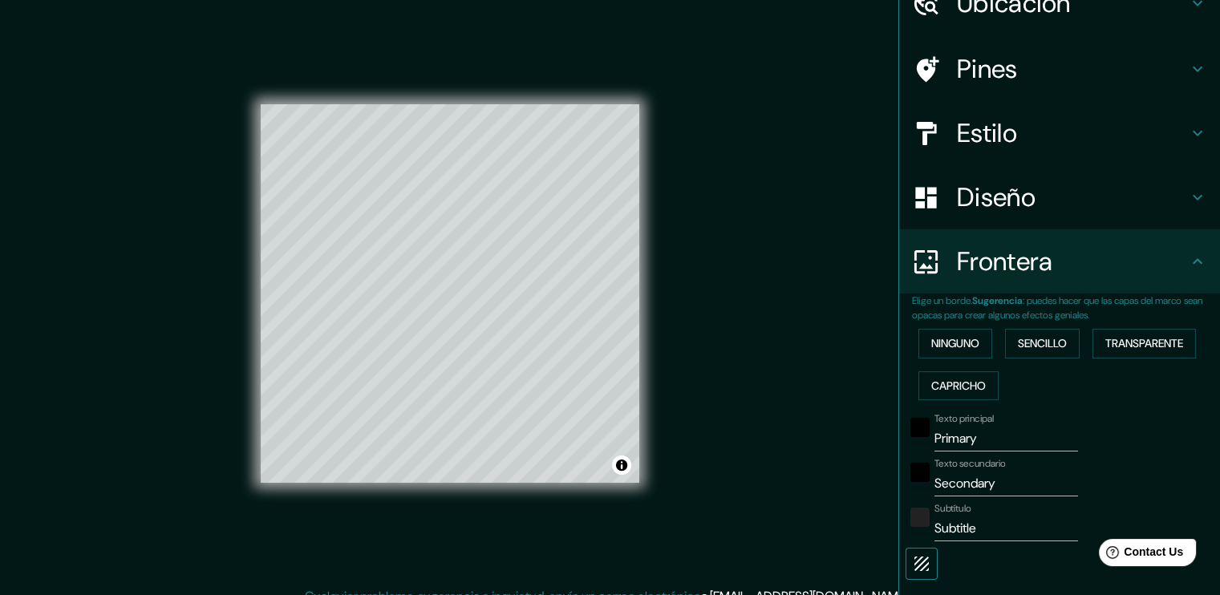
type input "38"
click at [912, 560] on icon "button" at bounding box center [921, 563] width 19 height 19
type input "227"
type input "38"
click at [905, 559] on button "button" at bounding box center [921, 564] width 32 height 32
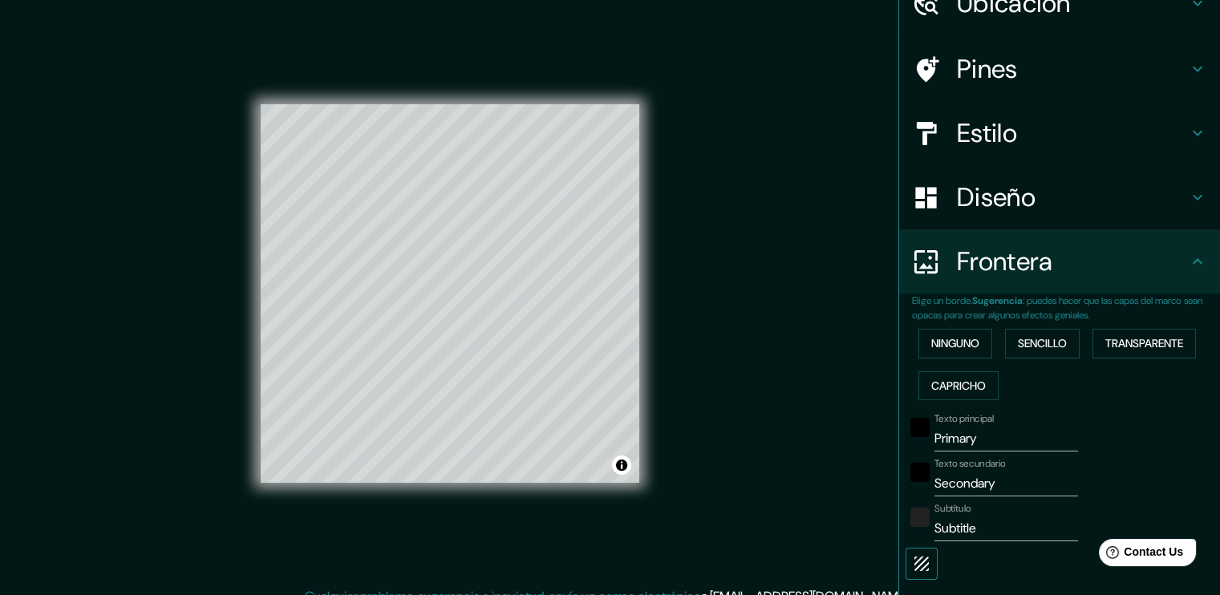
type input "227"
type input "38"
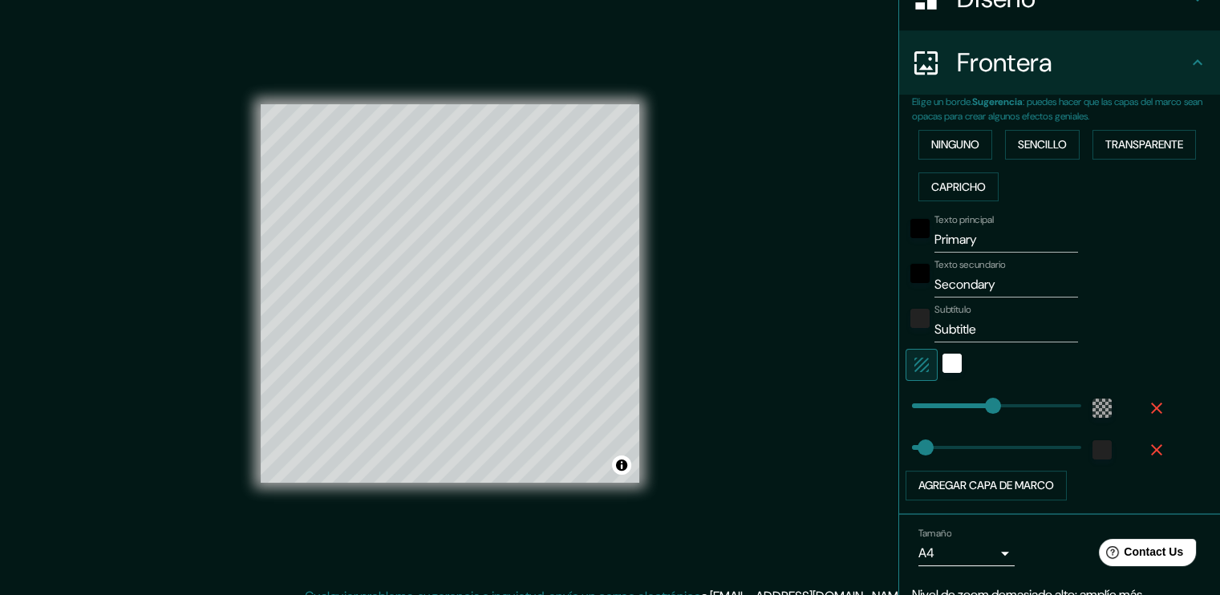
scroll to position [347, 0]
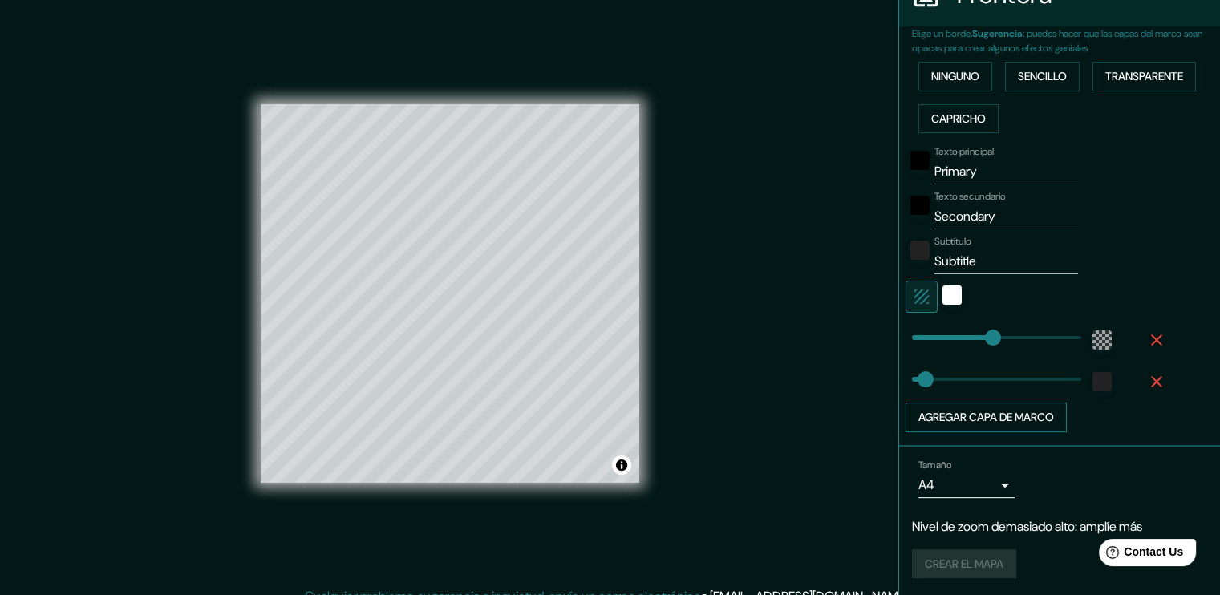
click at [999, 418] on button "Agregar capa de marco" at bounding box center [985, 418] width 161 height 30
type input "227"
type input "38"
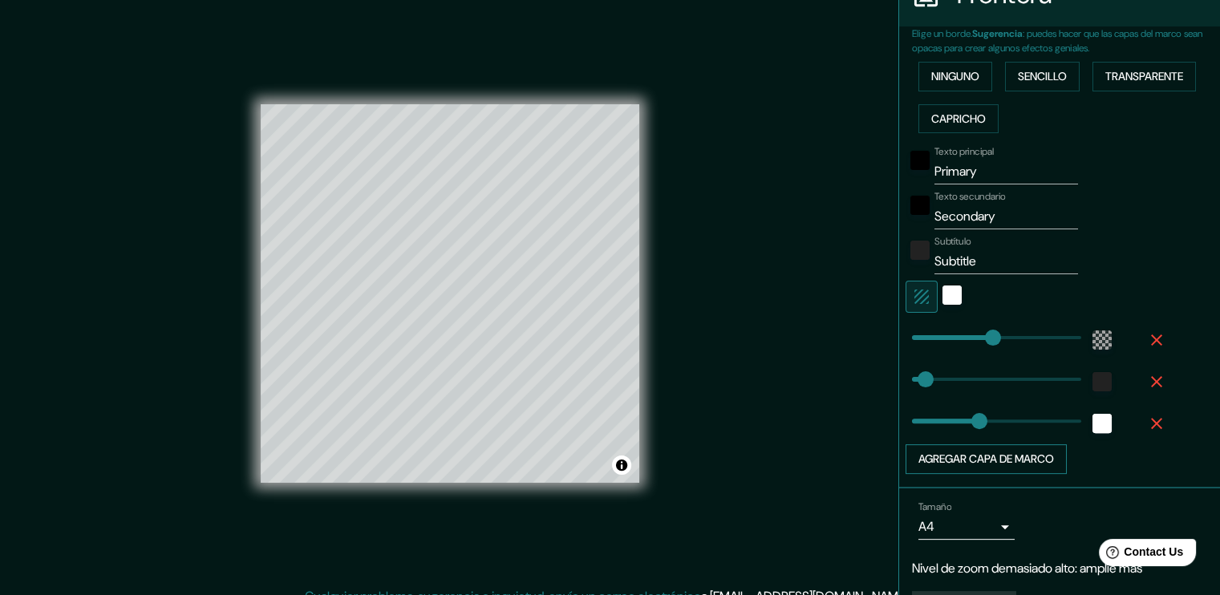
type input "279"
type input "227"
type input "38"
click at [979, 454] on button "Agregar capa de marco" at bounding box center [985, 459] width 161 height 30
type input "227"
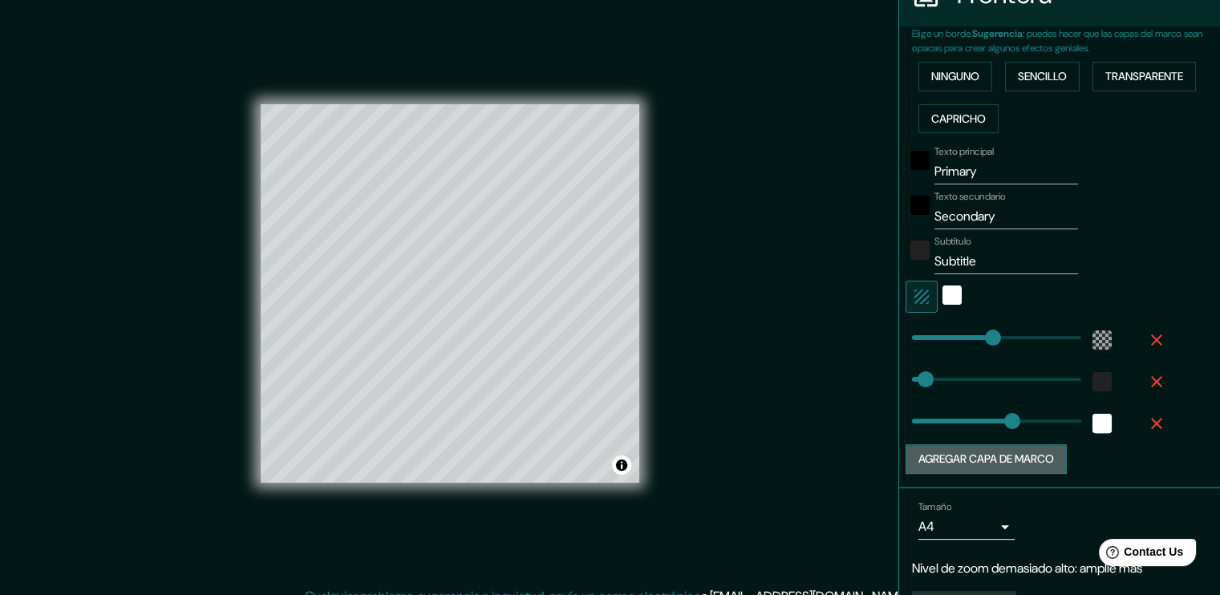
type input "38"
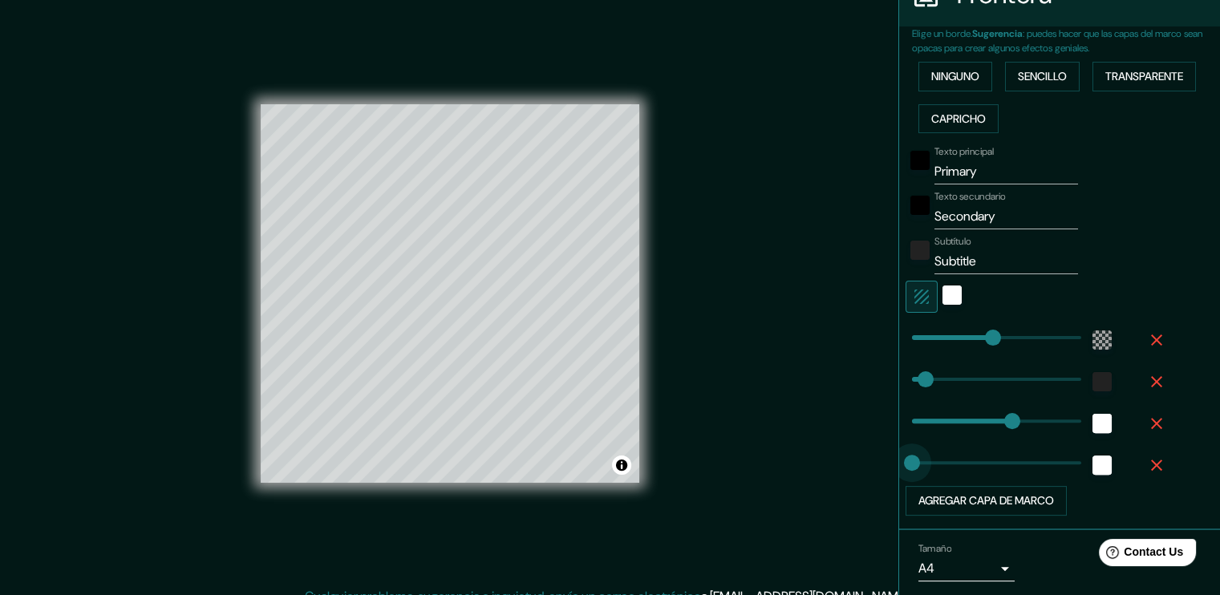
type input "0"
drag, startPoint x: 979, startPoint y: 454, endPoint x: 884, endPoint y: 451, distance: 95.5
type input "227"
type input "38"
type input "0"
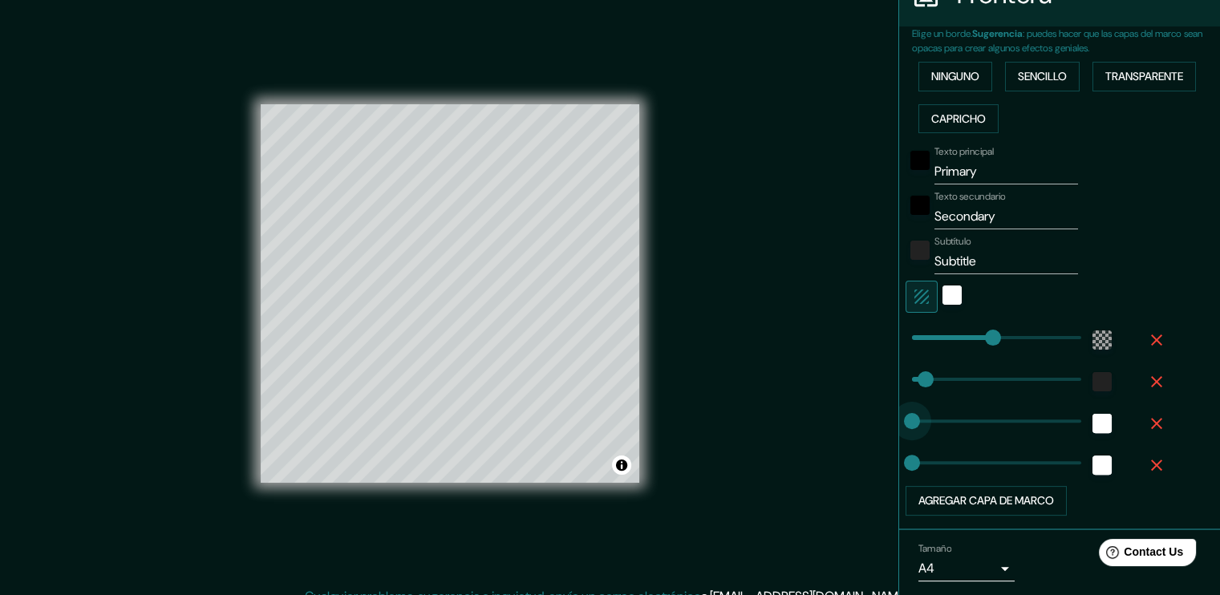
drag, startPoint x: 998, startPoint y: 411, endPoint x: 828, endPoint y: 420, distance: 170.2
type input "227"
type input "38"
type input "0"
drag, startPoint x: 973, startPoint y: 341, endPoint x: 860, endPoint y: 344, distance: 113.9
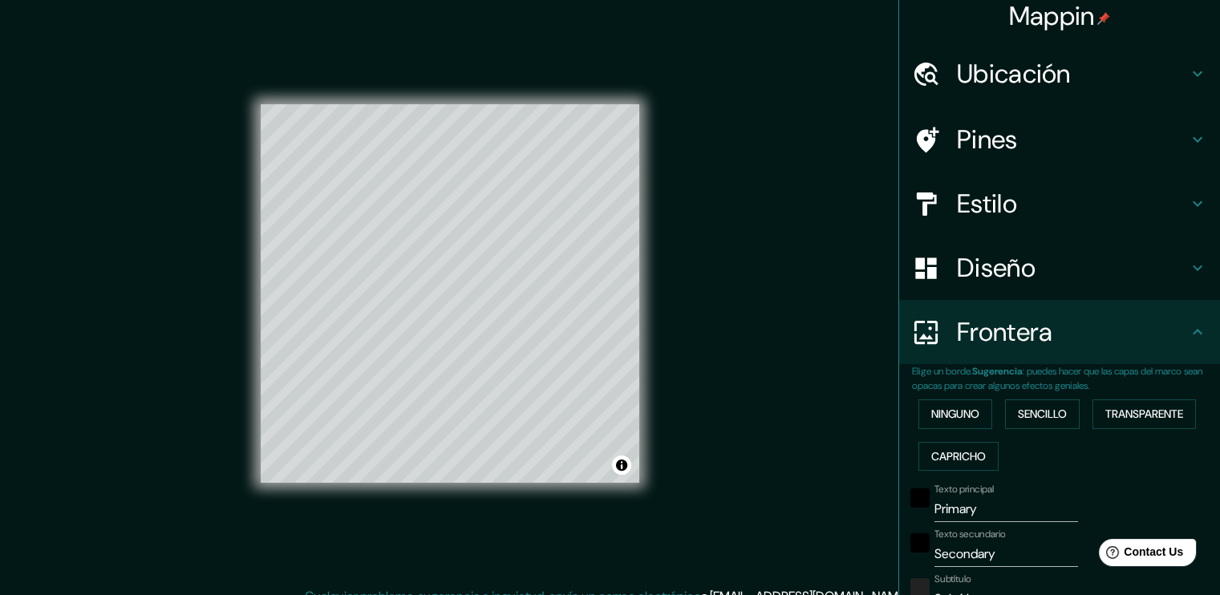
scroll to position [0, 0]
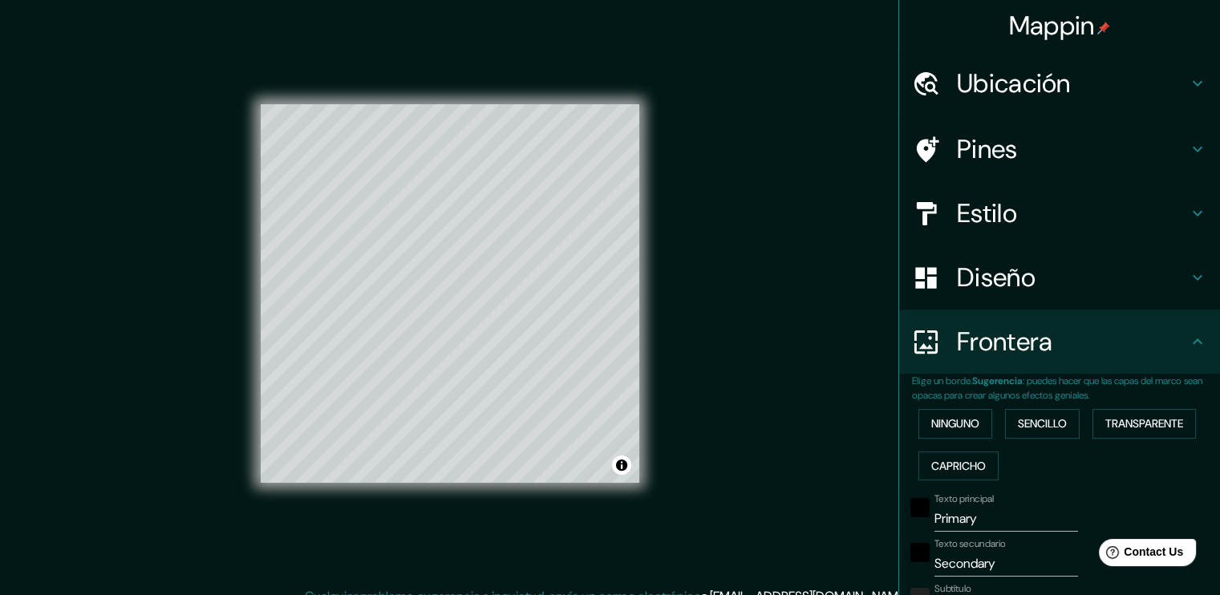
click at [1033, 137] on h4 "Pines" at bounding box center [1072, 149] width 231 height 32
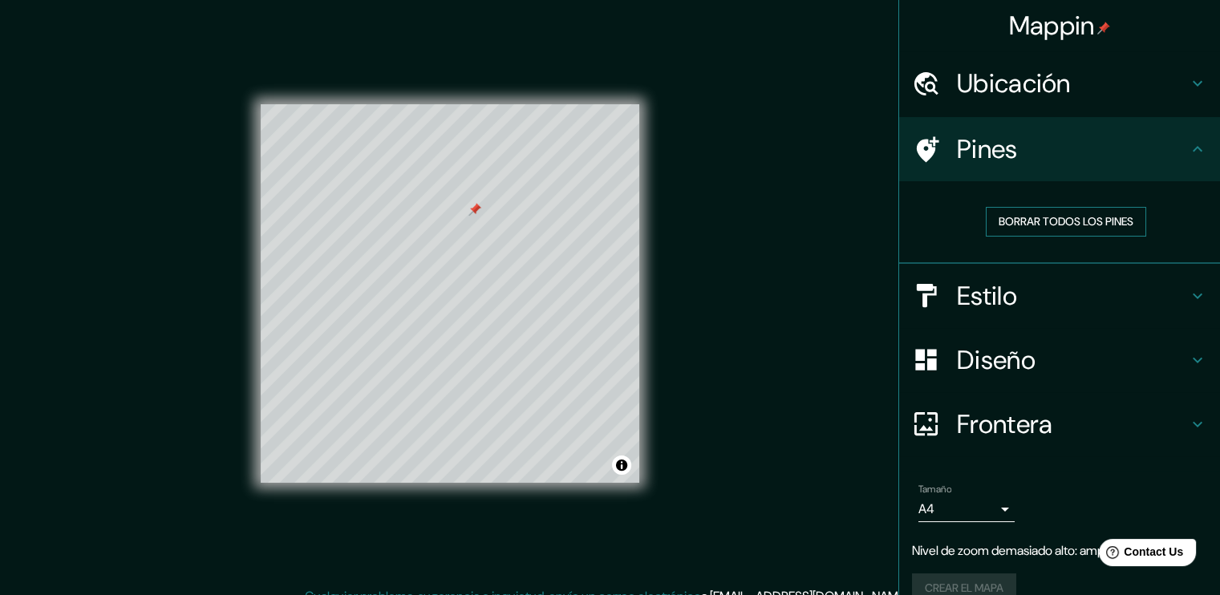
click at [1038, 222] on font "Borrar todos los pines" at bounding box center [1065, 222] width 135 height 20
click at [1042, 222] on font "Borrar todos los pines" at bounding box center [1065, 222] width 135 height 20
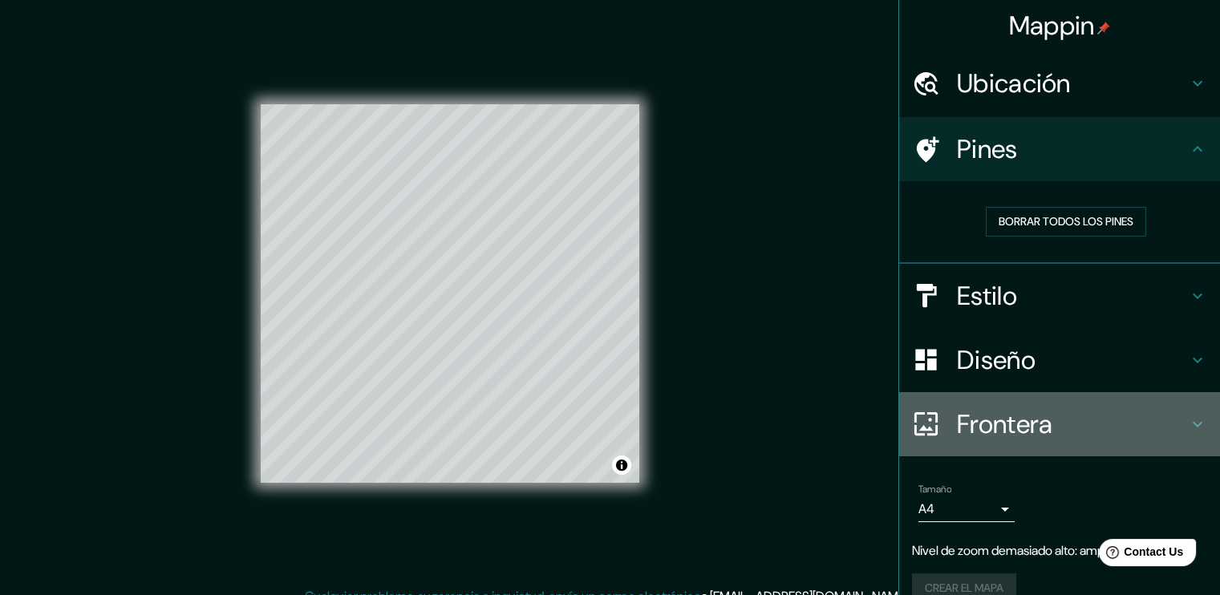
click at [932, 432] on div at bounding box center [934, 424] width 45 height 28
type input "38"
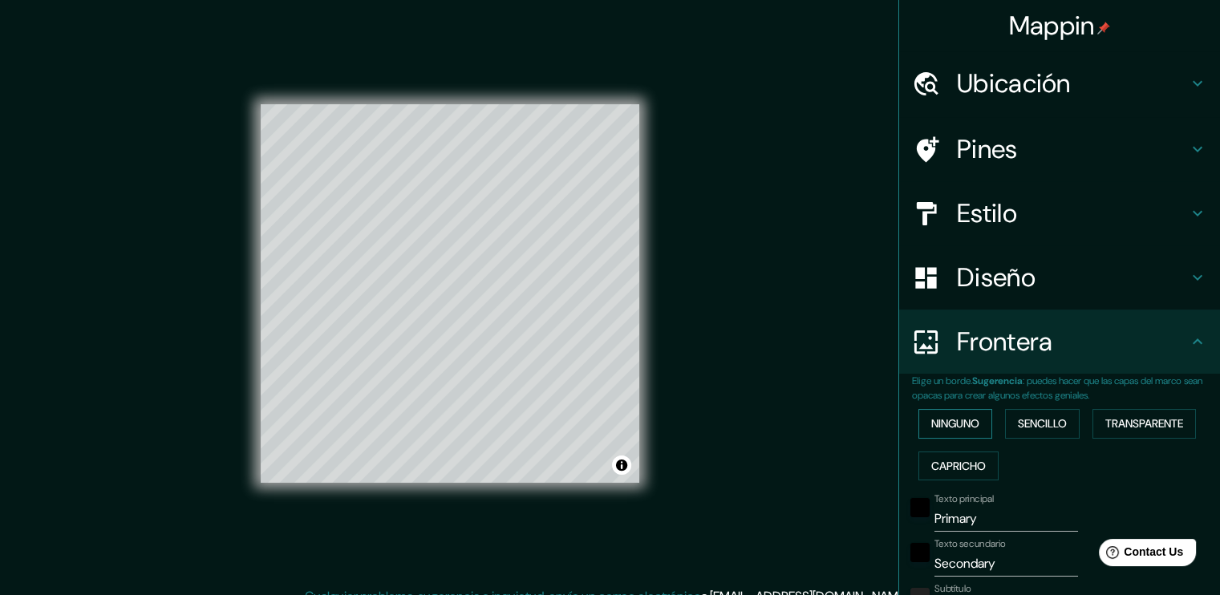
click at [931, 431] on font "Ninguno" at bounding box center [955, 424] width 48 height 20
